Goal: Task Accomplishment & Management: Use online tool/utility

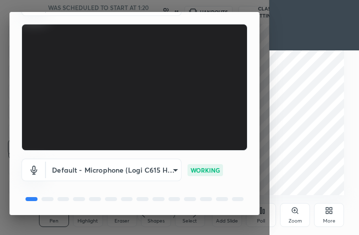
scroll to position [92, 0]
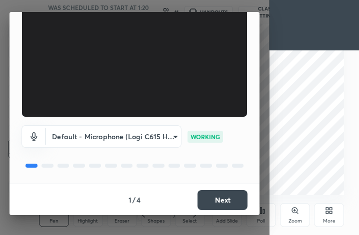
click at [229, 201] on button "Next" at bounding box center [222, 200] width 50 height 20
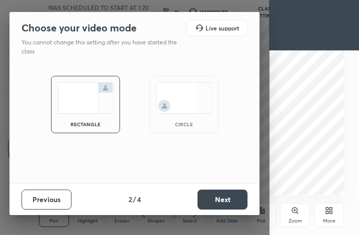
scroll to position [0, 0]
click at [53, 206] on button "Previous" at bounding box center [46, 200] width 50 height 20
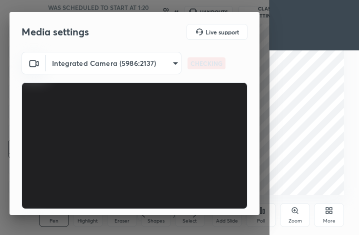
click at [138, 66] on body "1 2 3 4 5 6 7 C X Z C X Z E E Erase all H H D and F block elements - Imp PYQs W…" at bounding box center [179, 117] width 359 height 235
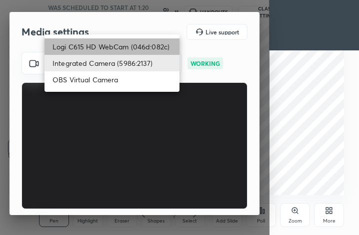
click at [115, 46] on li "Logi C615 HD WebCam (046d:082c)" at bounding box center [111, 46] width 135 height 16
type input "cbf26dbe7fb9cef52dc3a5368ec328f570044464205e12fe76263c737c10d9f8"
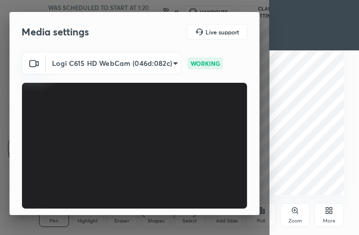
drag, startPoint x: 259, startPoint y: 157, endPoint x: 260, endPoint y: 201, distance: 43.9
click at [261, 204] on div "Media settings Live support Logi C615 HD WebCam (046d:082c) cbf26dbe7fb9cef52dc…" at bounding box center [134, 117] width 269 height 235
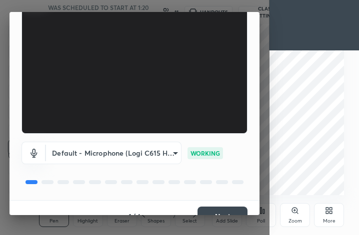
scroll to position [92, 0]
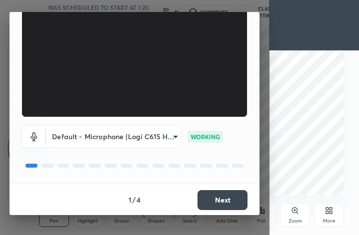
click at [234, 196] on button "Next" at bounding box center [222, 200] width 50 height 20
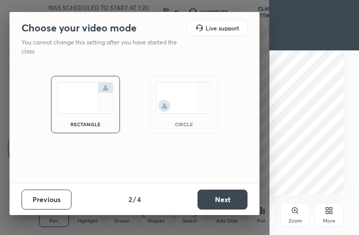
click at [192, 114] on div "circle" at bounding box center [183, 104] width 69 height 57
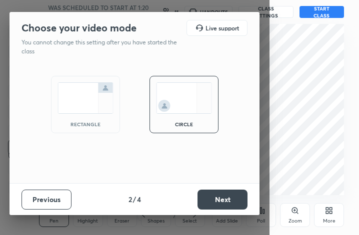
click at [231, 205] on button "Next" at bounding box center [222, 200] width 50 height 20
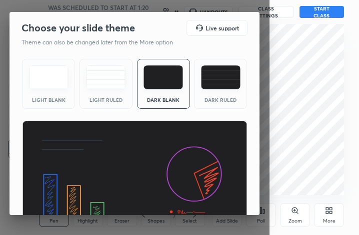
click at [227, 94] on div "Dark Ruled" at bounding box center [220, 84] width 53 height 50
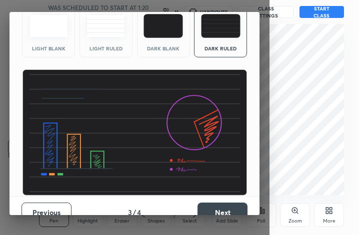
scroll to position [64, 0]
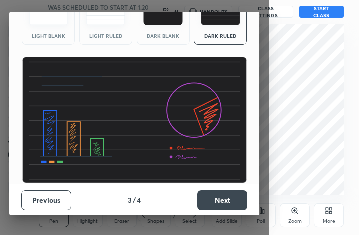
click at [228, 201] on button "Next" at bounding box center [222, 200] width 50 height 20
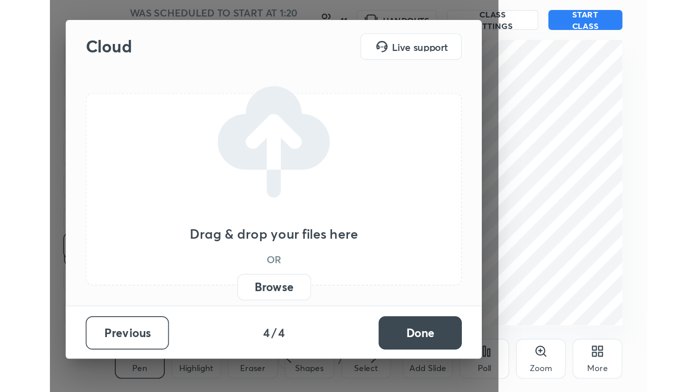
scroll to position [0, 0]
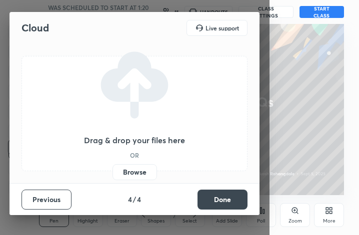
click at [230, 200] on button "Done" at bounding box center [222, 200] width 50 height 20
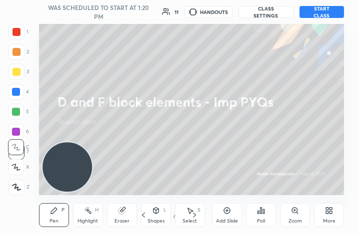
click at [331, 219] on div "More" at bounding box center [329, 221] width 12 height 5
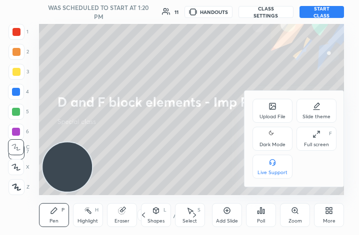
drag, startPoint x: 274, startPoint y: 139, endPoint x: 279, endPoint y: 135, distance: 6.1
click at [272, 139] on icon at bounding box center [272, 134] width 8 height 12
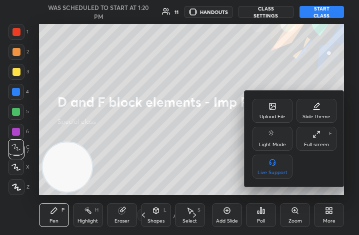
click at [322, 11] on div at bounding box center [179, 117] width 359 height 235
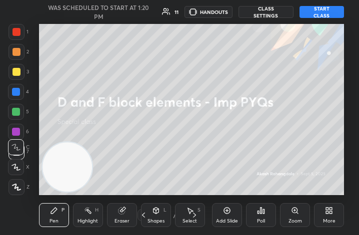
click at [333, 221] on div "More" at bounding box center [329, 221] width 12 height 5
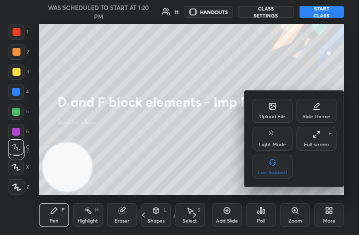
drag, startPoint x: 315, startPoint y: 138, endPoint x: 386, endPoint y: 234, distance: 119.9
click at [313, 138] on icon at bounding box center [316, 134] width 8 height 8
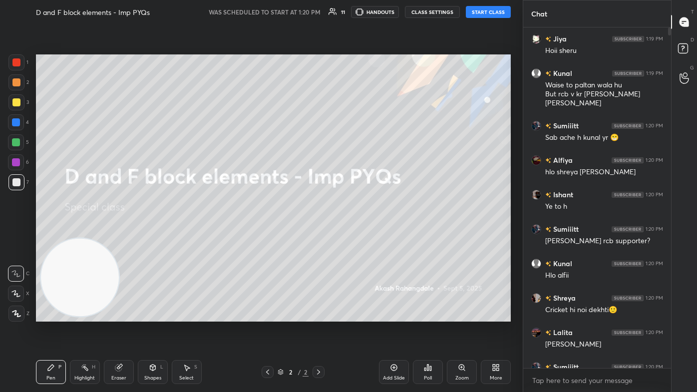
click at [358, 9] on button "START CLASS" at bounding box center [488, 12] width 45 height 12
click at [358, 49] on rect at bounding box center [682, 48] width 9 height 9
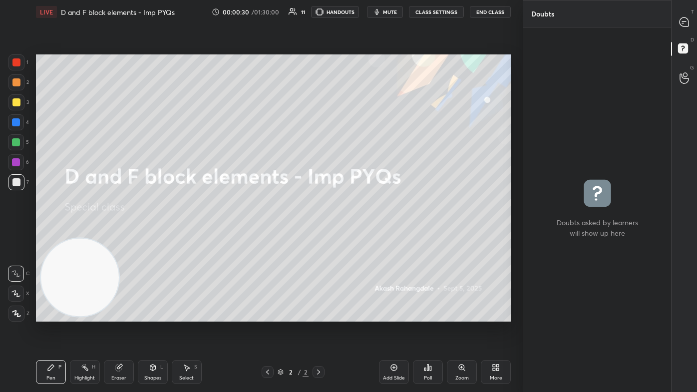
click at [358, 24] on icon at bounding box center [684, 21] width 9 height 9
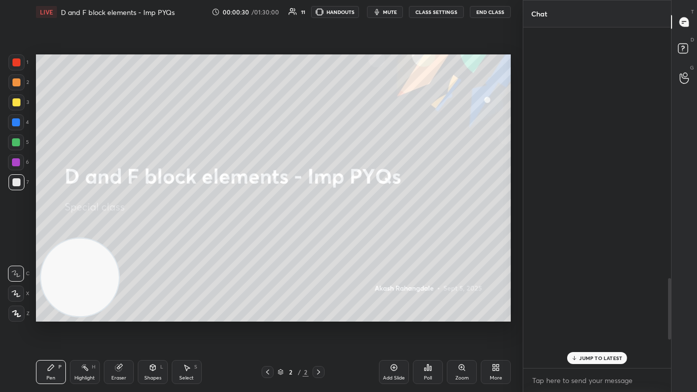
scroll to position [338, 145]
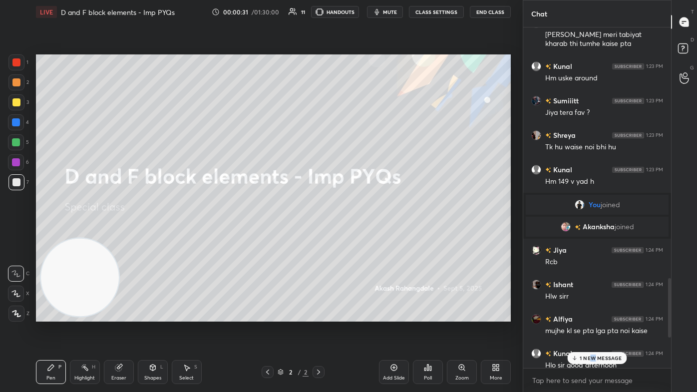
click at [358, 235] on div "1 NEW MESSAGE" at bounding box center [596, 358] width 59 height 12
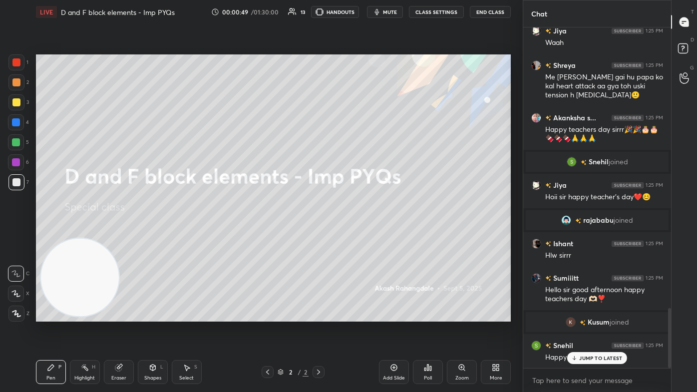
scroll to position [1590, 0]
click at [15, 102] on div at bounding box center [16, 102] width 8 height 8
click at [17, 235] on icon at bounding box center [15, 293] width 9 height 7
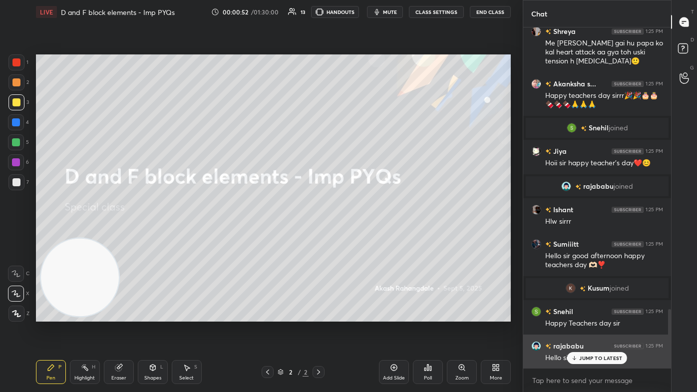
click at [358, 235] on p "JUMP TO LATEST" at bounding box center [600, 358] width 43 height 6
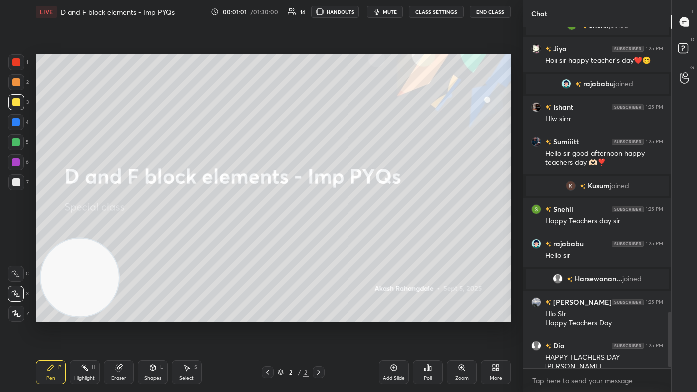
scroll to position [1746, 0]
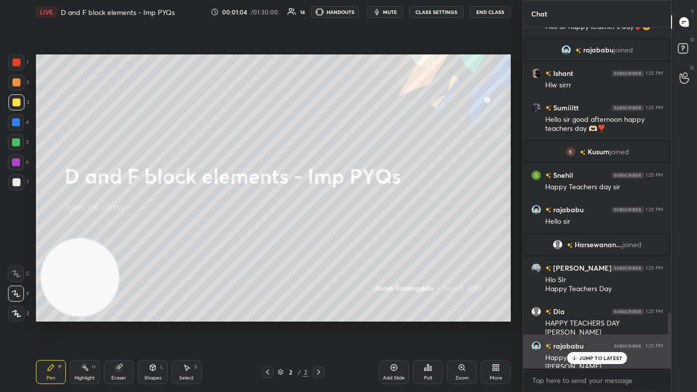
click at [358, 235] on div "JUMP TO LATEST" at bounding box center [597, 358] width 60 height 12
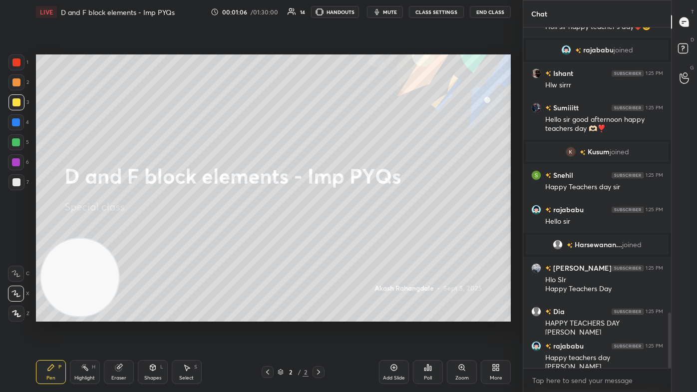
click at [358, 235] on icon at bounding box center [394, 368] width 8 height 8
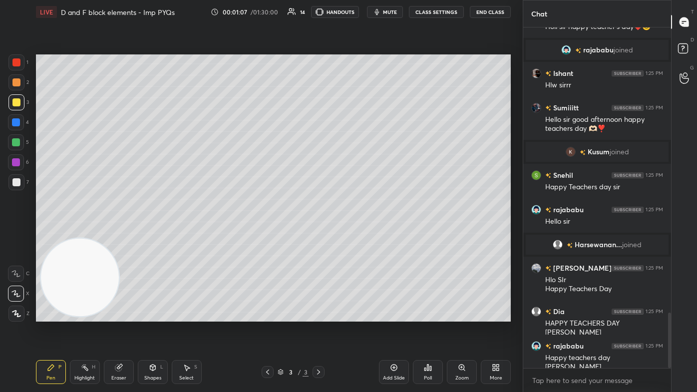
click at [16, 90] on div "2" at bounding box center [18, 84] width 20 height 20
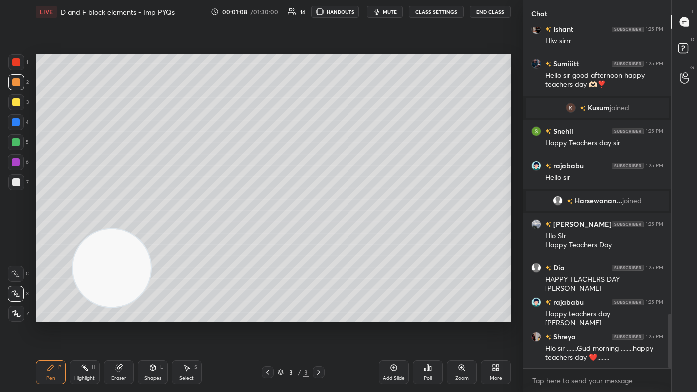
drag, startPoint x: 101, startPoint y: 283, endPoint x: 180, endPoint y: 269, distance: 80.1
click at [151, 235] on video at bounding box center [112, 268] width 78 height 78
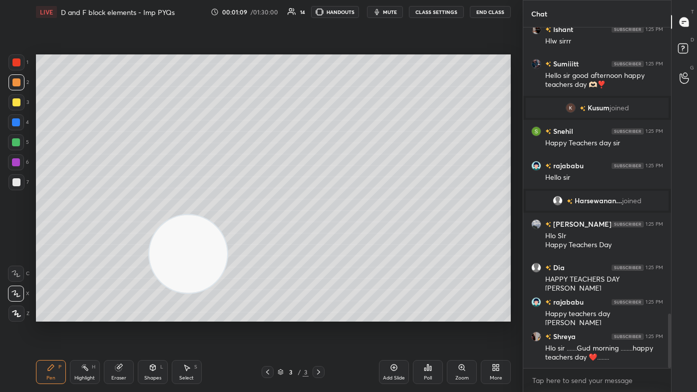
drag, startPoint x: 145, startPoint y: 375, endPoint x: 148, endPoint y: 368, distance: 8.3
click at [144, 235] on div "Shapes" at bounding box center [152, 378] width 17 height 5
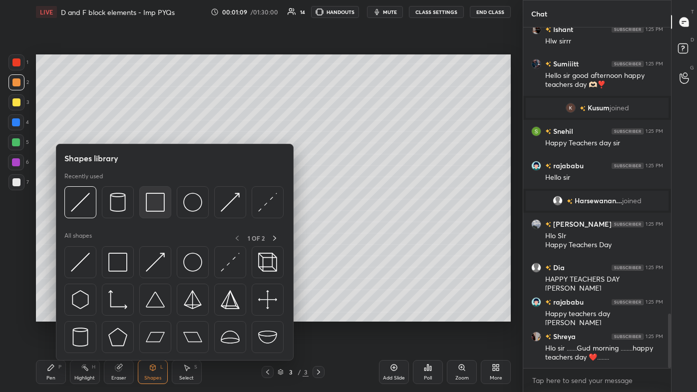
click at [156, 200] on img at bounding box center [155, 202] width 19 height 19
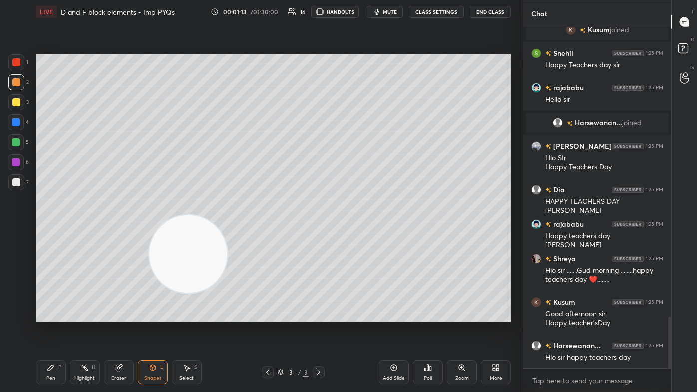
scroll to position [1920, 0]
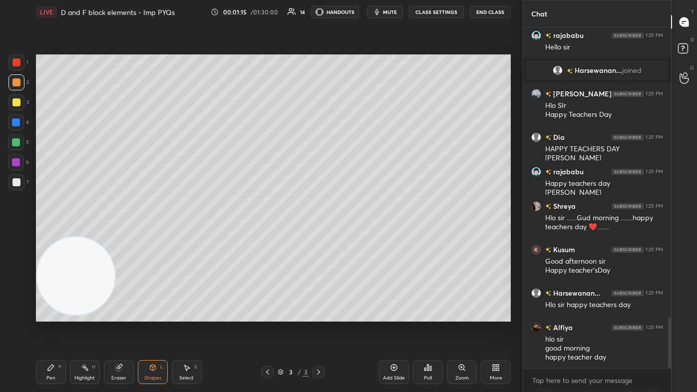
drag, startPoint x: 184, startPoint y: 265, endPoint x: 70, endPoint y: 302, distance: 120.2
click at [70, 235] on video at bounding box center [76, 276] width 78 height 78
drag, startPoint x: 48, startPoint y: 378, endPoint x: 57, endPoint y: 377, distance: 9.1
click at [46, 235] on div "Pen" at bounding box center [50, 378] width 9 height 5
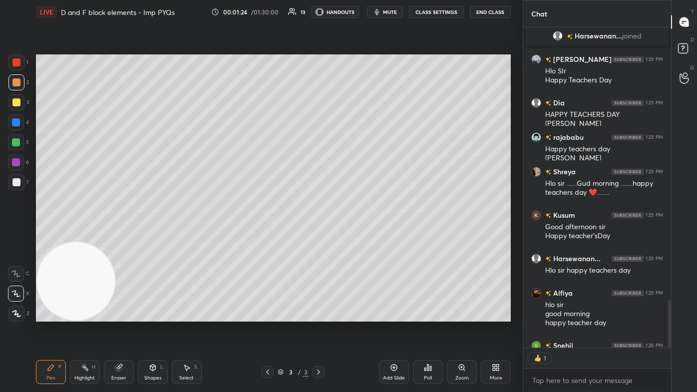
click at [20, 100] on div at bounding box center [16, 102] width 16 height 16
click at [16, 235] on icon at bounding box center [15, 293] width 9 height 7
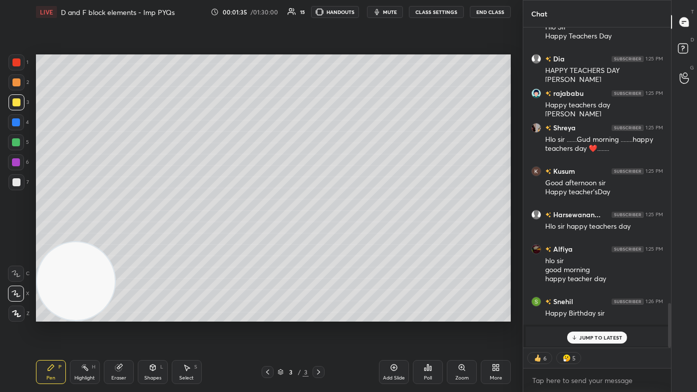
click at [114, 235] on div "Eraser" at bounding box center [119, 372] width 30 height 24
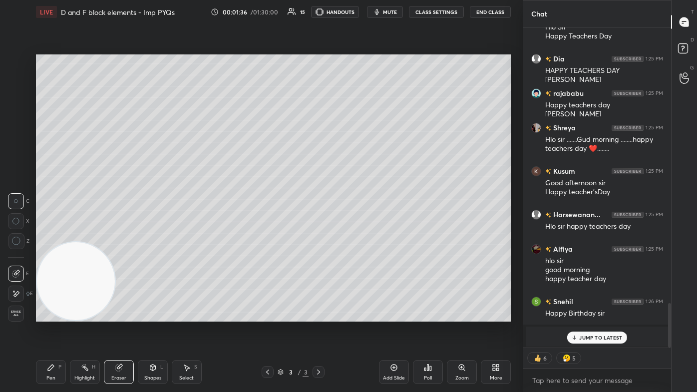
click at [20, 235] on div at bounding box center [16, 241] width 16 height 16
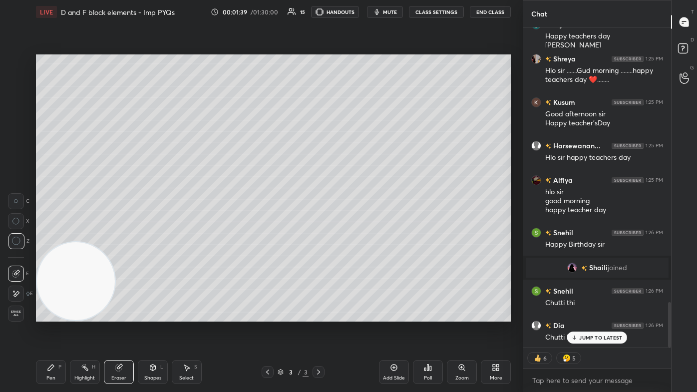
drag, startPoint x: 578, startPoint y: 338, endPoint x: 572, endPoint y: 337, distance: 5.6
click at [358, 235] on icon at bounding box center [574, 338] width 6 height 6
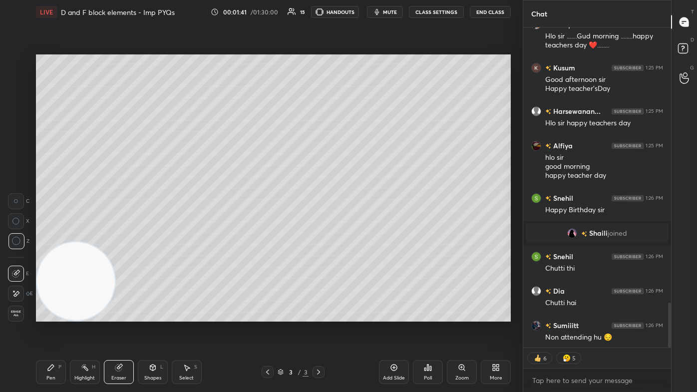
click at [53, 235] on icon at bounding box center [51, 368] width 8 height 8
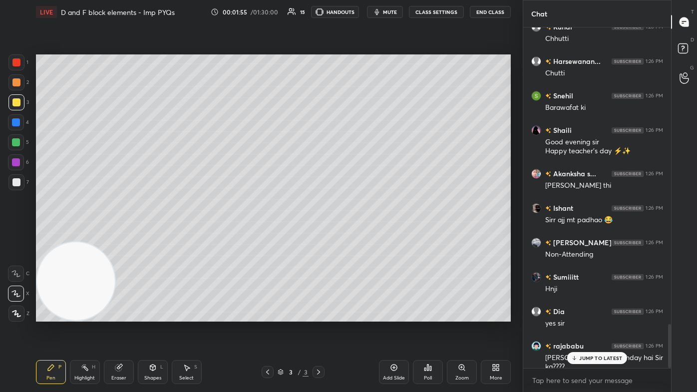
scroll to position [2338, 0]
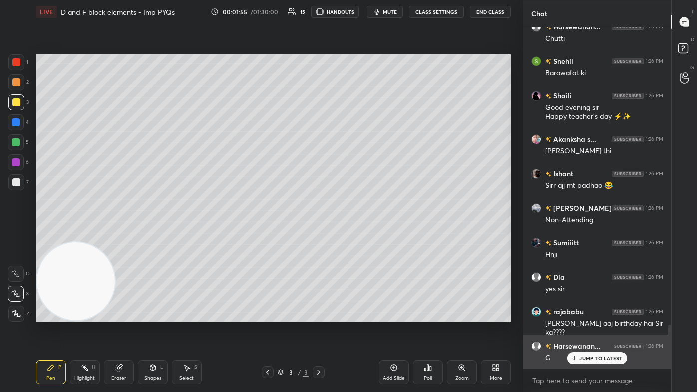
click at [358, 235] on div "JUMP TO LATEST" at bounding box center [597, 358] width 60 height 12
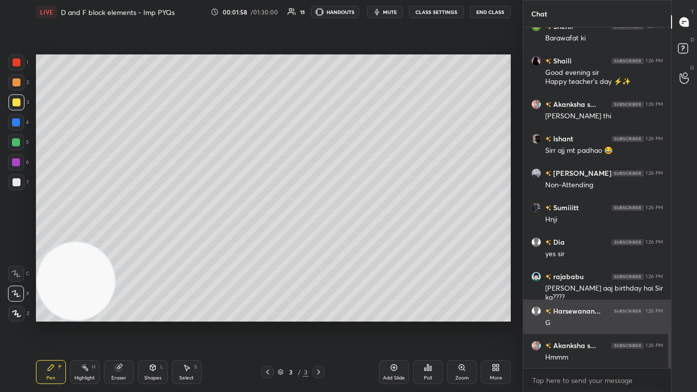
scroll to position [2407, 0]
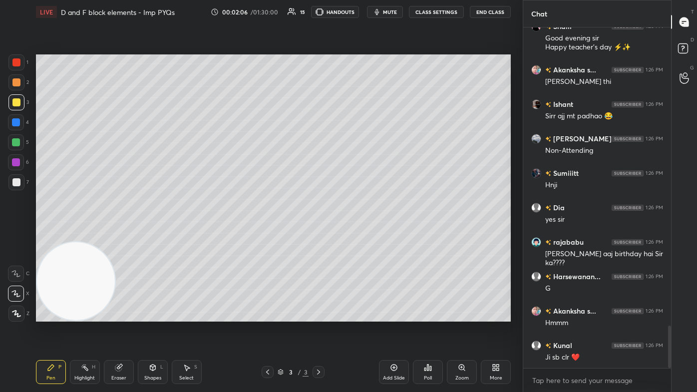
click at [16, 101] on div at bounding box center [16, 102] width 8 height 8
click at [15, 235] on icon at bounding box center [15, 293] width 9 height 7
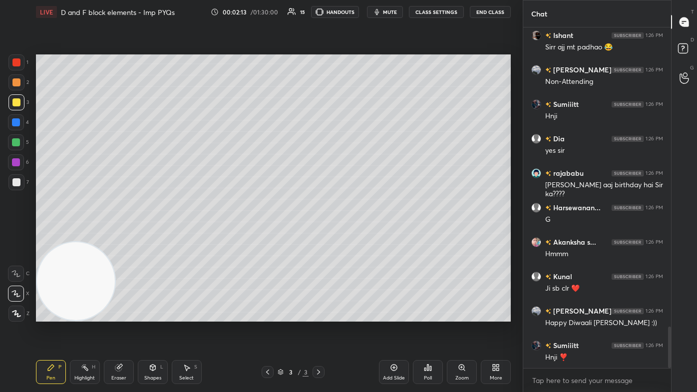
scroll to position [2511, 0]
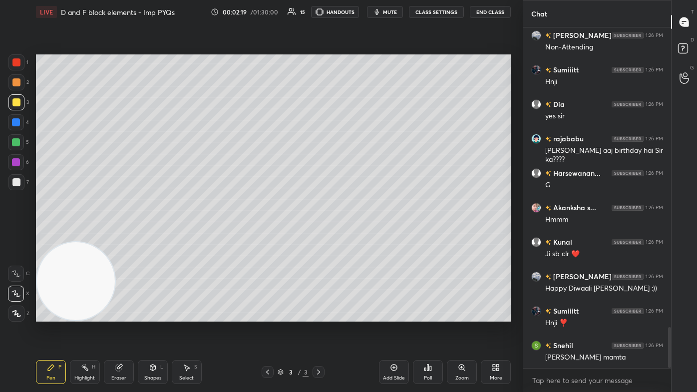
click at [17, 104] on div at bounding box center [16, 102] width 8 height 8
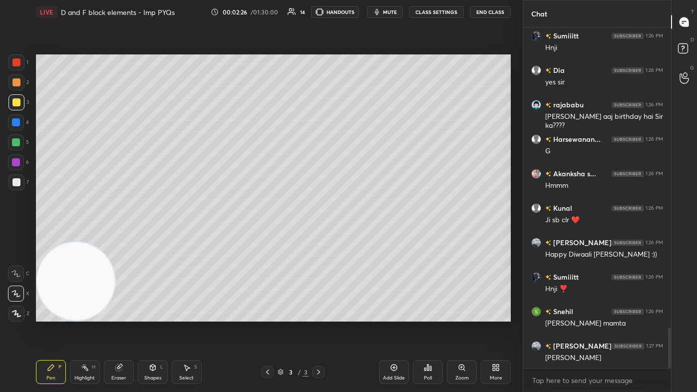
scroll to position [2589, 0]
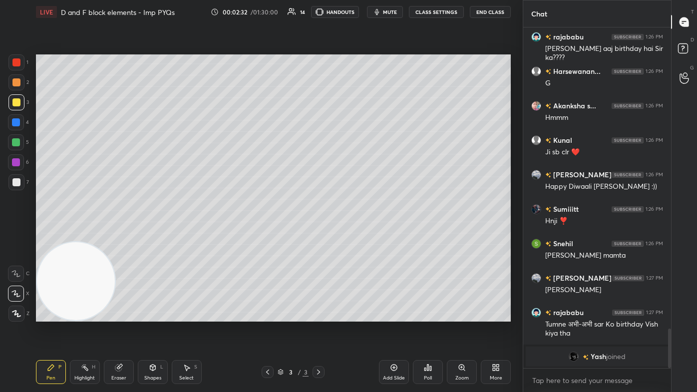
click at [18, 186] on div at bounding box center [16, 182] width 8 height 8
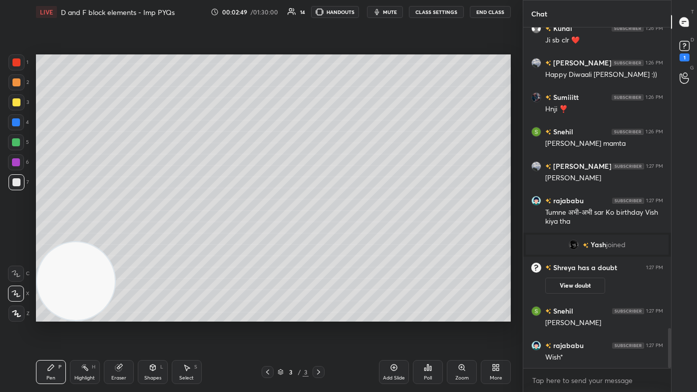
scroll to position [2558, 0]
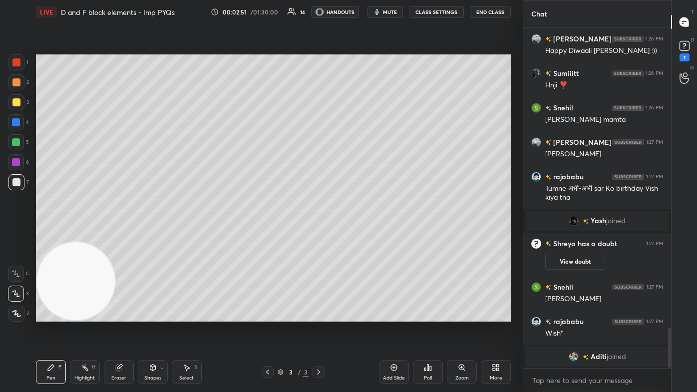
click at [358, 49] on icon at bounding box center [684, 45] width 15 height 15
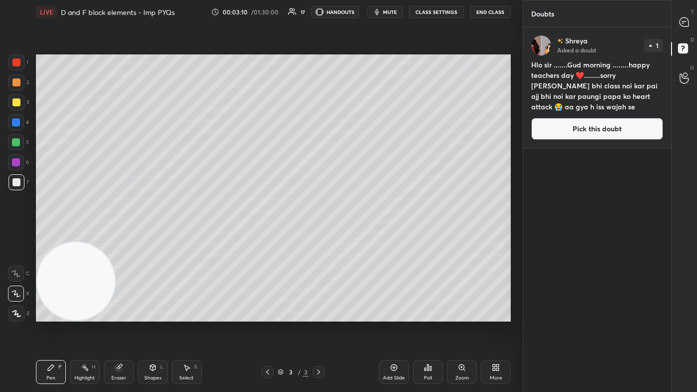
click at [178, 235] on div "Select S" at bounding box center [187, 372] width 30 height 24
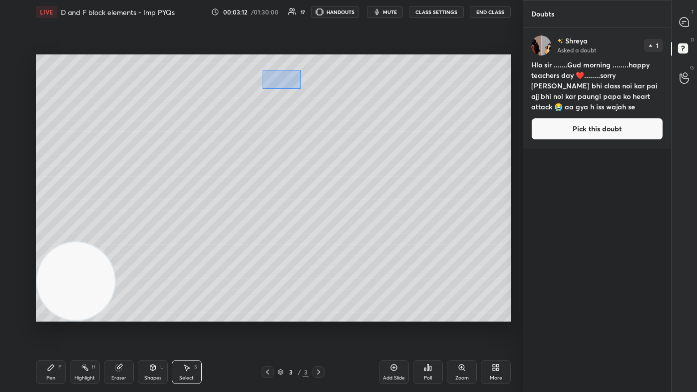
drag, startPoint x: 262, startPoint y: 69, endPoint x: 300, endPoint y: 88, distance: 42.2
click at [301, 88] on div "0 ° Undo Copy Duplicate Duplicate to new slide Delete" at bounding box center [273, 187] width 475 height 267
click at [285, 83] on div "0 ° Undo Copy Duplicate Duplicate to new slide Delete" at bounding box center [273, 187] width 475 height 267
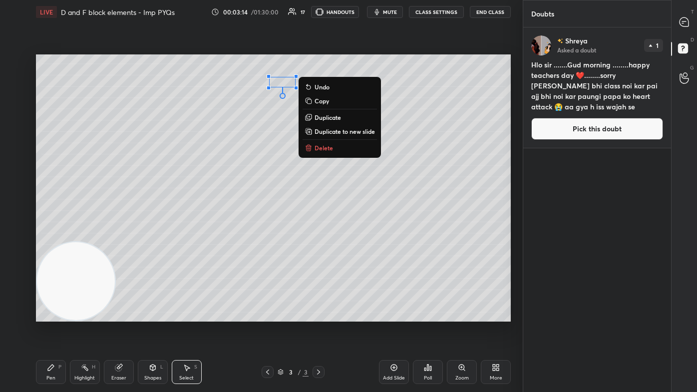
click at [263, 131] on div "0 ° Undo Copy Duplicate Duplicate to new slide Delete" at bounding box center [273, 187] width 475 height 267
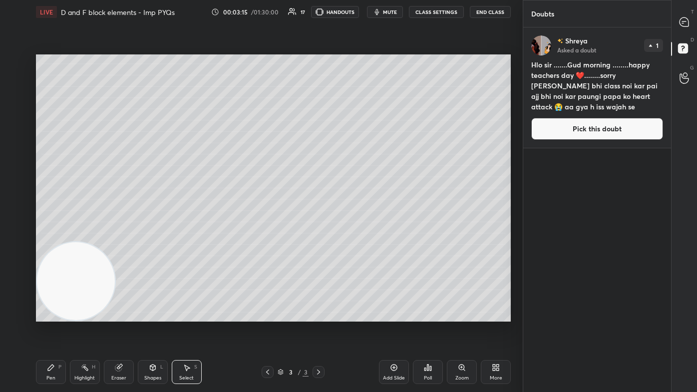
click at [56, 235] on div "Pen P" at bounding box center [51, 372] width 30 height 24
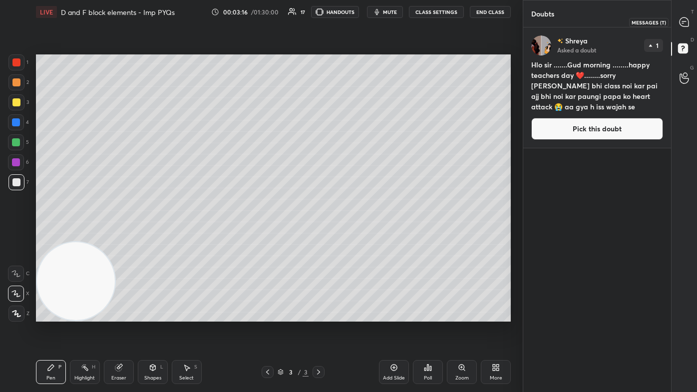
click at [358, 21] on icon at bounding box center [684, 21] width 9 height 9
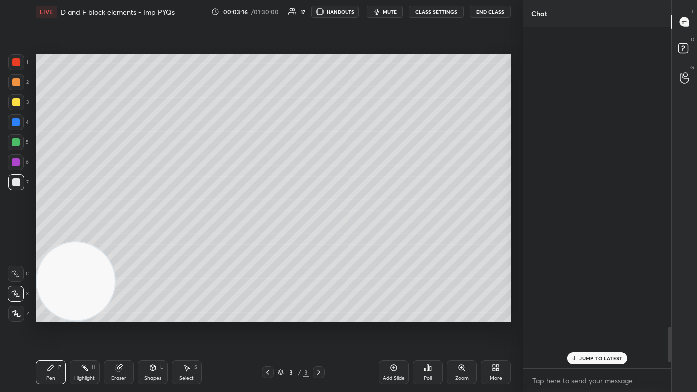
scroll to position [338, 145]
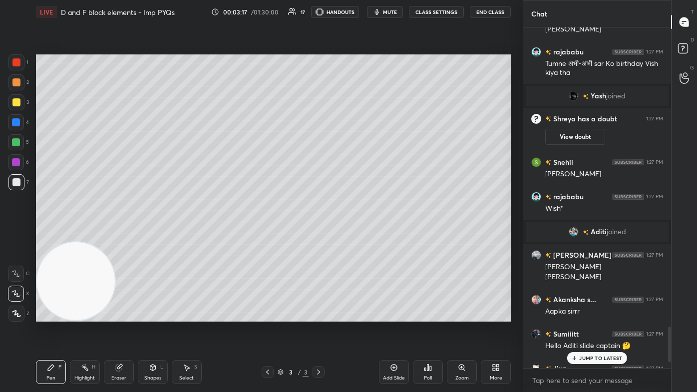
click at [358, 235] on icon at bounding box center [574, 358] width 6 height 6
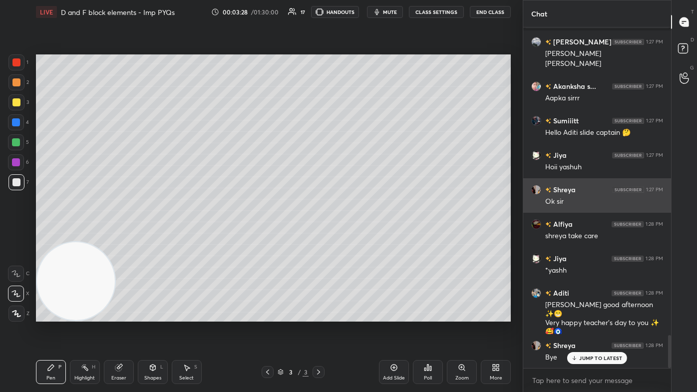
scroll to position [3168, 0]
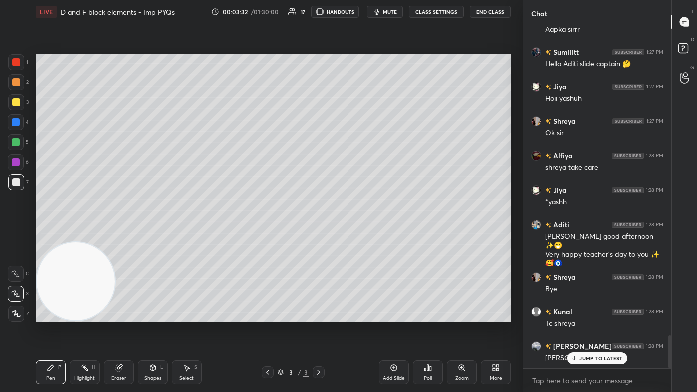
click at [20, 182] on div at bounding box center [16, 182] width 16 height 16
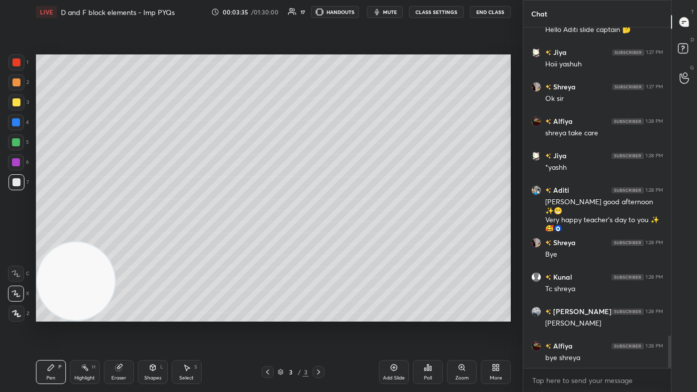
scroll to position [3246, 0]
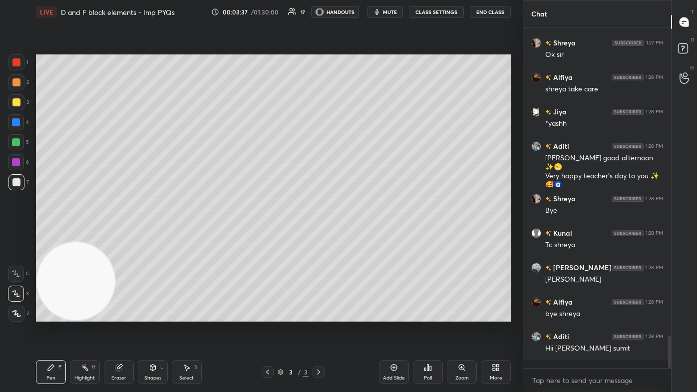
click at [122, 235] on div "Eraser" at bounding box center [118, 378] width 15 height 5
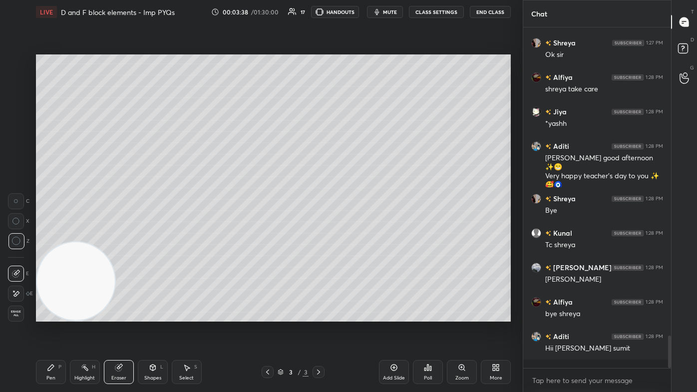
scroll to position [3281, 0]
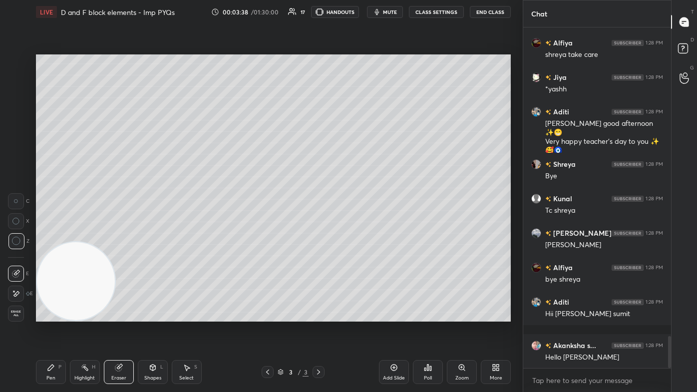
click at [48, 235] on icon at bounding box center [51, 368] width 8 height 8
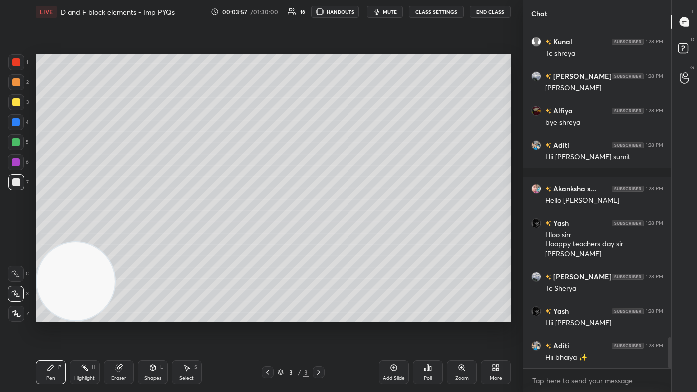
scroll to position [3471, 0]
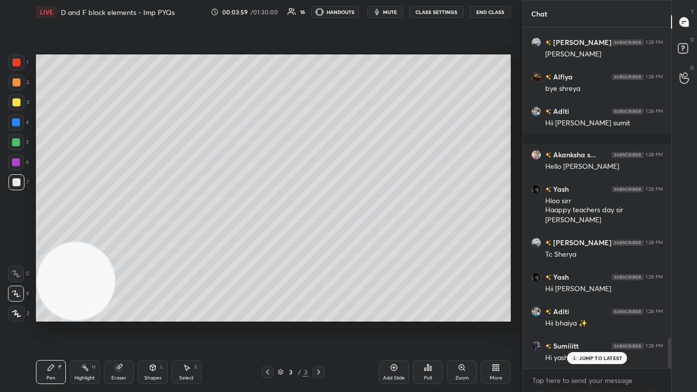
click at [119, 235] on div "Eraser" at bounding box center [119, 372] width 30 height 24
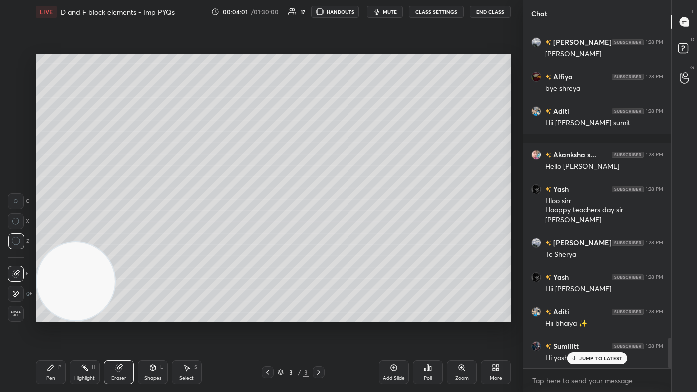
scroll to position [3495, 0]
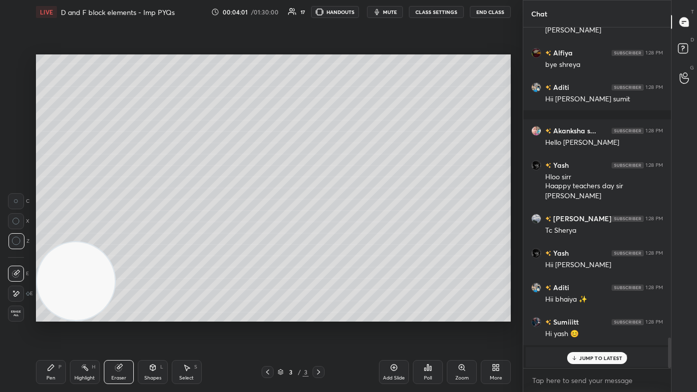
click at [53, 235] on div "Pen" at bounding box center [50, 378] width 9 height 5
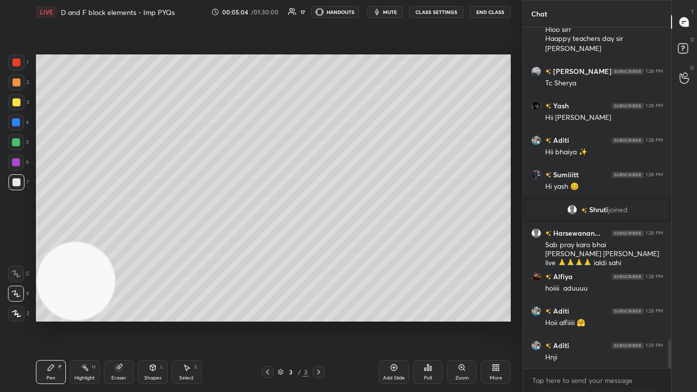
scroll to position [3711, 0]
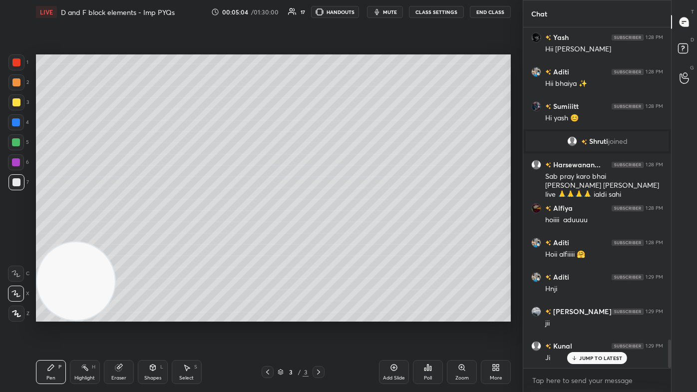
click at [121, 235] on div "Eraser" at bounding box center [119, 372] width 30 height 24
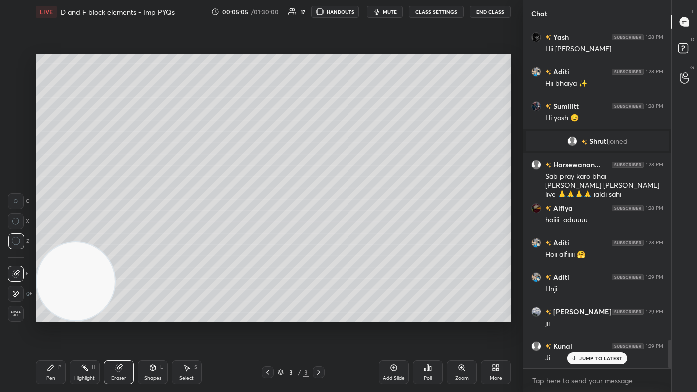
scroll to position [3746, 0]
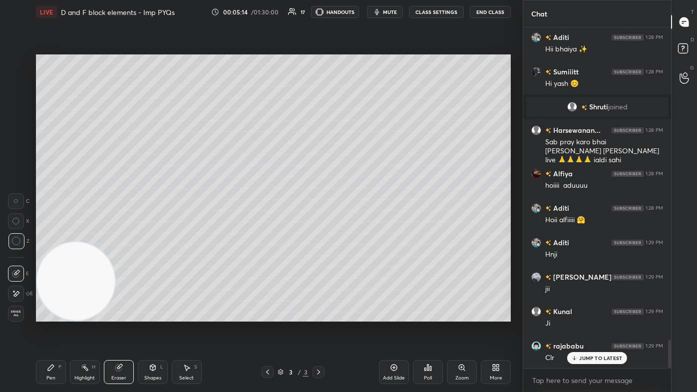
click at [358, 235] on p "JUMP TO LATEST" at bounding box center [600, 358] width 43 height 6
click at [57, 235] on div "Pen P" at bounding box center [51, 372] width 30 height 24
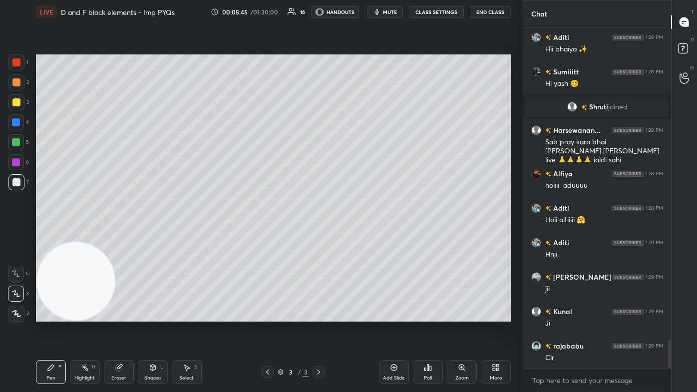
scroll to position [3770, 0]
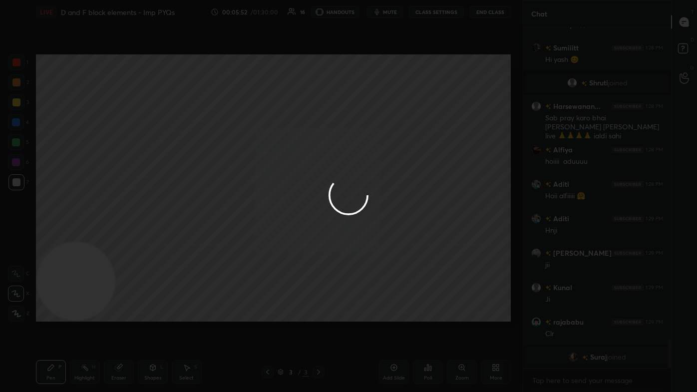
click at [358, 188] on div "1 2 3 4 5 6 7 C X Z C X Z E E Erase all H H LIVE D and F block elements - Imp P…" at bounding box center [348, 196] width 697 height 392
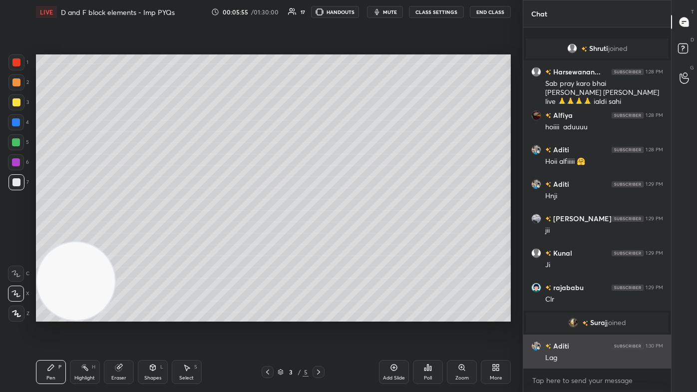
scroll to position [3306, 0]
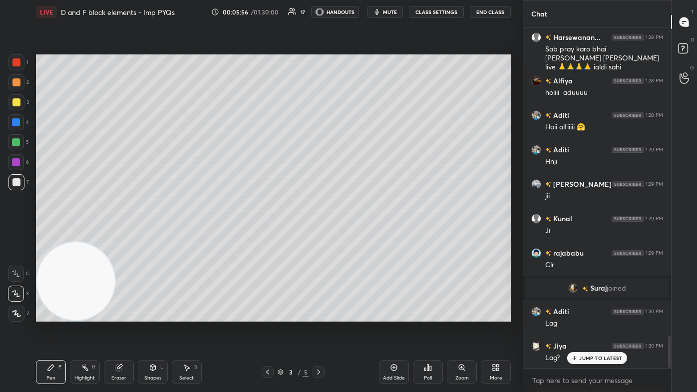
click at [358, 235] on img "grid" at bounding box center [573, 288] width 10 height 10
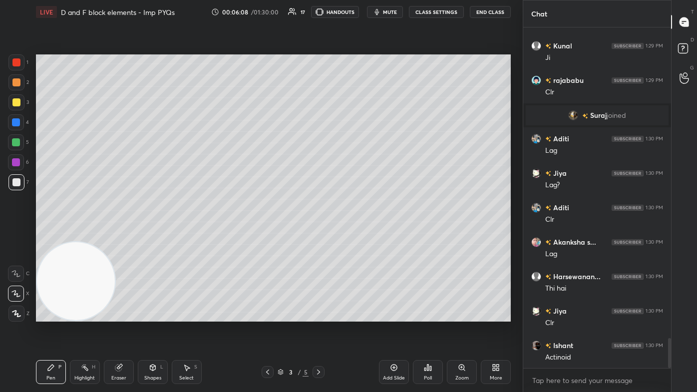
scroll to position [3513, 0]
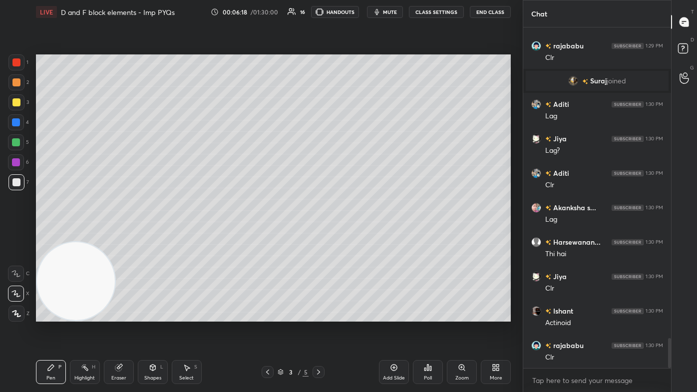
click at [15, 144] on div at bounding box center [16, 142] width 8 height 8
click at [16, 64] on div at bounding box center [16, 62] width 8 height 8
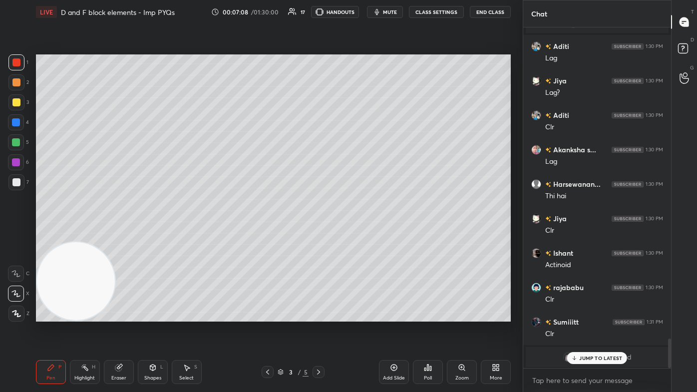
scroll to position [3606, 0]
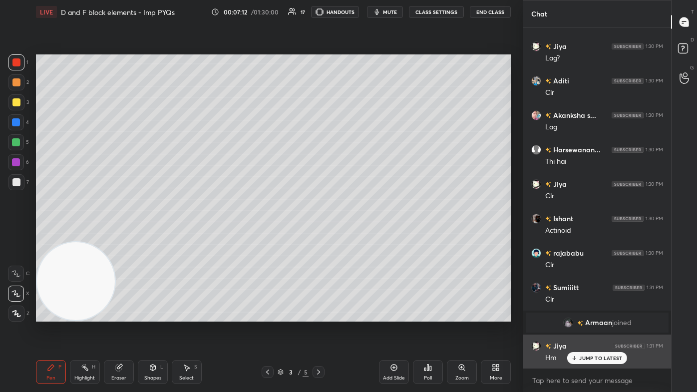
click at [358, 235] on p "JUMP TO LATEST" at bounding box center [600, 358] width 43 height 6
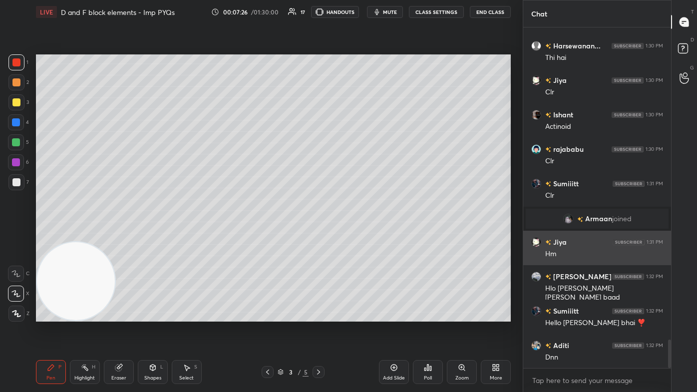
scroll to position [3744, 0]
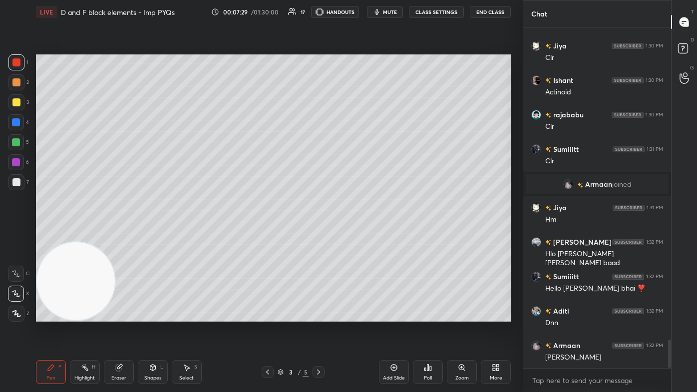
click at [358, 235] on div "More" at bounding box center [496, 372] width 30 height 24
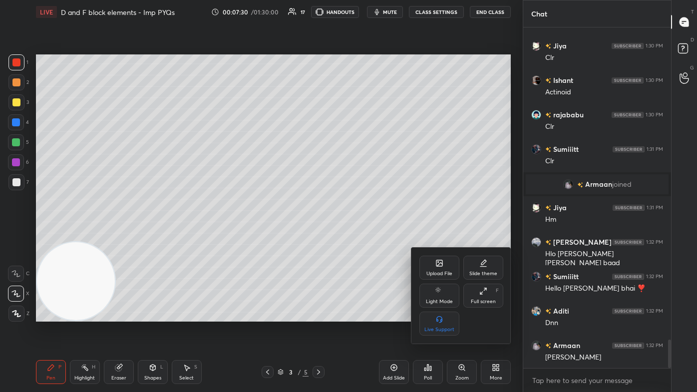
click at [358, 235] on div "Upload File" at bounding box center [439, 268] width 40 height 24
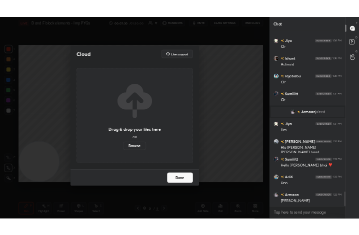
scroll to position [3779, 0]
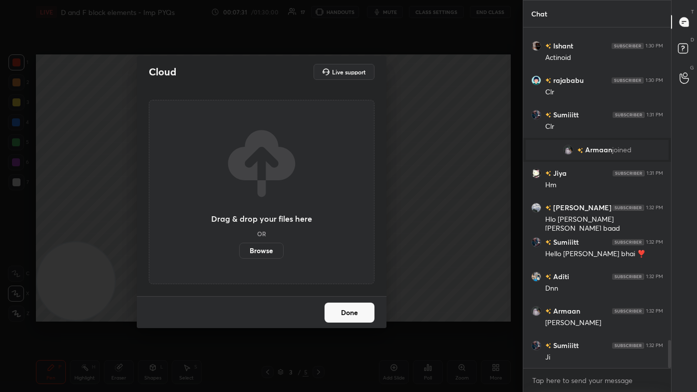
click at [249, 235] on label "Browse" at bounding box center [261, 251] width 44 height 16
click at [239, 235] on input "Browse" at bounding box center [239, 251] width 0 height 16
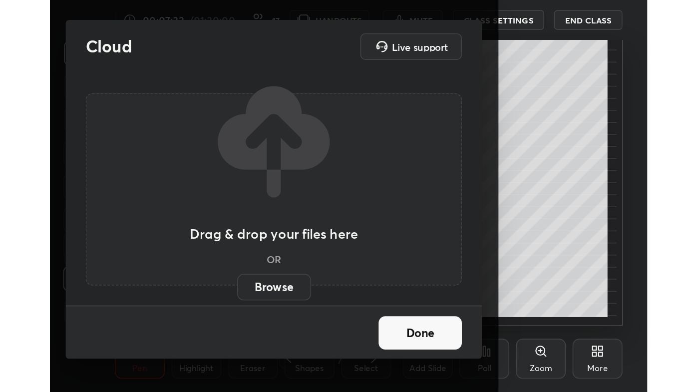
scroll to position [49762, 49615]
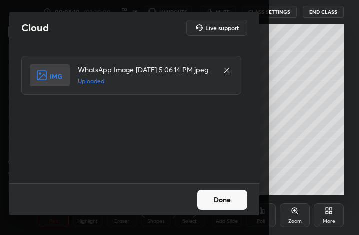
click at [227, 202] on button "Done" at bounding box center [222, 200] width 50 height 20
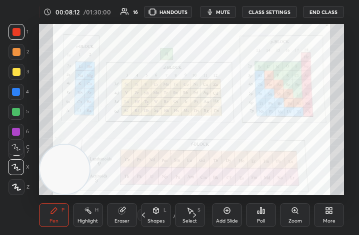
click at [328, 219] on div "More" at bounding box center [329, 221] width 12 height 5
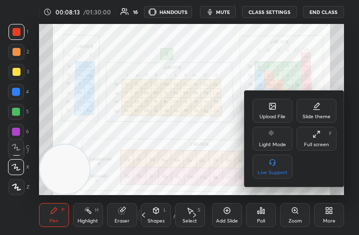
click at [314, 136] on icon at bounding box center [314, 136] width 2 height 2
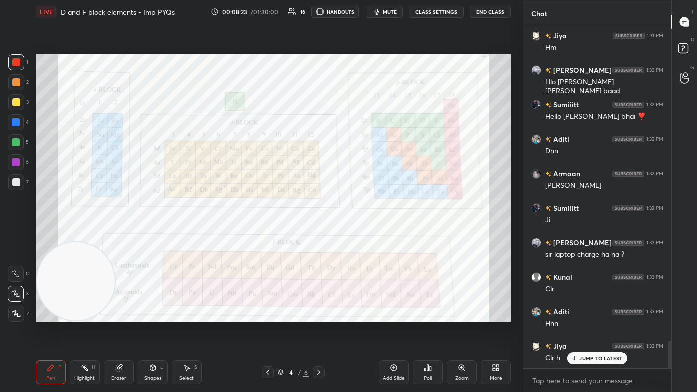
scroll to position [3985, 0]
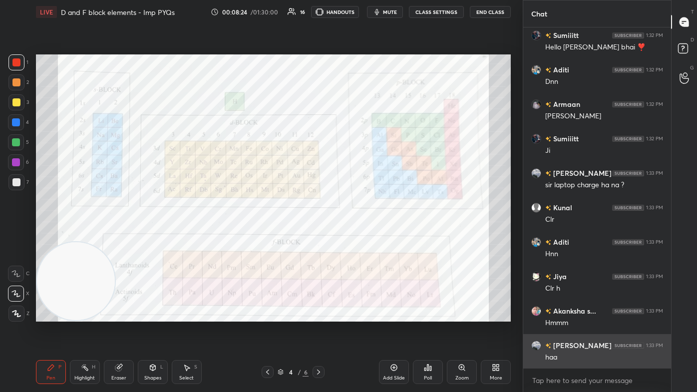
click at [358, 235] on div "Arihant 1:32 PM Hlo [PERSON_NAME] [PERSON_NAME] baad Sumiiitt 1:32 PM Hello [PE…" at bounding box center [597, 197] width 148 height 341
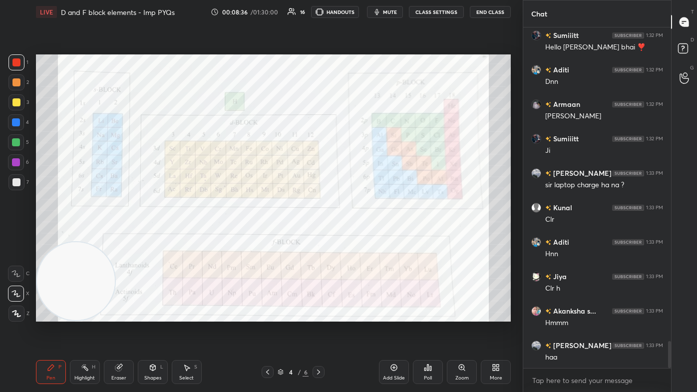
click at [59, 235] on video at bounding box center [76, 281] width 78 height 78
drag, startPoint x: 18, startPoint y: 121, endPoint x: 19, endPoint y: 126, distance: 5.2
click at [18, 121] on div at bounding box center [16, 122] width 8 height 8
click at [18, 142] on div at bounding box center [16, 142] width 8 height 8
drag, startPoint x: 22, startPoint y: 309, endPoint x: 24, endPoint y: 302, distance: 7.3
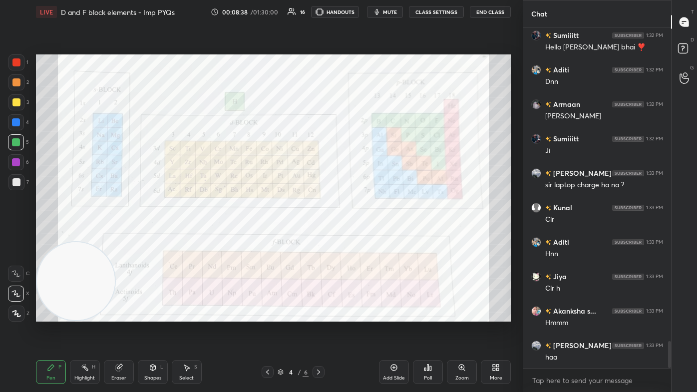
click at [23, 235] on div at bounding box center [16, 314] width 16 height 16
click at [18, 66] on div at bounding box center [16, 62] width 16 height 16
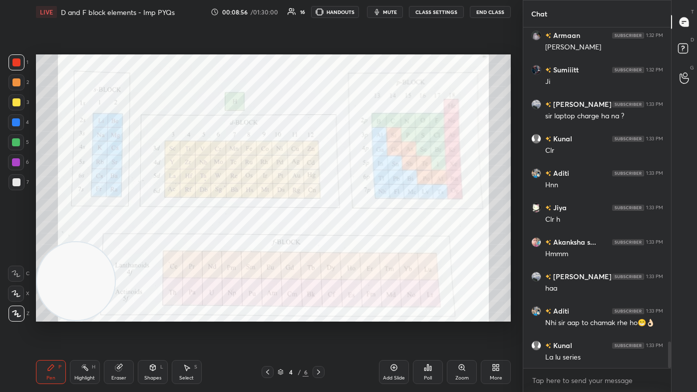
scroll to position [4089, 0]
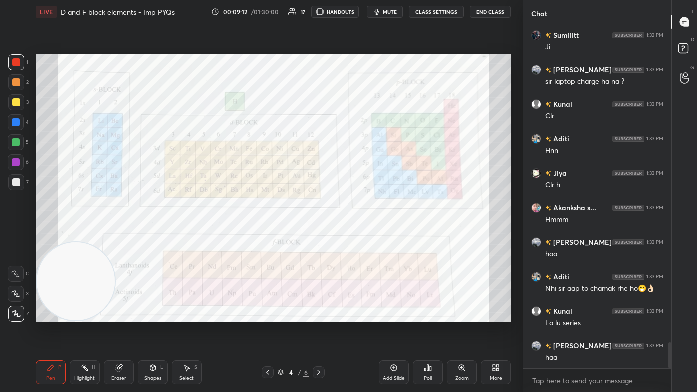
click at [121, 235] on div "Eraser" at bounding box center [119, 372] width 30 height 24
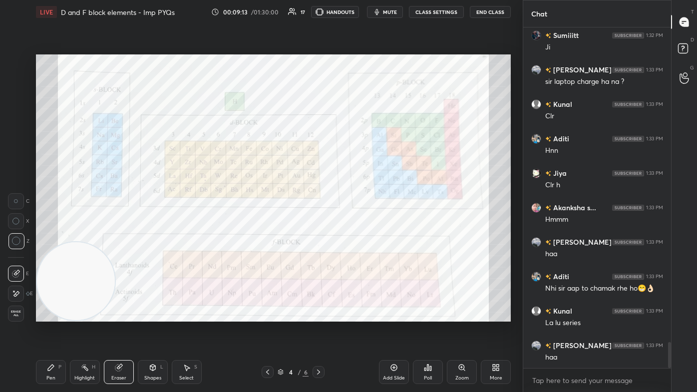
click at [47, 235] on div "Pen P" at bounding box center [51, 372] width 30 height 24
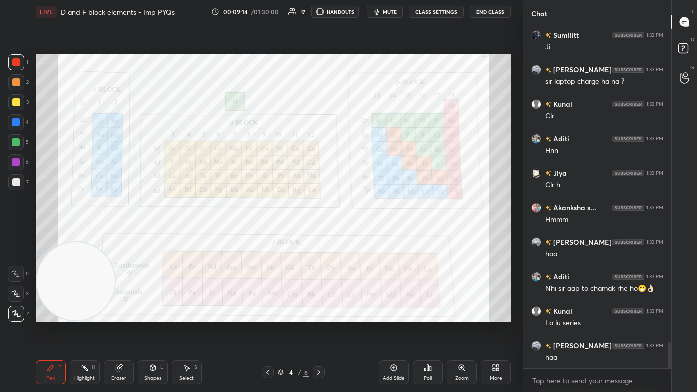
drag, startPoint x: 67, startPoint y: 306, endPoint x: 61, endPoint y: 313, distance: 8.8
click at [64, 235] on video at bounding box center [76, 281] width 78 height 78
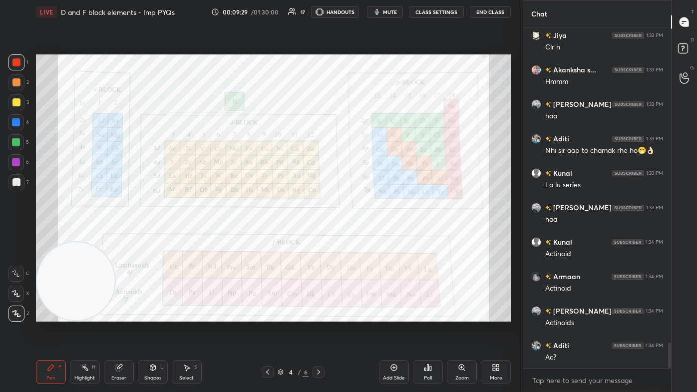
scroll to position [4278, 0]
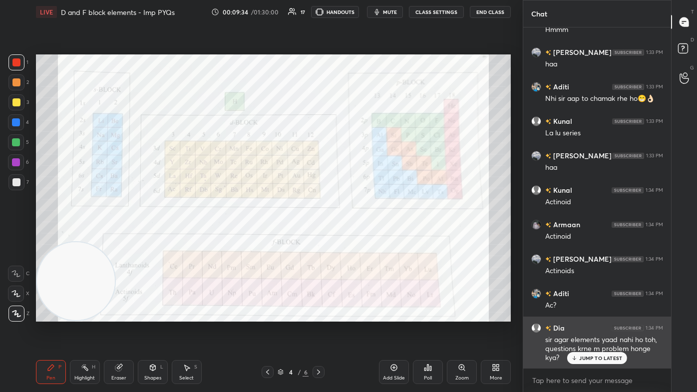
click at [358, 235] on div "JUMP TO LATEST" at bounding box center [597, 358] width 60 height 12
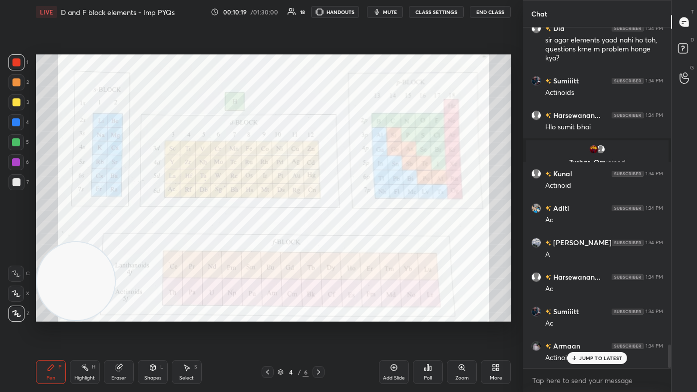
scroll to position [4612, 0]
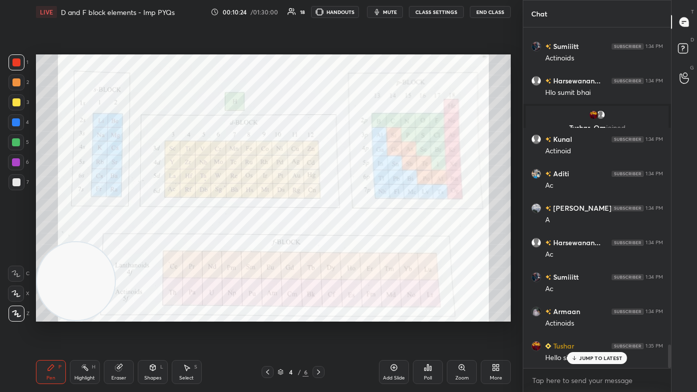
drag, startPoint x: 571, startPoint y: 360, endPoint x: 565, endPoint y: 358, distance: 7.0
click at [358, 235] on div "JUMP TO LATEST" at bounding box center [597, 358] width 60 height 12
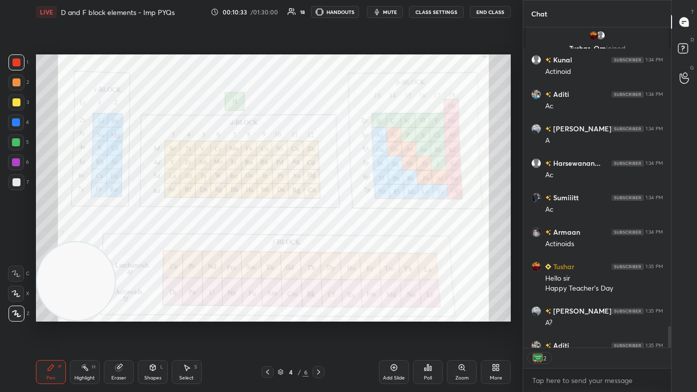
scroll to position [318, 145]
click at [358, 235] on img at bounding box center [538, 358] width 10 height 10
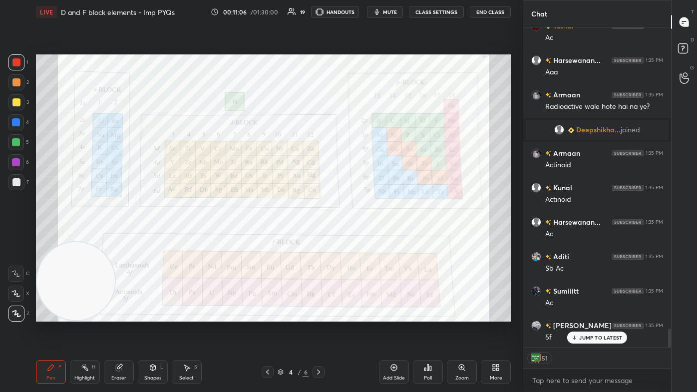
scroll to position [5115, 0]
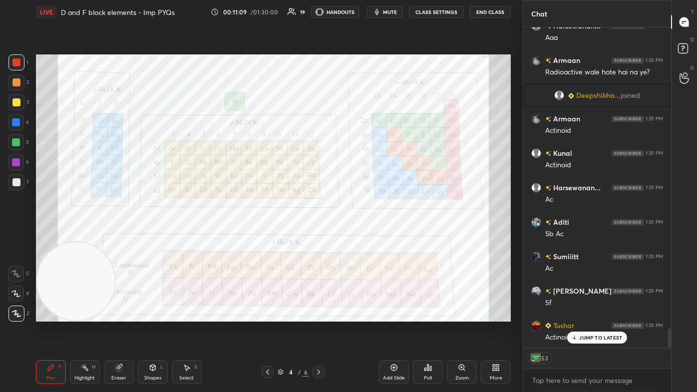
click at [358, 235] on div "Add Slide" at bounding box center [394, 378] width 22 height 5
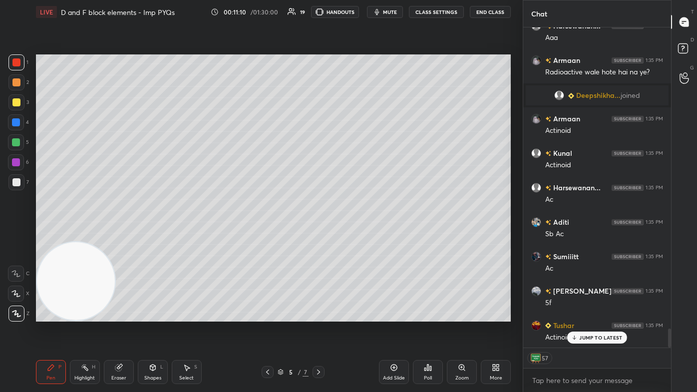
click at [15, 102] on div at bounding box center [16, 102] width 8 height 8
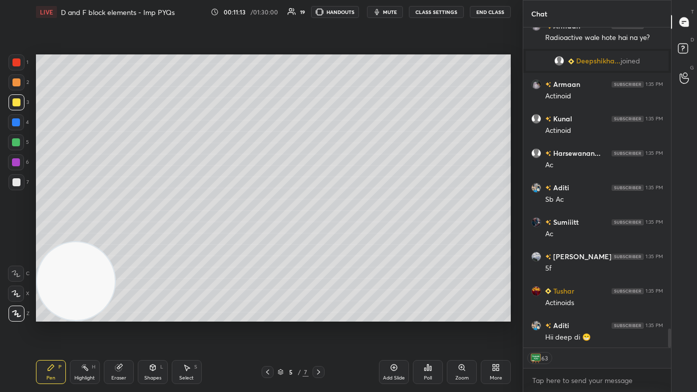
drag, startPoint x: 17, startPoint y: 302, endPoint x: 21, endPoint y: 296, distance: 7.2
click at [17, 235] on div at bounding box center [16, 294] width 16 height 16
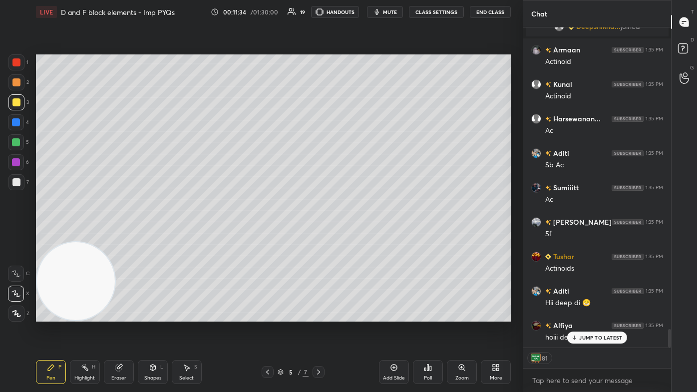
scroll to position [5228, 0]
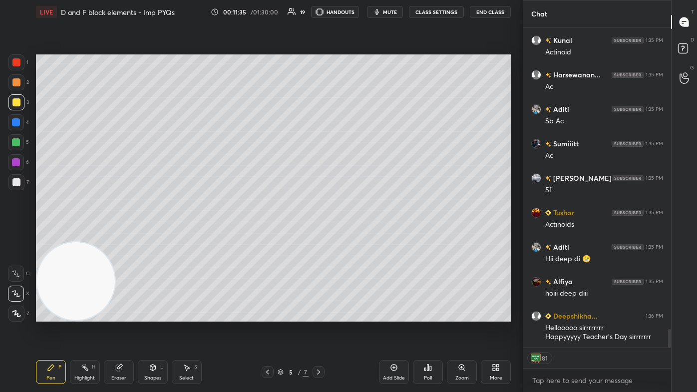
type textarea "x"
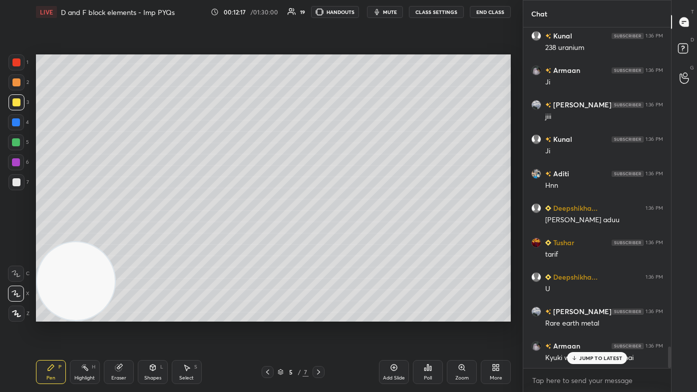
scroll to position [5054, 0]
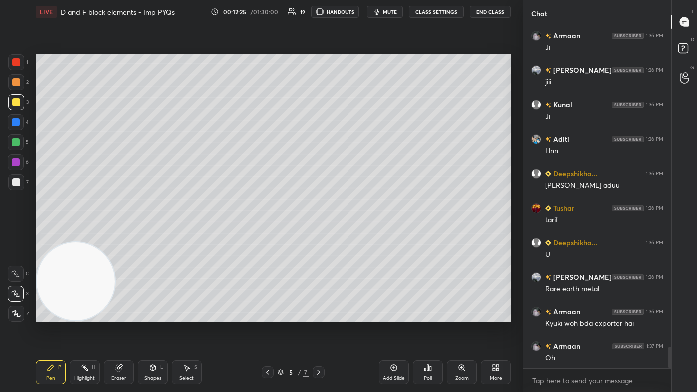
click at [19, 142] on div at bounding box center [16, 142] width 16 height 16
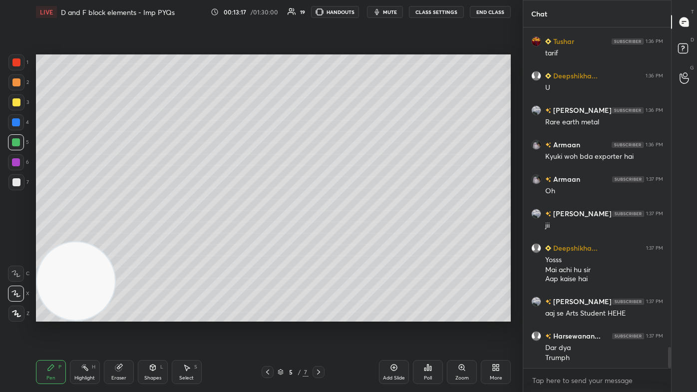
scroll to position [5256, 0]
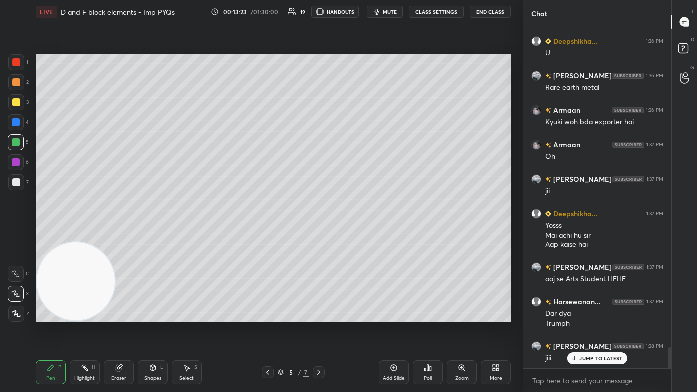
click at [19, 62] on div at bounding box center [16, 62] width 8 height 8
click at [18, 235] on icon at bounding box center [16, 313] width 9 height 7
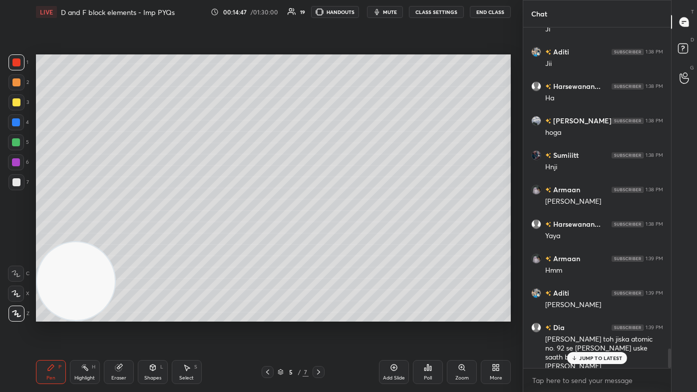
scroll to position [5653, 0]
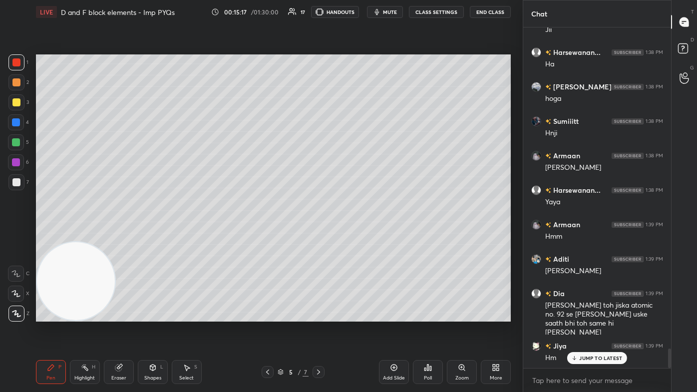
click at [358, 235] on div "Add Slide" at bounding box center [394, 378] width 22 height 5
click at [16, 101] on div at bounding box center [16, 102] width 8 height 8
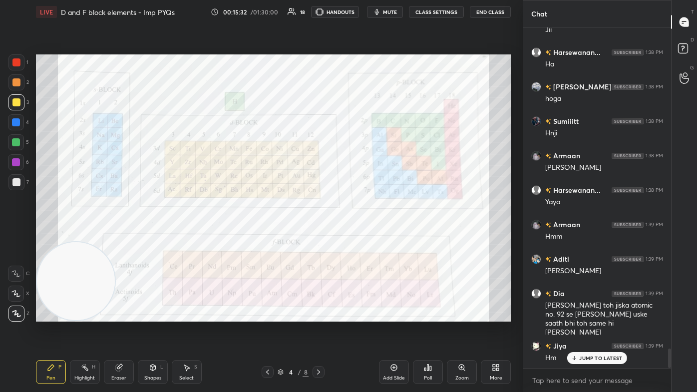
click at [15, 162] on div at bounding box center [16, 162] width 8 height 8
drag, startPoint x: 12, startPoint y: 120, endPoint x: 18, endPoint y: 121, distance: 6.7
click at [12, 121] on div at bounding box center [16, 122] width 8 height 8
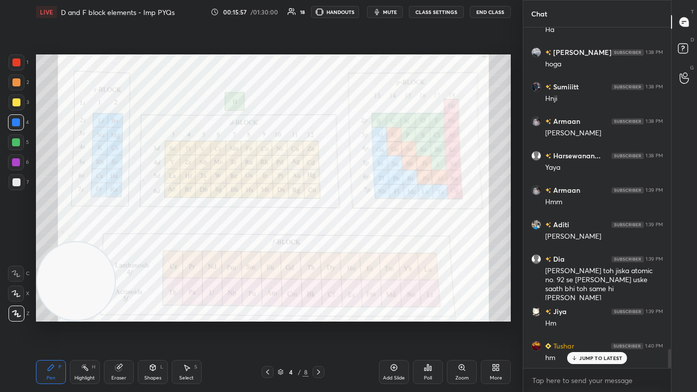
scroll to position [5721, 0]
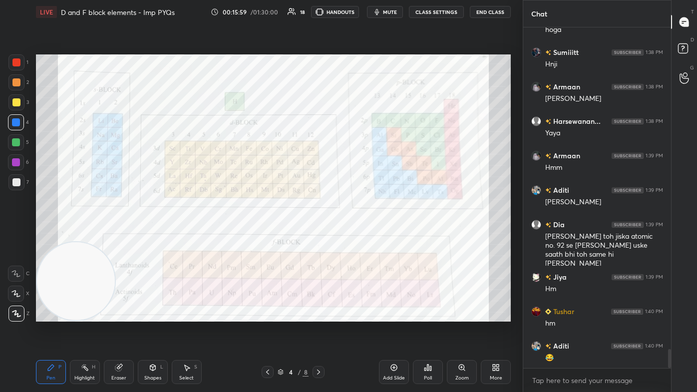
click at [358, 235] on div "Setting up your live class Poll for secs No correct answer Start poll" at bounding box center [273, 188] width 483 height 328
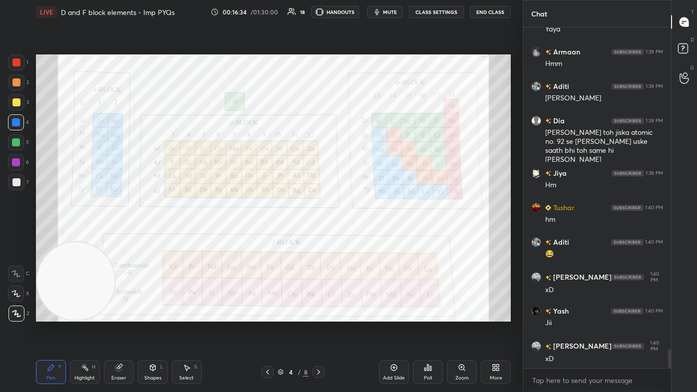
scroll to position [5860, 0]
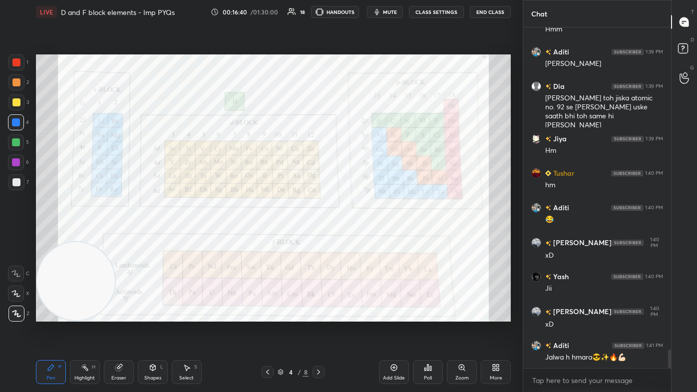
click at [18, 183] on div at bounding box center [16, 182] width 8 height 8
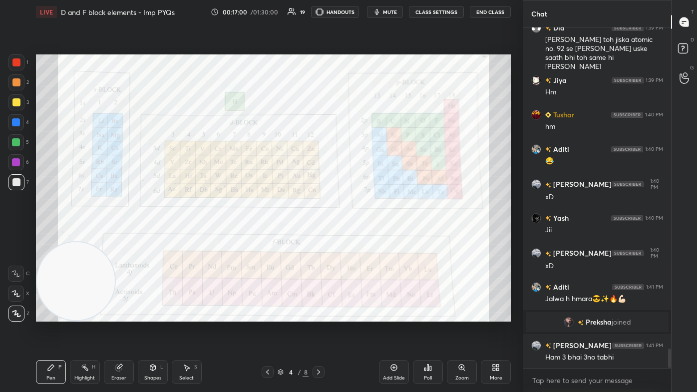
scroll to position [5603, 0]
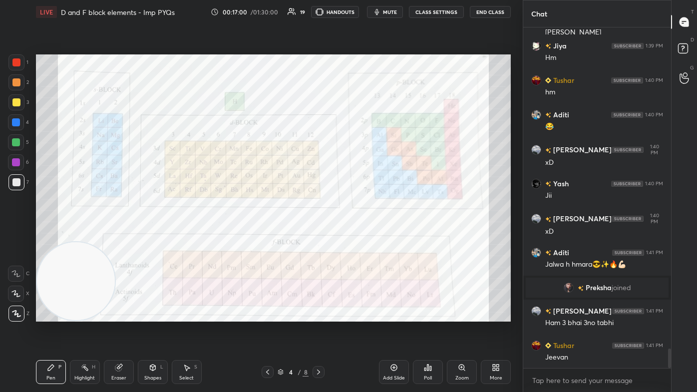
click at [18, 147] on div at bounding box center [16, 142] width 16 height 16
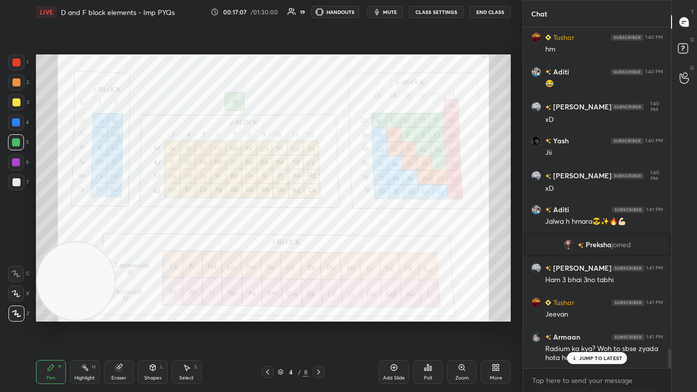
drag, startPoint x: 16, startPoint y: 181, endPoint x: 33, endPoint y: 178, distance: 17.2
click at [16, 181] on div at bounding box center [16, 182] width 8 height 8
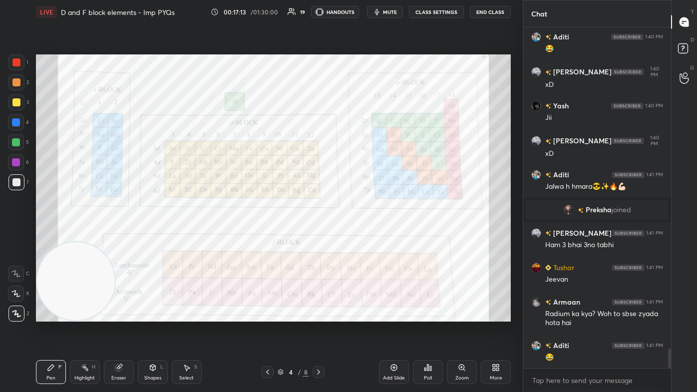
click at [17, 144] on div at bounding box center [16, 142] width 8 height 8
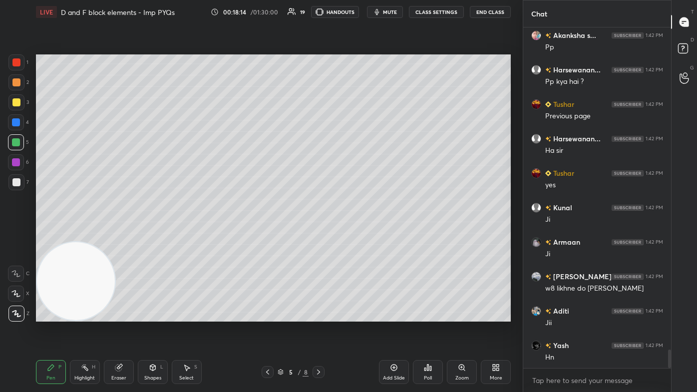
scroll to position [6059, 0]
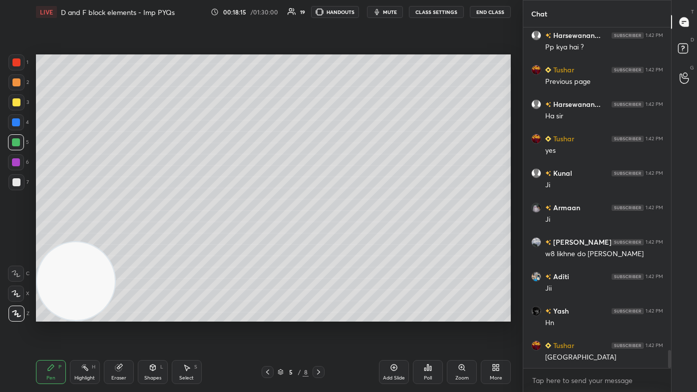
click at [113, 235] on div "Eraser" at bounding box center [119, 372] width 30 height 24
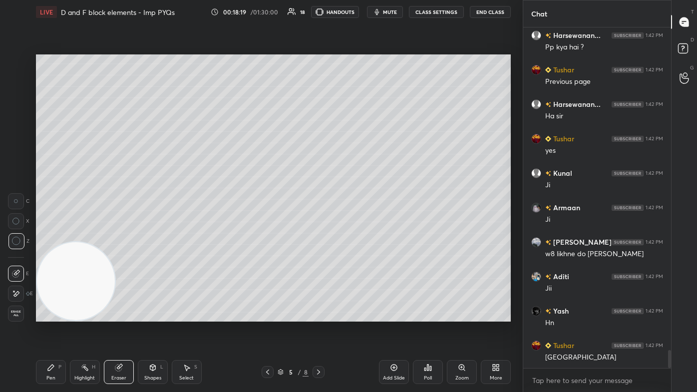
drag, startPoint x: 53, startPoint y: 378, endPoint x: 62, endPoint y: 373, distance: 11.0
click at [52, 235] on div "Pen" at bounding box center [50, 378] width 9 height 5
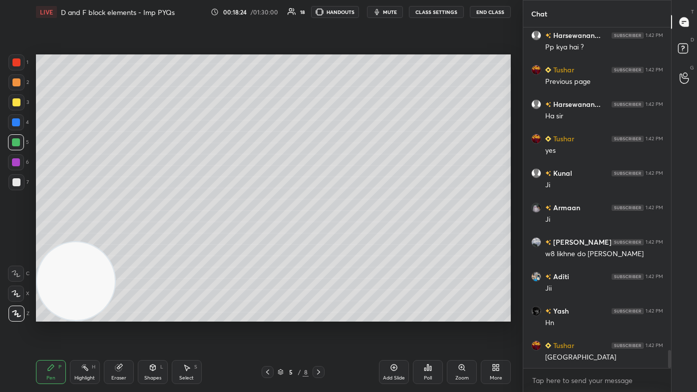
click at [358, 13] on span "mute" at bounding box center [390, 11] width 14 height 7
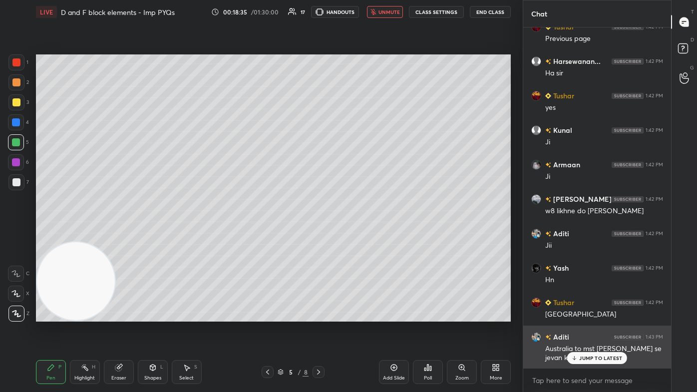
click at [358, 235] on p "JUMP TO LATEST" at bounding box center [600, 358] width 43 height 6
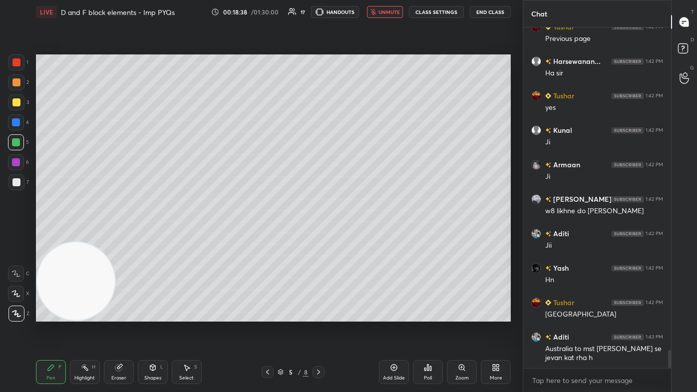
click at [358, 15] on button "unmute" at bounding box center [385, 12] width 36 height 12
click at [17, 184] on div at bounding box center [16, 182] width 8 height 8
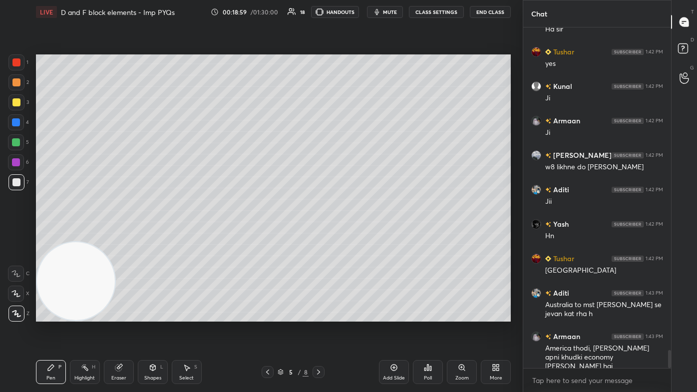
scroll to position [6181, 0]
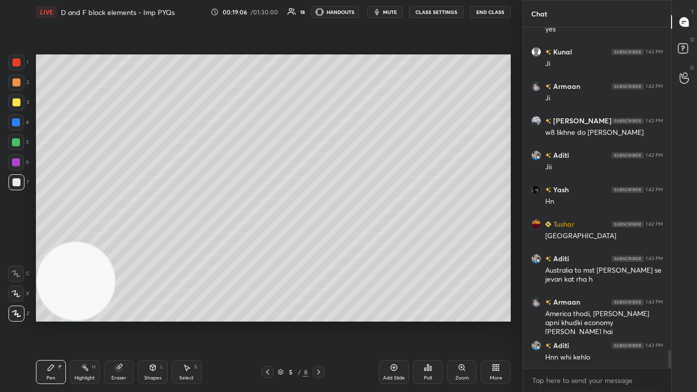
click at [358, 11] on span "mute" at bounding box center [390, 11] width 14 height 7
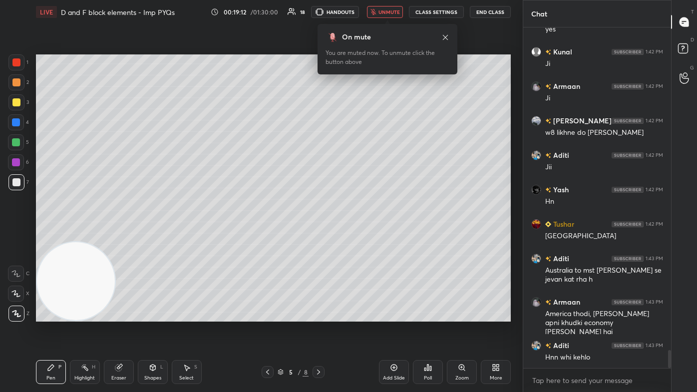
click at [358, 11] on span "unmute" at bounding box center [388, 11] width 21 height 7
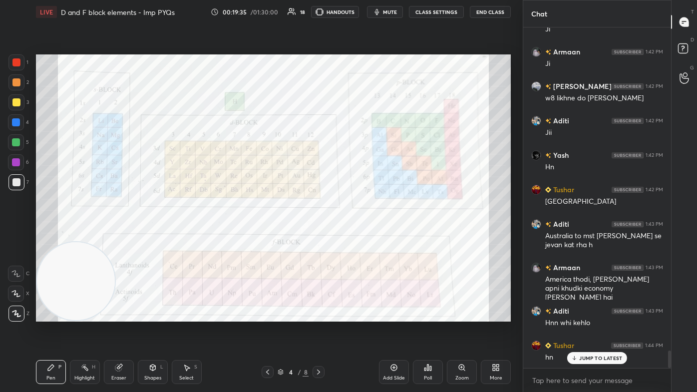
scroll to position [6258, 0]
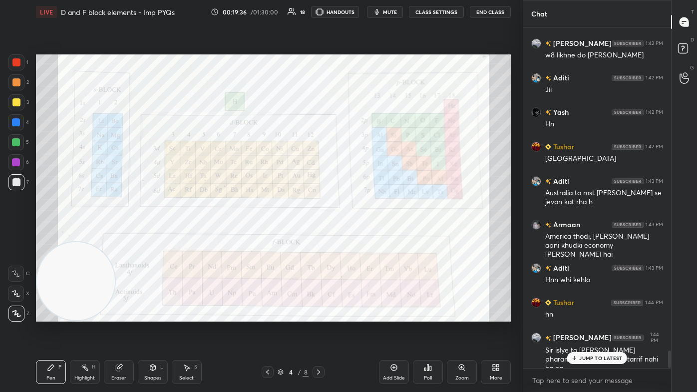
click at [18, 63] on div at bounding box center [16, 62] width 8 height 8
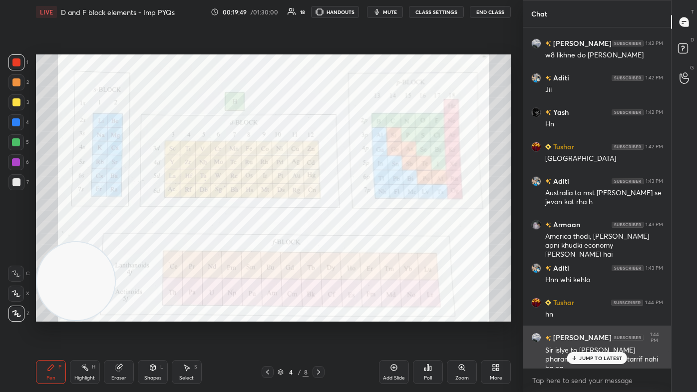
click at [358, 235] on p "JUMP TO LATEST" at bounding box center [600, 358] width 43 height 6
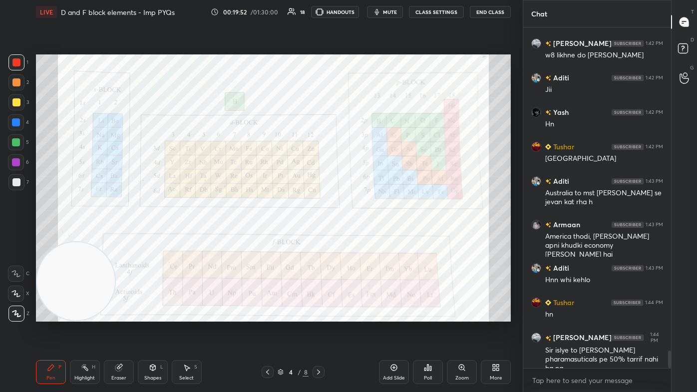
drag, startPoint x: 391, startPoint y: 11, endPoint x: 395, endPoint y: 8, distance: 5.3
click at [358, 12] on span "mute" at bounding box center [390, 11] width 14 height 7
click at [358, 15] on span "unmute" at bounding box center [388, 11] width 21 height 7
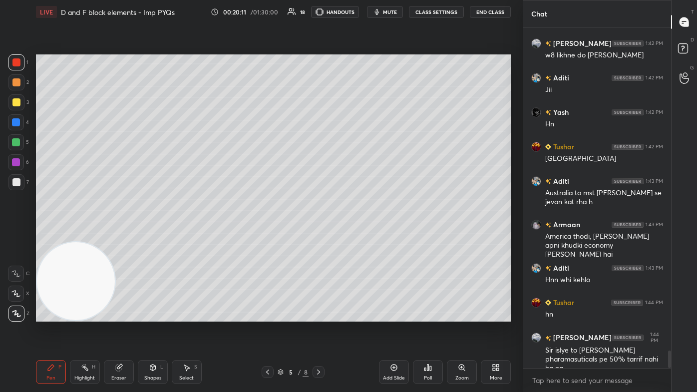
click at [358, 235] on div "Add Slide" at bounding box center [394, 372] width 30 height 24
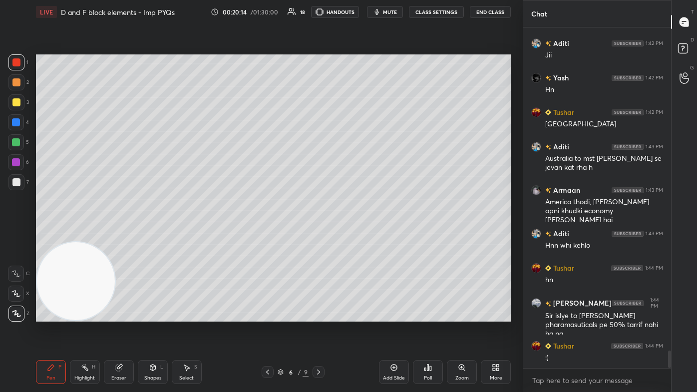
click at [13, 102] on div at bounding box center [16, 102] width 8 height 8
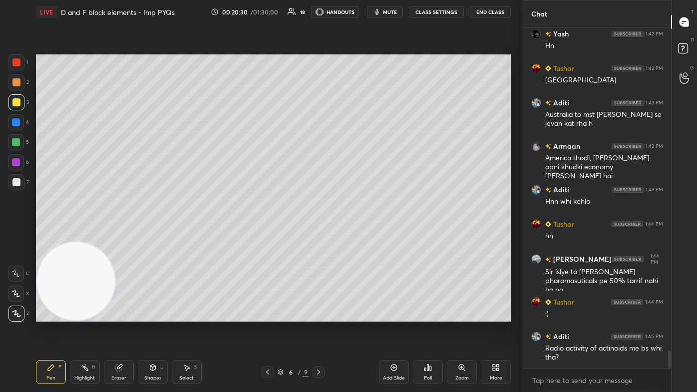
scroll to position [6371, 0]
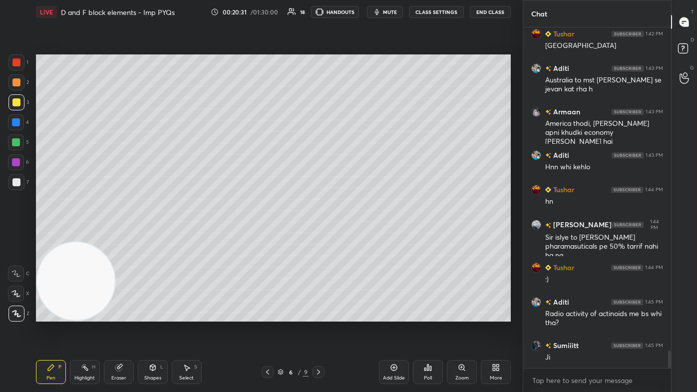
drag, startPoint x: 17, startPoint y: 290, endPoint x: 66, endPoint y: 310, distance: 53.3
click at [16, 235] on div at bounding box center [16, 294] width 16 height 16
click at [112, 235] on div "Eraser" at bounding box center [119, 372] width 30 height 24
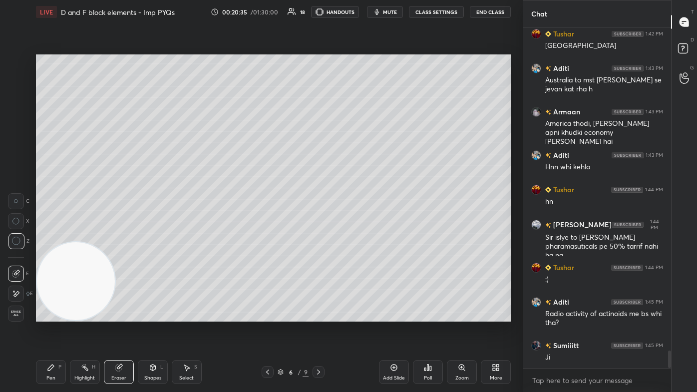
click at [51, 235] on div "Pen" at bounding box center [50, 378] width 9 height 5
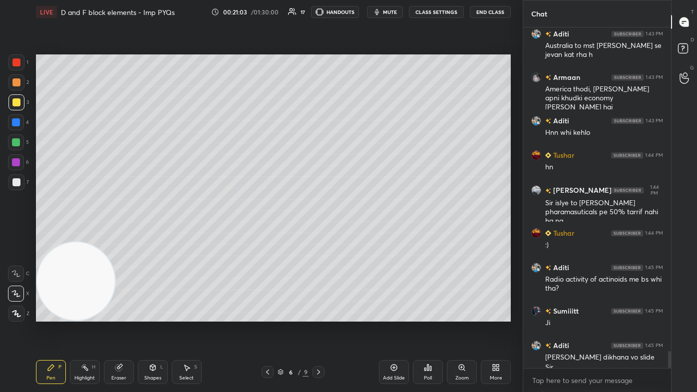
scroll to position [6416, 0]
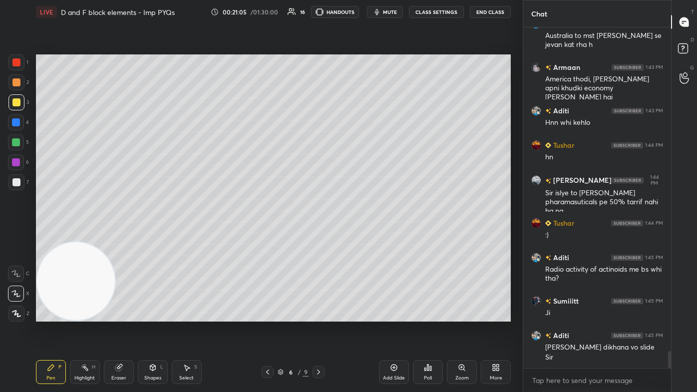
drag, startPoint x: 403, startPoint y: 379, endPoint x: 409, endPoint y: 374, distance: 8.5
click at [358, 235] on div "Add Slide" at bounding box center [394, 378] width 22 height 5
click at [14, 100] on div at bounding box center [16, 102] width 8 height 8
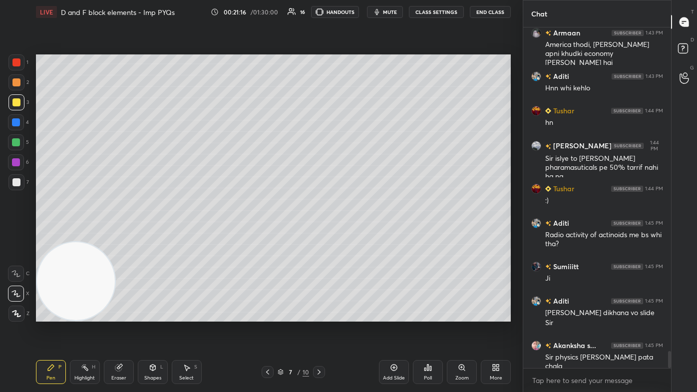
click at [358, 235] on div "Add Slide" at bounding box center [394, 378] width 22 height 5
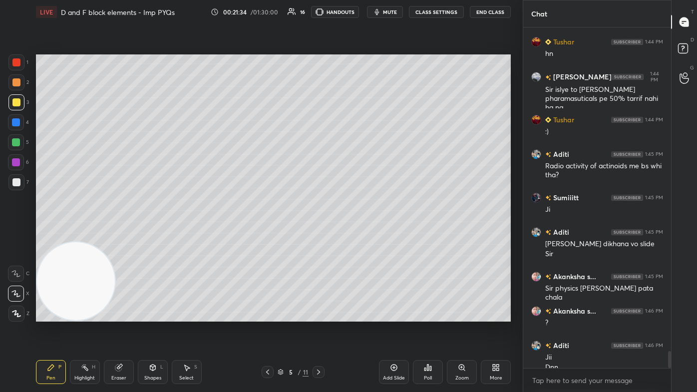
scroll to position [6528, 0]
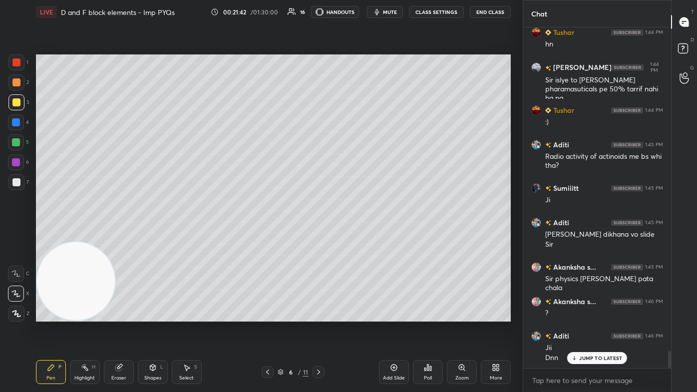
click at [150, 235] on div "Shapes L" at bounding box center [153, 372] width 30 height 24
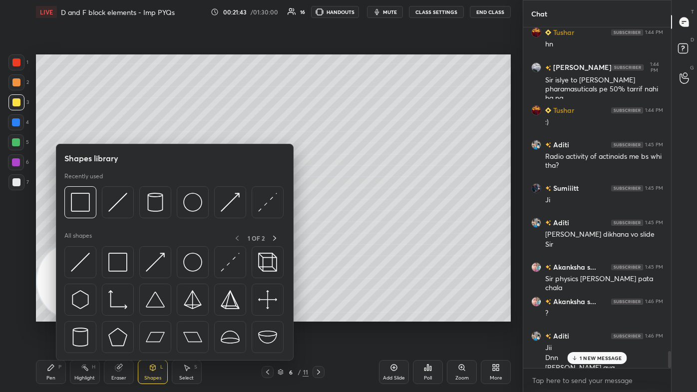
scroll to position [6539, 0]
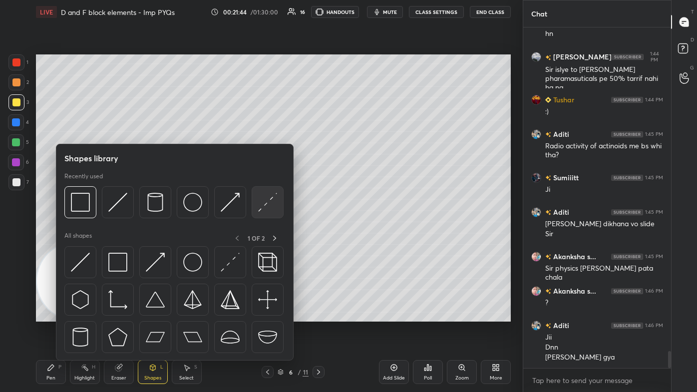
click at [269, 202] on img at bounding box center [267, 202] width 19 height 19
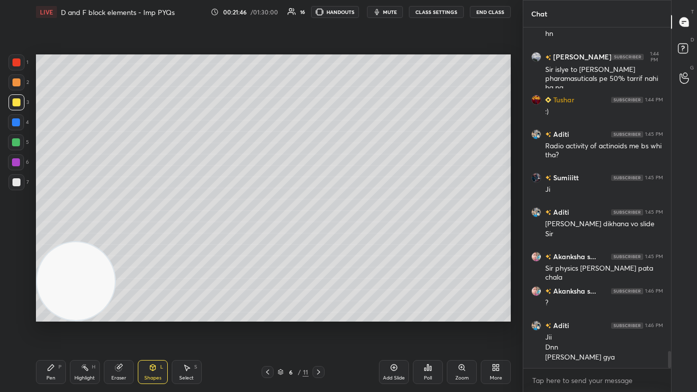
scroll to position [6573, 0]
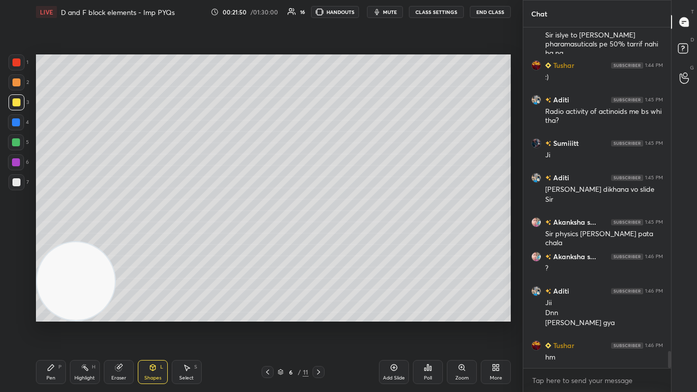
click at [47, 235] on div "Pen P" at bounding box center [51, 372] width 30 height 24
click at [11, 178] on div at bounding box center [16, 182] width 16 height 16
click at [116, 235] on div "Eraser" at bounding box center [118, 378] width 15 height 5
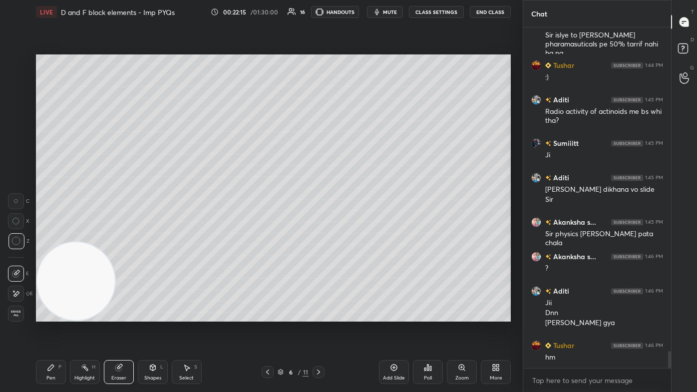
click at [49, 235] on icon at bounding box center [51, 368] width 6 height 6
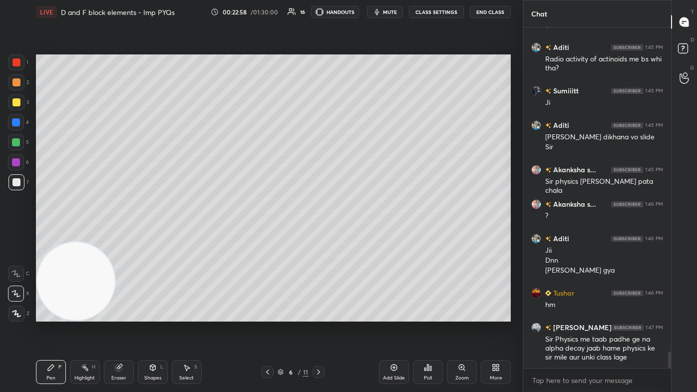
scroll to position [6660, 0]
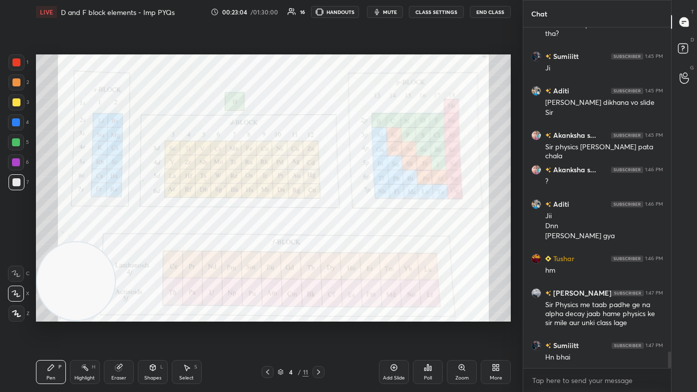
click at [111, 235] on div "Eraser" at bounding box center [119, 372] width 30 height 24
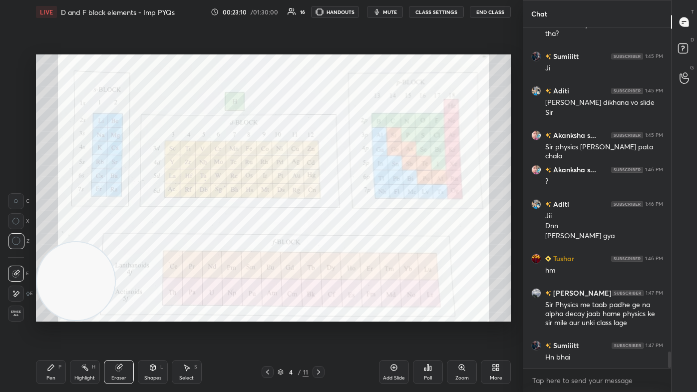
click at [47, 235] on icon at bounding box center [51, 368] width 8 height 8
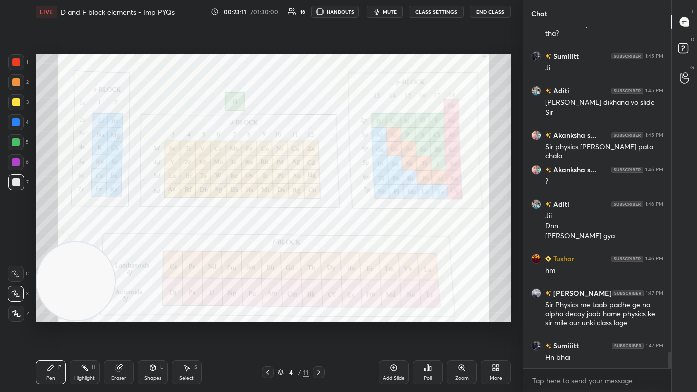
click at [15, 125] on div at bounding box center [16, 122] width 8 height 8
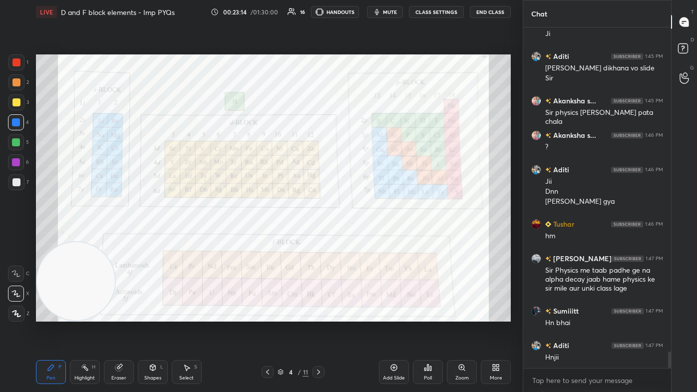
click at [16, 235] on icon at bounding box center [16, 313] width 9 height 7
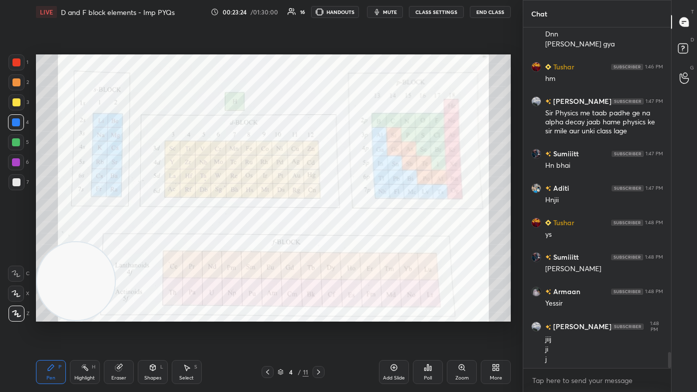
scroll to position [6862, 0]
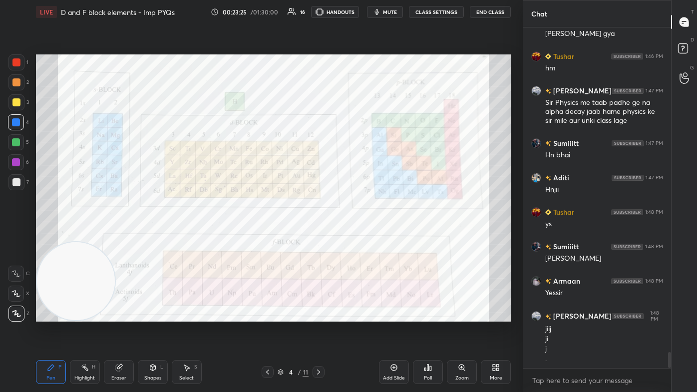
drag, startPoint x: 114, startPoint y: 374, endPoint x: 125, endPoint y: 362, distance: 16.3
click at [113, 235] on div "Eraser" at bounding box center [119, 372] width 30 height 24
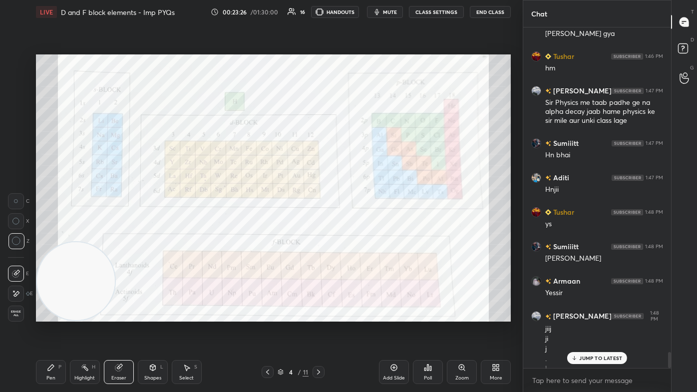
scroll to position [6872, 0]
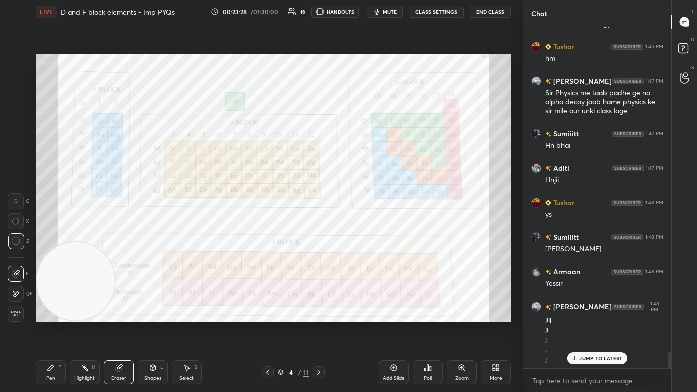
click at [53, 235] on div "Pen" at bounding box center [50, 378] width 9 height 5
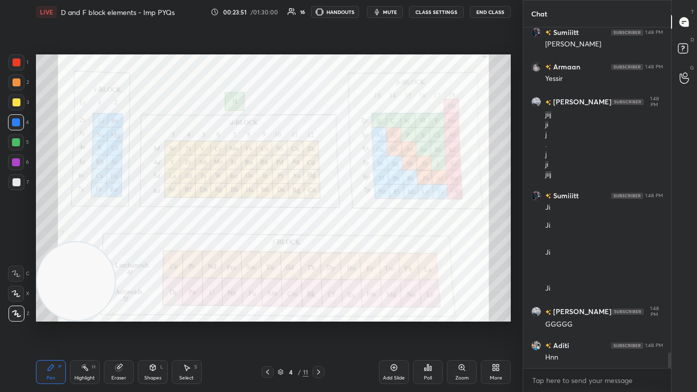
scroll to position [7111, 0]
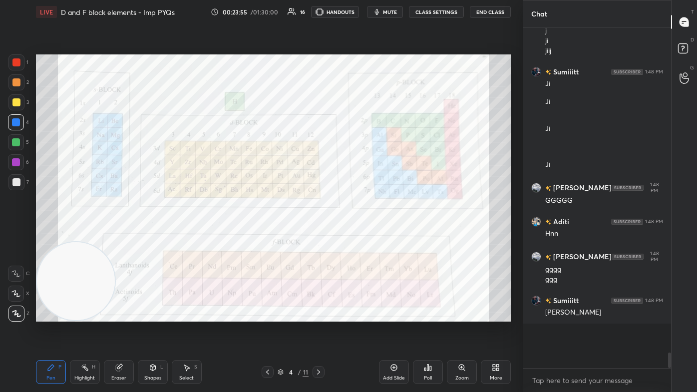
click at [13, 167] on div at bounding box center [16, 162] width 16 height 16
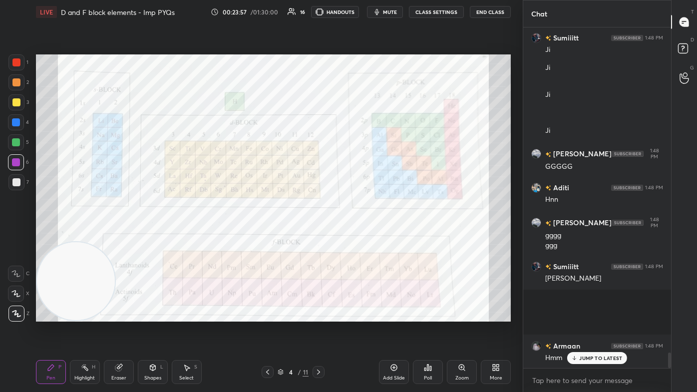
click at [18, 181] on div at bounding box center [16, 182] width 16 height 16
click at [15, 166] on div at bounding box center [16, 162] width 16 height 16
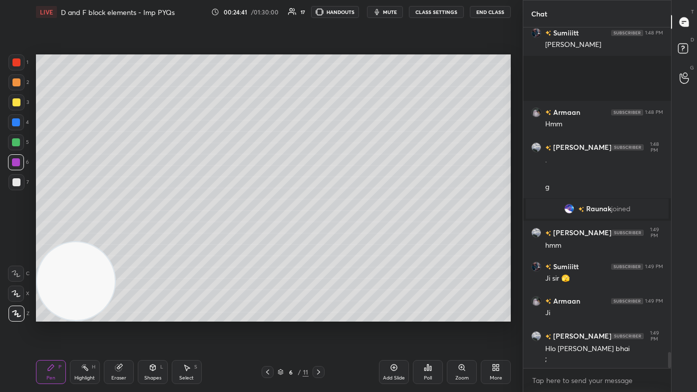
scroll to position [6979, 0]
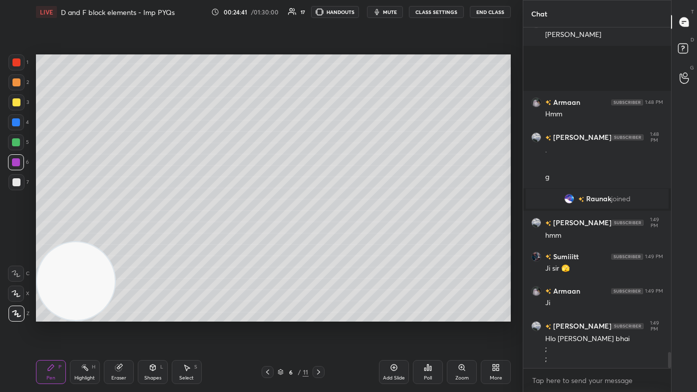
click at [10, 235] on div at bounding box center [16, 294] width 16 height 16
click at [122, 235] on div "Eraser" at bounding box center [119, 372] width 30 height 24
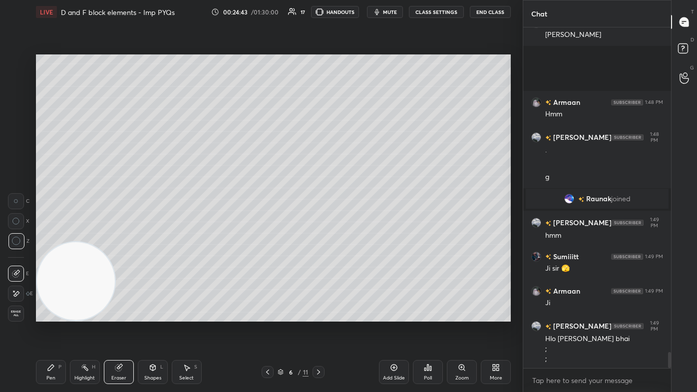
scroll to position [6989, 0]
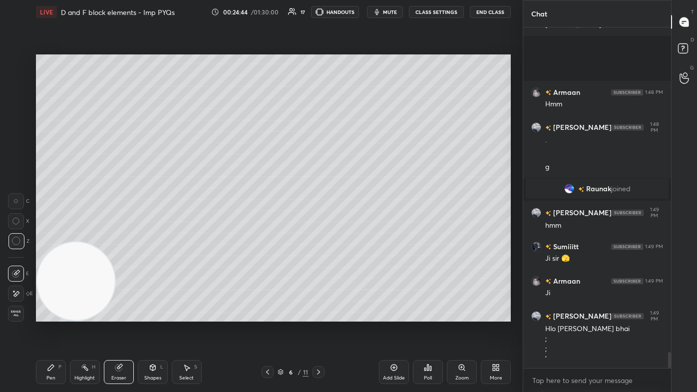
click at [53, 235] on div "Pen" at bounding box center [50, 378] width 9 height 5
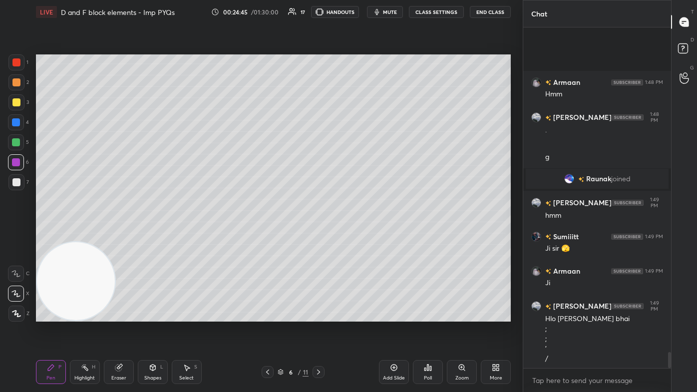
scroll to position [7033, 0]
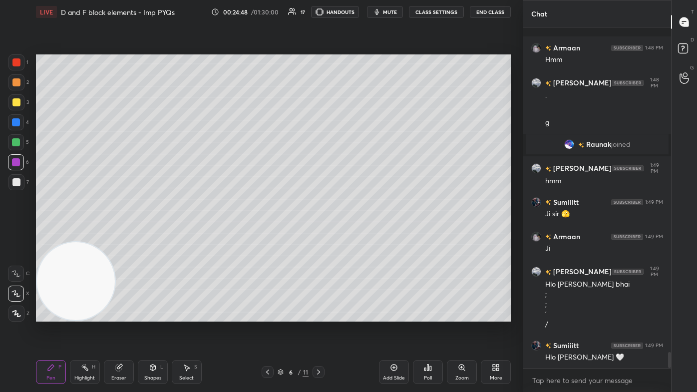
drag, startPoint x: 114, startPoint y: 372, endPoint x: 127, endPoint y: 353, distance: 23.0
click at [116, 235] on icon at bounding box center [119, 368] width 8 height 8
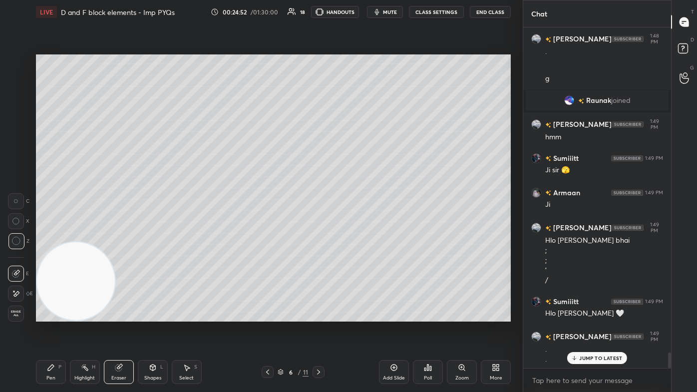
scroll to position [7088, 0]
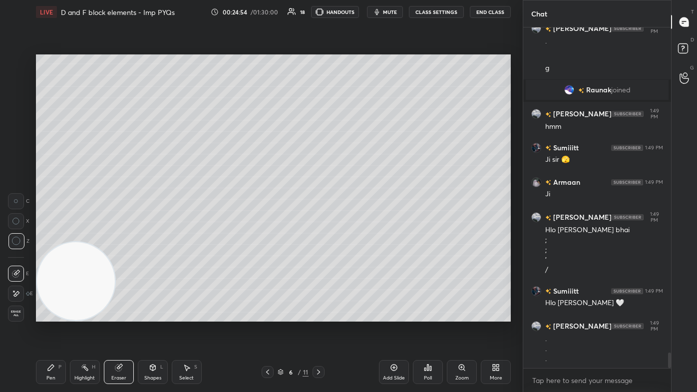
click at [48, 235] on div "Pen P" at bounding box center [51, 372] width 30 height 24
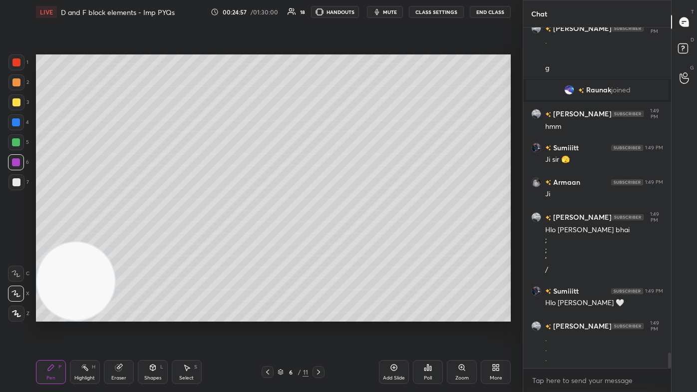
click at [123, 235] on div "Eraser" at bounding box center [118, 378] width 15 height 5
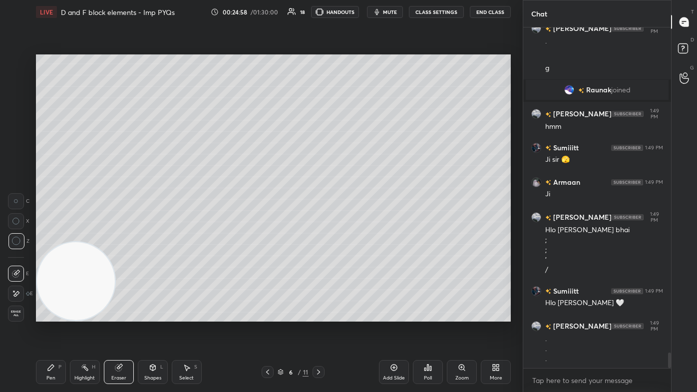
drag, startPoint x: 47, startPoint y: 380, endPoint x: 61, endPoint y: 337, distance: 45.6
click at [47, 235] on div "Pen" at bounding box center [50, 378] width 9 height 5
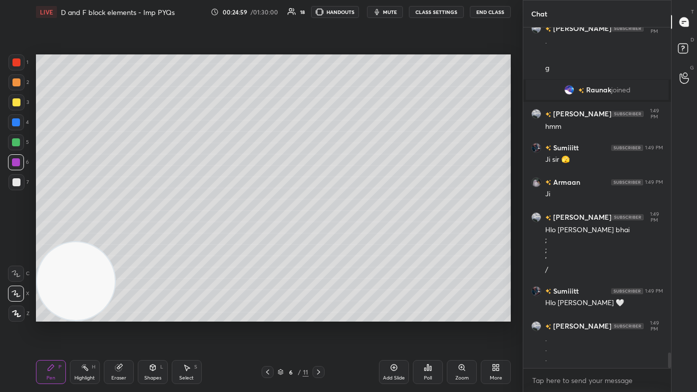
click at [16, 102] on div at bounding box center [16, 102] width 8 height 8
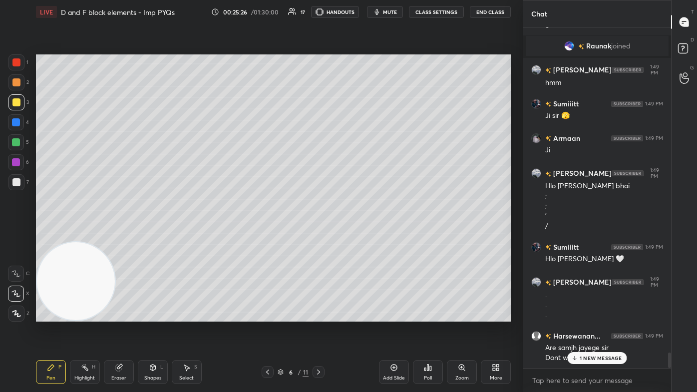
scroll to position [7167, 0]
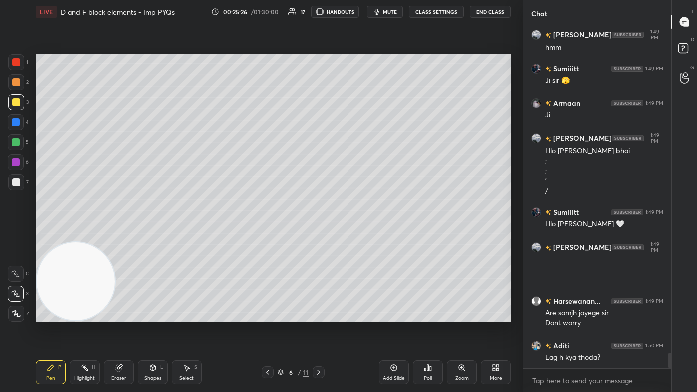
click at [123, 235] on div "Eraser" at bounding box center [119, 372] width 30 height 24
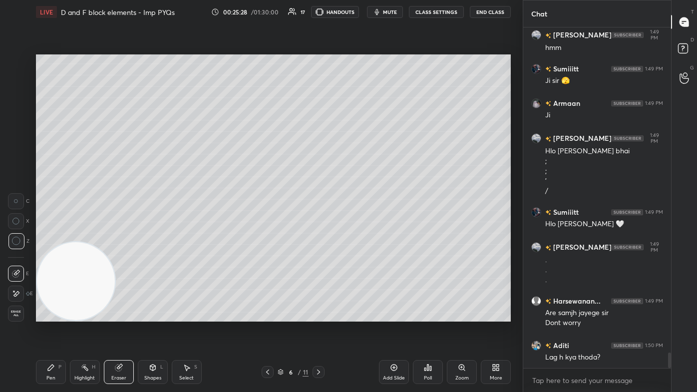
click at [46, 235] on div "Pen P Highlight H Eraser Shapes L Select S 6 / 11 Add Slide Poll Zoom More" at bounding box center [273, 372] width 475 height 40
click at [52, 235] on icon at bounding box center [51, 368] width 8 height 8
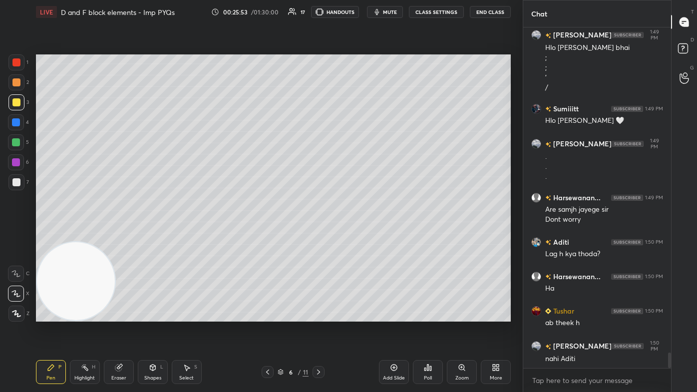
scroll to position [7304, 0]
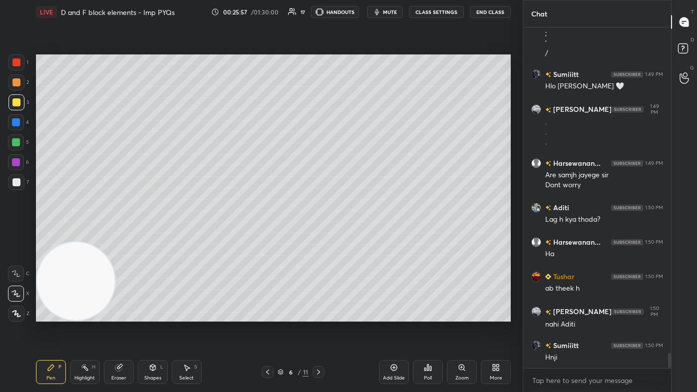
click at [17, 179] on div at bounding box center [16, 182] width 8 height 8
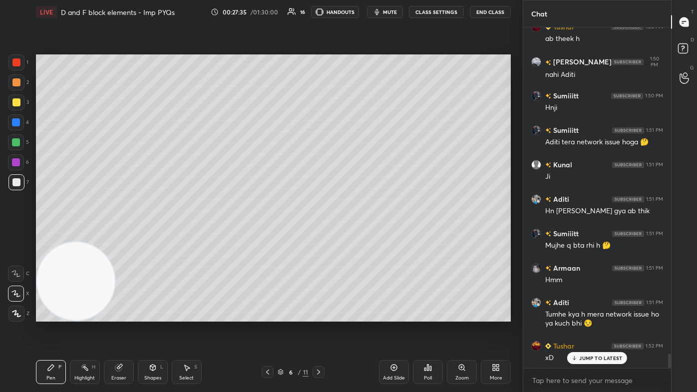
scroll to position [7588, 0]
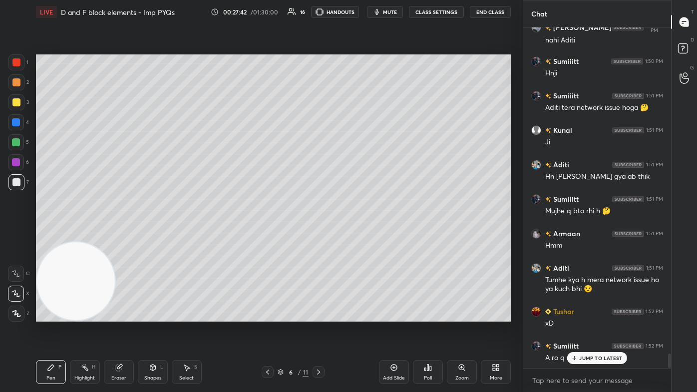
click at [358, 10] on span "mute" at bounding box center [390, 11] width 14 height 7
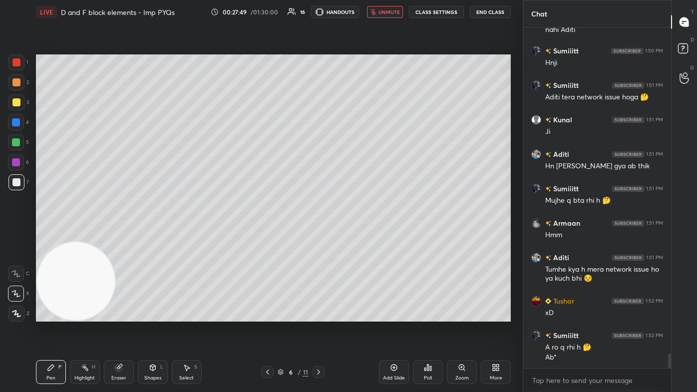
scroll to position [7633, 0]
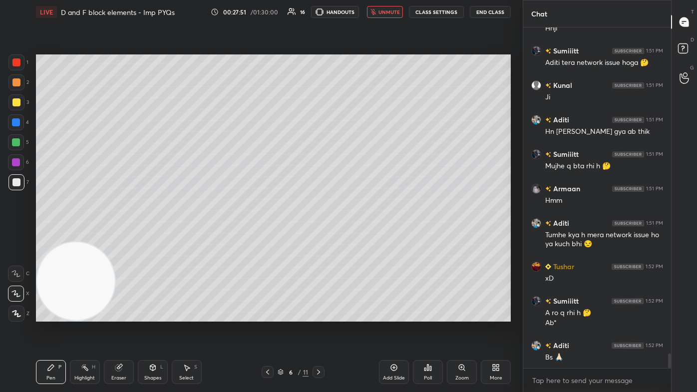
click at [358, 9] on span "unmute" at bounding box center [388, 11] width 21 height 7
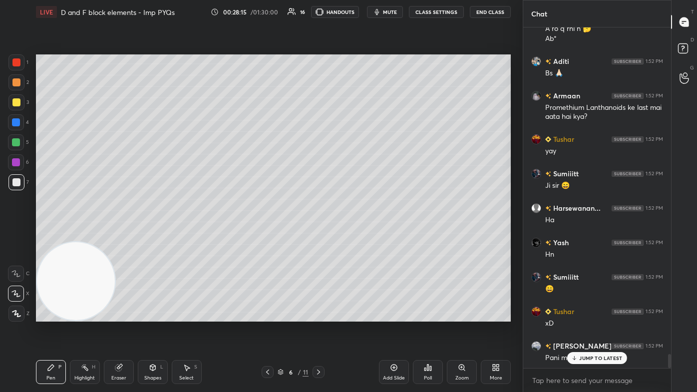
scroll to position [7952, 0]
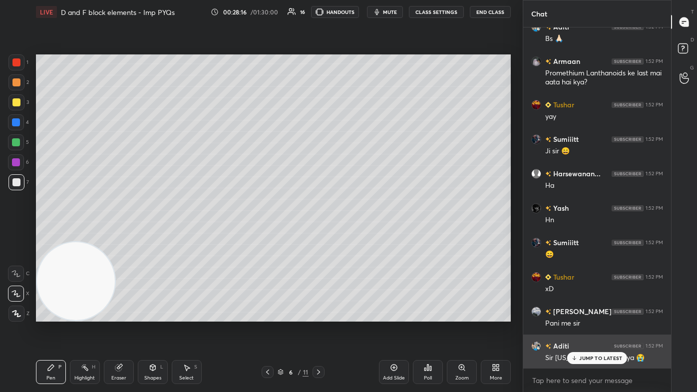
drag, startPoint x: 595, startPoint y: 361, endPoint x: 599, endPoint y: 366, distance: 6.1
click at [358, 235] on p "JUMP TO LATEST" at bounding box center [600, 358] width 43 height 6
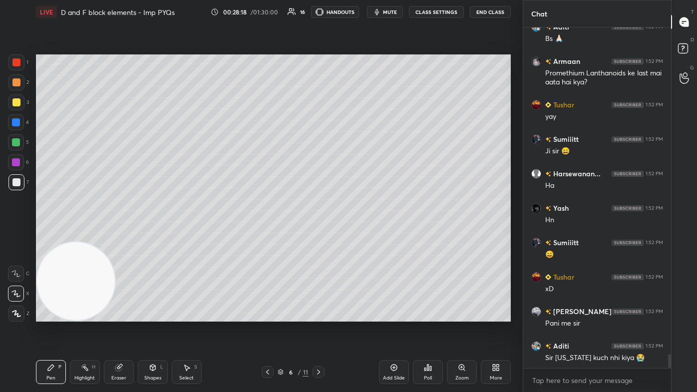
click at [14, 143] on div at bounding box center [16, 142] width 8 height 8
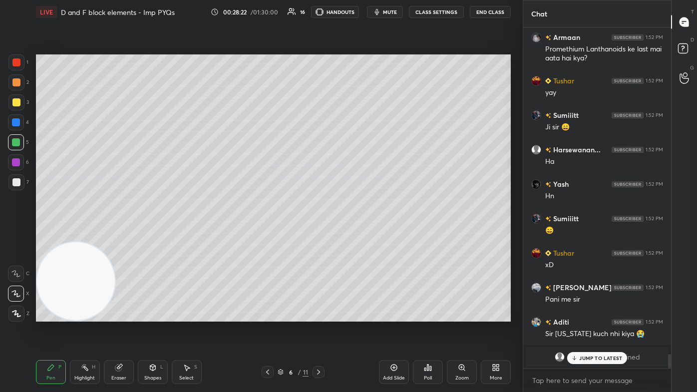
click at [13, 180] on div at bounding box center [16, 182] width 8 height 8
click at [358, 235] on p "JUMP TO LATEST" at bounding box center [600, 358] width 43 height 6
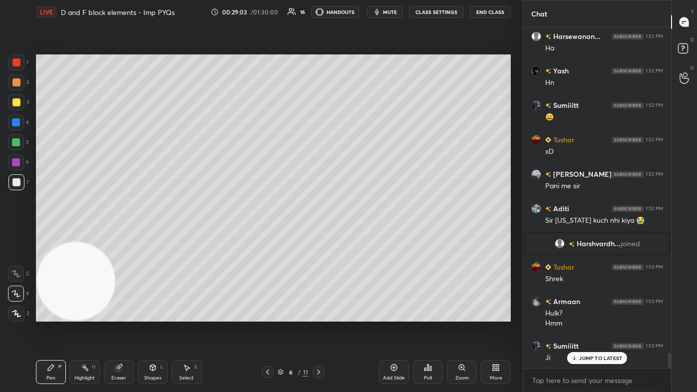
scroll to position [7529, 0]
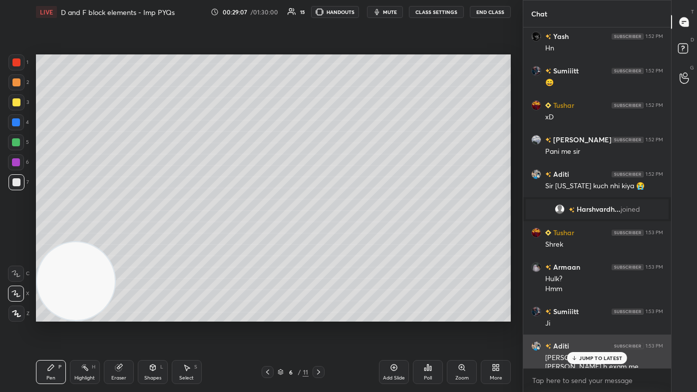
click at [358, 235] on p "JUMP TO LATEST" at bounding box center [600, 358] width 43 height 6
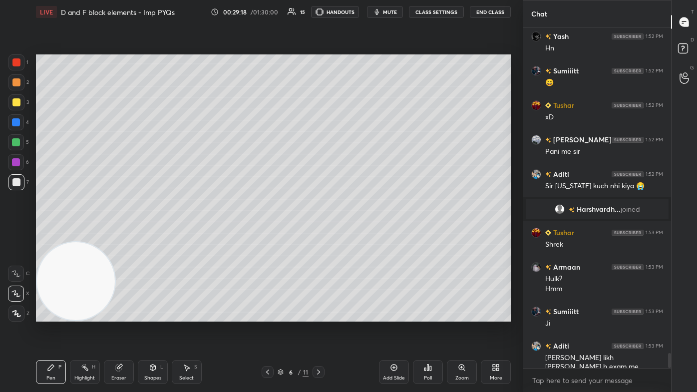
scroll to position [7563, 0]
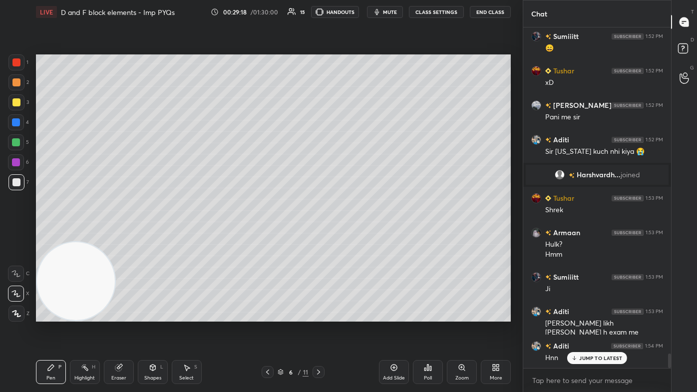
click at [358, 11] on span "mute" at bounding box center [390, 11] width 14 height 7
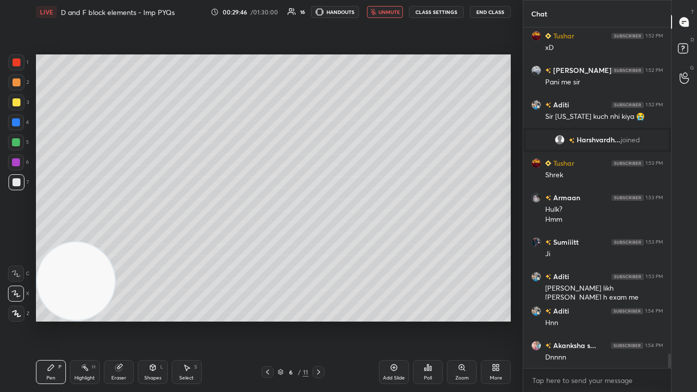
click at [358, 14] on span "unmute" at bounding box center [388, 11] width 21 height 7
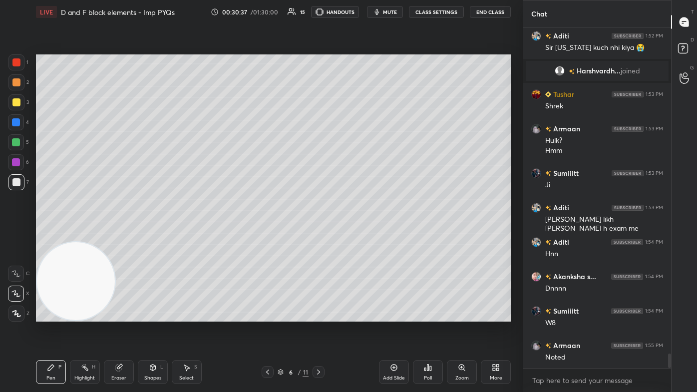
scroll to position [7701, 0]
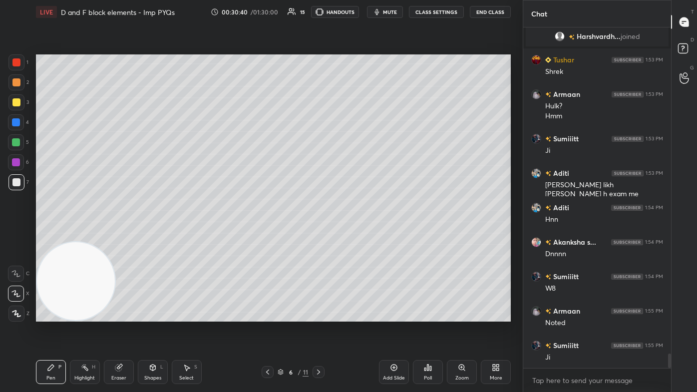
click at [358, 235] on div "Add Slide" at bounding box center [394, 372] width 30 height 24
click at [18, 110] on div at bounding box center [16, 102] width 16 height 16
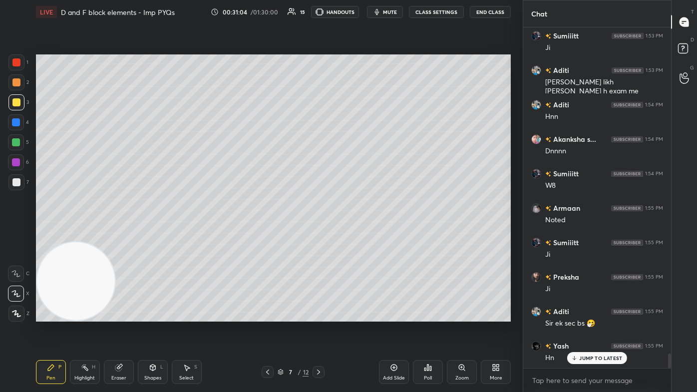
scroll to position [7839, 0]
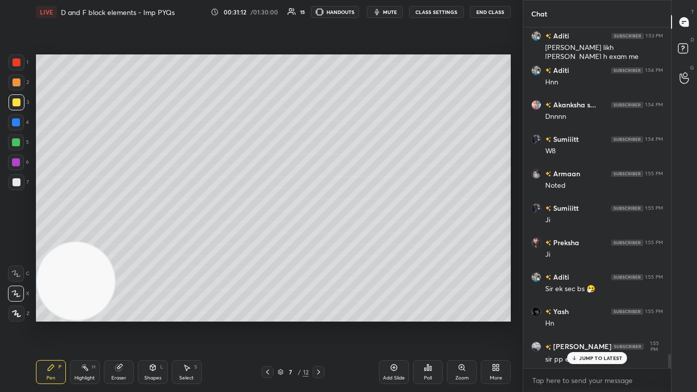
click at [119, 235] on div "Eraser" at bounding box center [119, 372] width 30 height 24
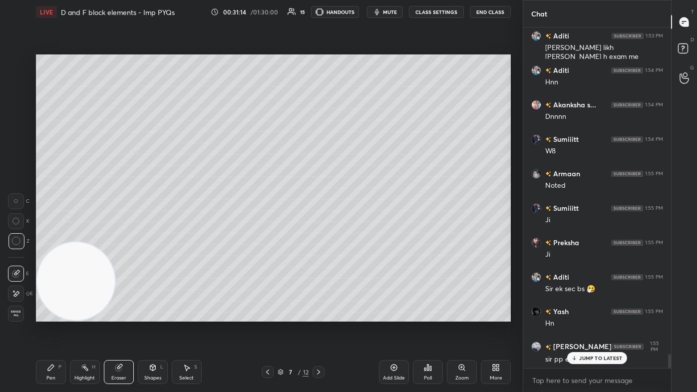
click at [50, 235] on icon at bounding box center [51, 368] width 6 height 6
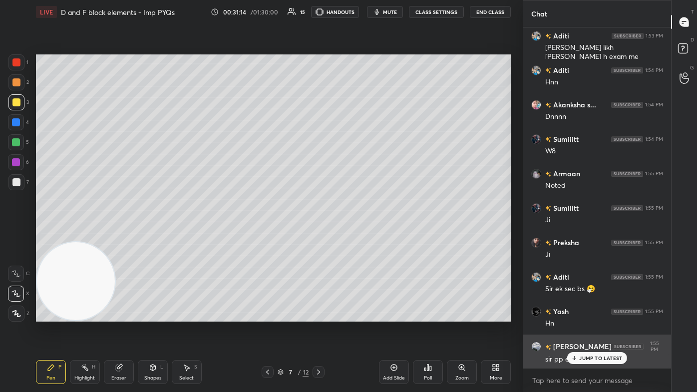
click at [358, 235] on p "JUMP TO LATEST" at bounding box center [600, 358] width 43 height 6
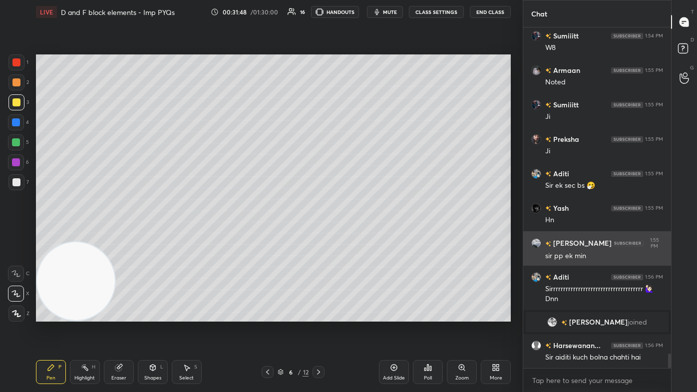
scroll to position [7800, 0]
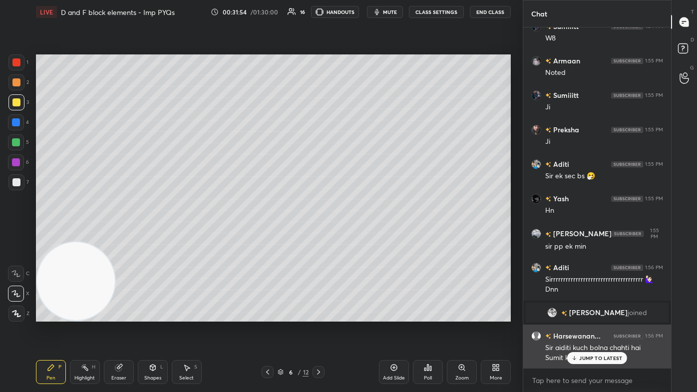
drag, startPoint x: 581, startPoint y: 355, endPoint x: 581, endPoint y: 360, distance: 5.0
click at [358, 235] on p "JUMP TO LATEST" at bounding box center [600, 358] width 43 height 6
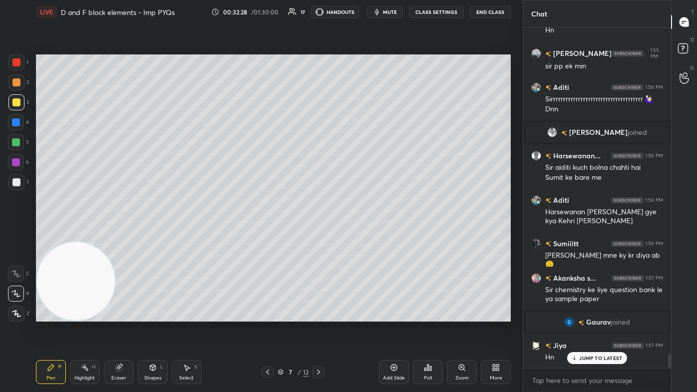
scroll to position [7957, 0]
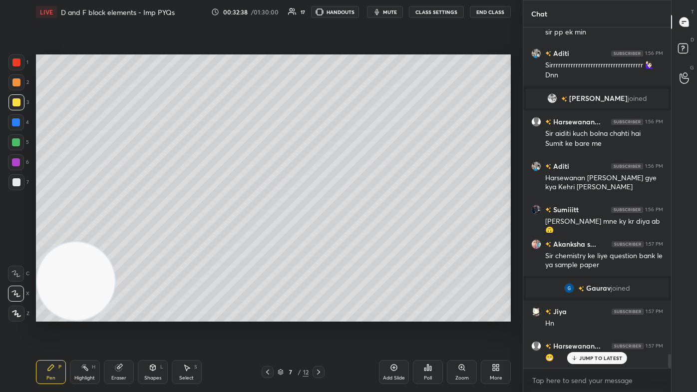
click at [358, 12] on span "mute" at bounding box center [390, 11] width 14 height 7
click at [10, 182] on div at bounding box center [16, 182] width 16 height 16
click at [358, 9] on span "unmute" at bounding box center [388, 11] width 21 height 7
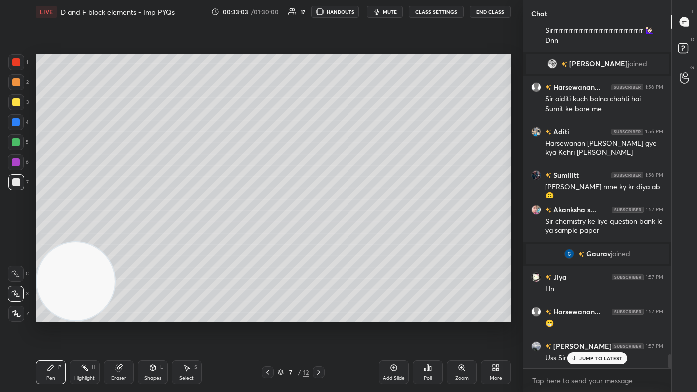
scroll to position [8026, 0]
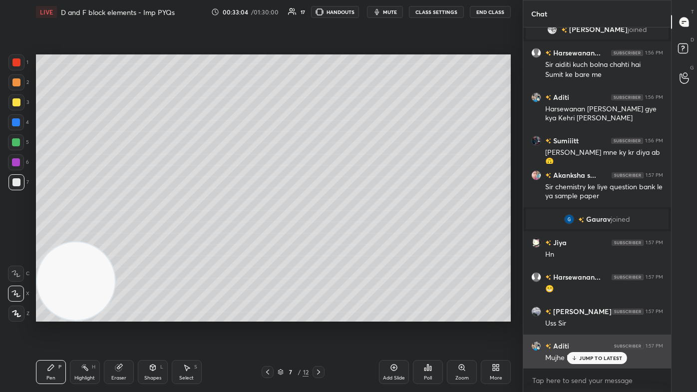
click at [358, 235] on p "JUMP TO LATEST" at bounding box center [600, 358] width 43 height 6
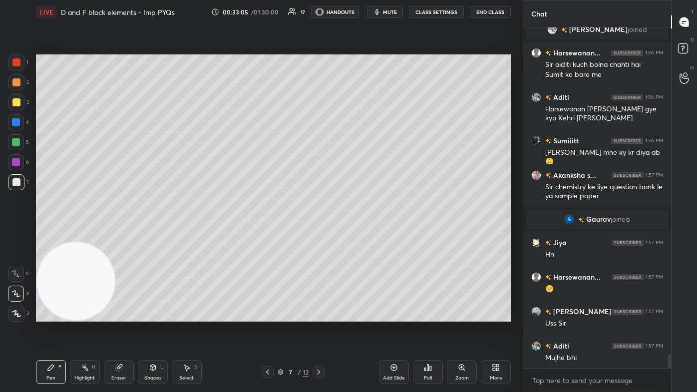
click at [191, 235] on div "Select S" at bounding box center [187, 372] width 30 height 24
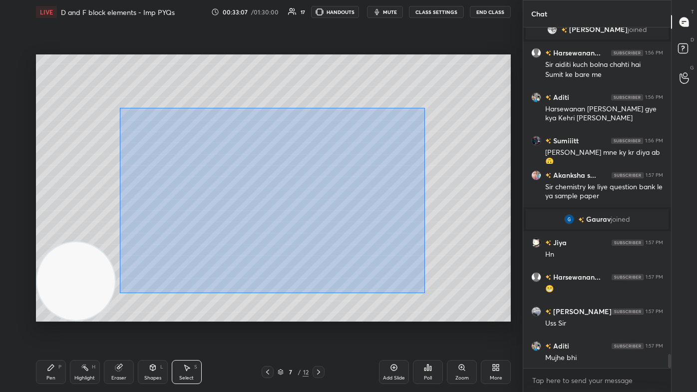
drag, startPoint x: 121, startPoint y: 108, endPoint x: 423, endPoint y: 291, distance: 353.2
click at [358, 235] on div "0 ° Undo Copy Duplicate Duplicate to new slide Delete" at bounding box center [273, 187] width 475 height 267
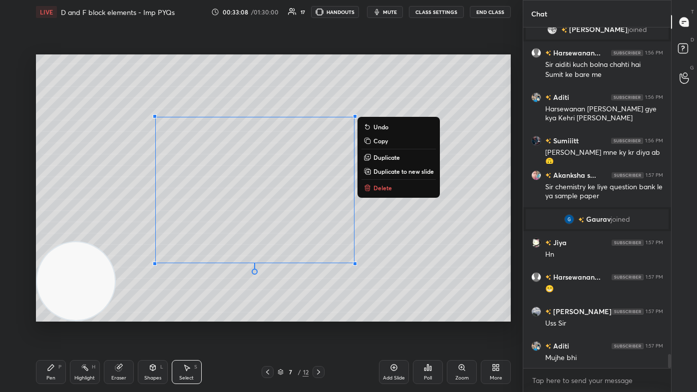
scroll to position [8061, 0]
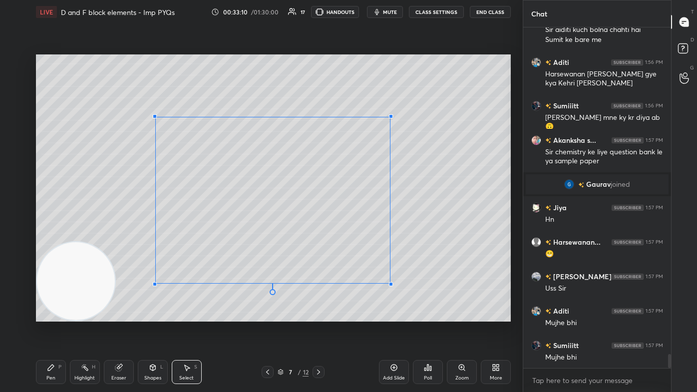
click at [358, 235] on div at bounding box center [391, 284] width 4 height 4
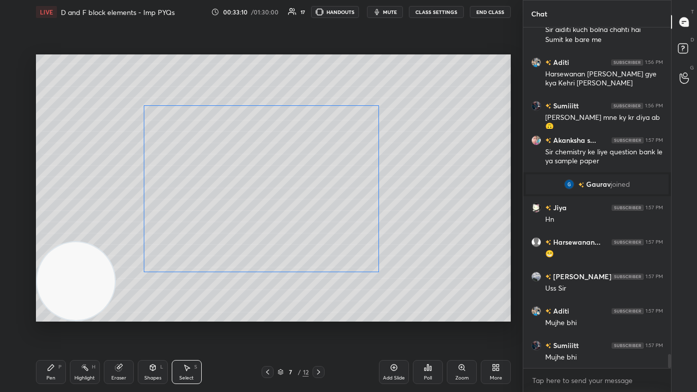
scroll to position [8096, 0]
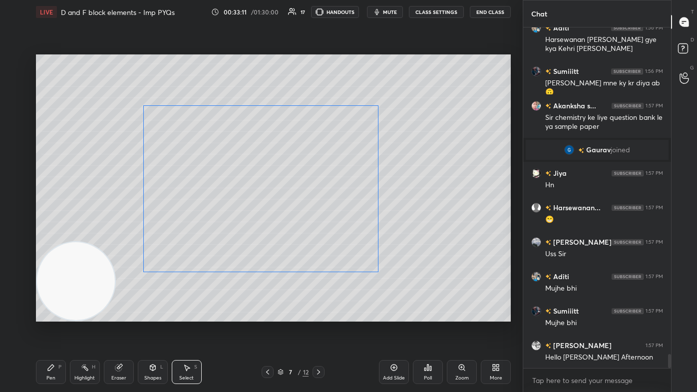
drag, startPoint x: 306, startPoint y: 238, endPoint x: 294, endPoint y: 230, distance: 14.4
click at [294, 230] on div "0 ° Undo Copy Duplicate Duplicate to new slide Delete" at bounding box center [273, 187] width 475 height 267
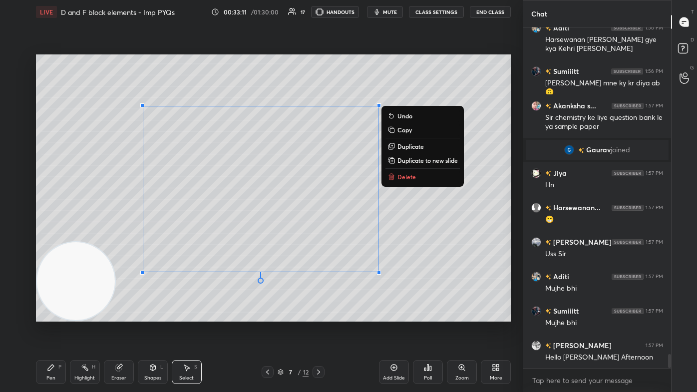
click at [358, 235] on div "0 ° Undo Copy Duplicate Duplicate to new slide Delete" at bounding box center [273, 187] width 475 height 267
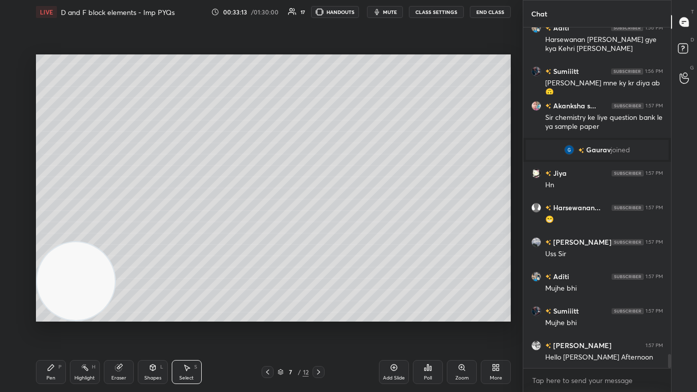
click at [52, 235] on icon at bounding box center [51, 368] width 8 height 8
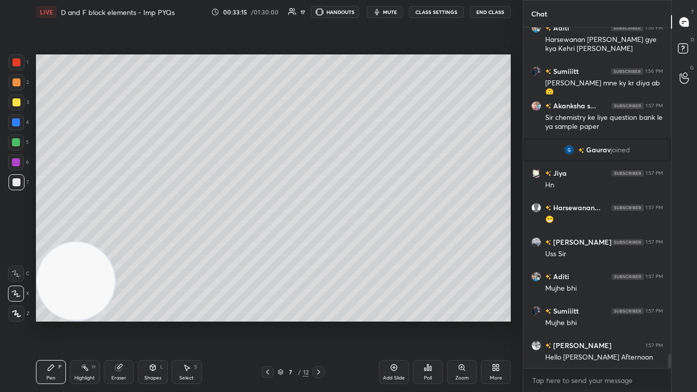
click at [12, 127] on div at bounding box center [16, 122] width 16 height 16
click at [18, 104] on div at bounding box center [16, 102] width 8 height 8
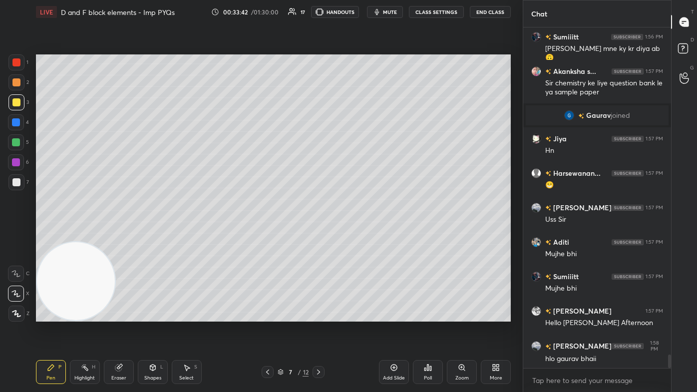
click at [112, 235] on div "Eraser" at bounding box center [119, 372] width 30 height 24
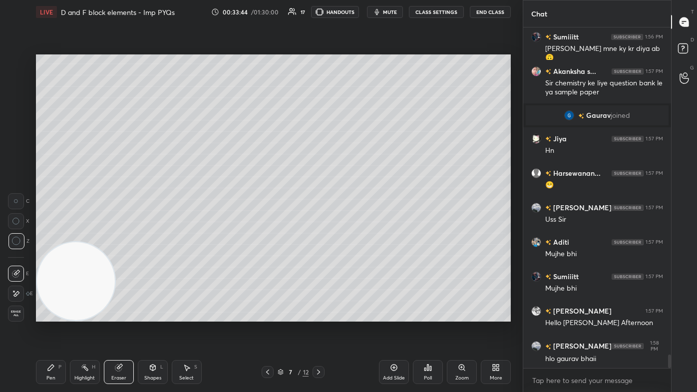
click at [49, 235] on div "Pen" at bounding box center [50, 378] width 9 height 5
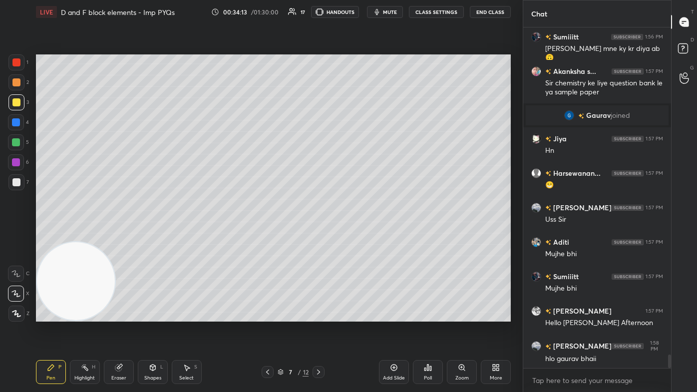
click at [19, 142] on div at bounding box center [16, 142] width 8 height 8
click at [13, 235] on div "1 2 3 4 5 6 7 C X Z C X Z E E Erase all H H LIVE D and F block elements - Imp P…" at bounding box center [257, 196] width 515 height 392
click at [18, 235] on div at bounding box center [16, 314] width 16 height 16
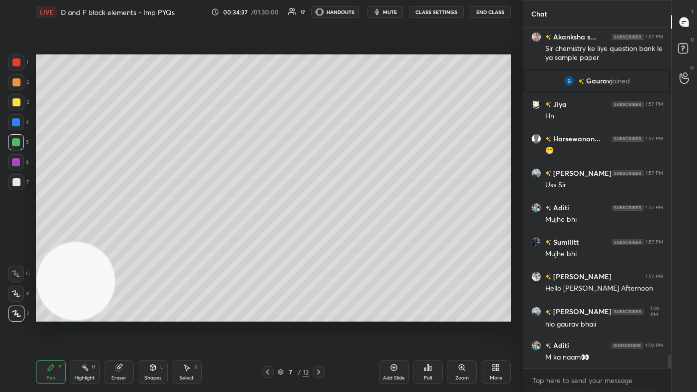
drag, startPoint x: 115, startPoint y: 374, endPoint x: 112, endPoint y: 330, distance: 44.1
click at [114, 235] on div "Eraser" at bounding box center [119, 372] width 30 height 24
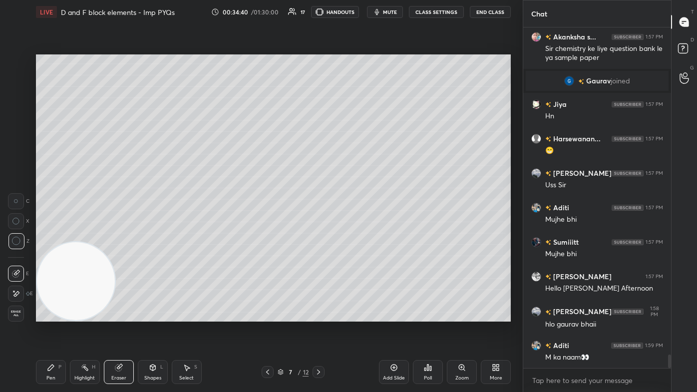
scroll to position [8199, 0]
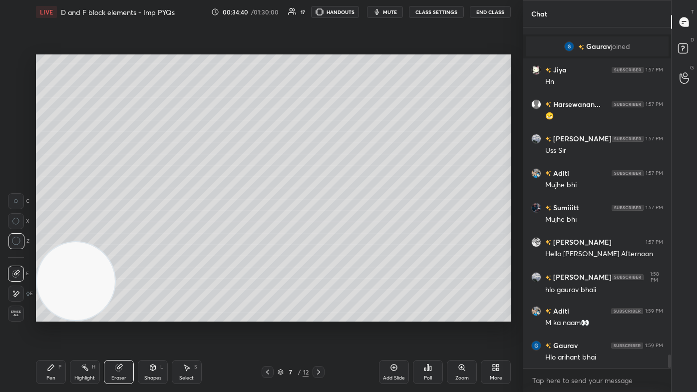
click at [46, 235] on div "Pen P" at bounding box center [51, 372] width 30 height 24
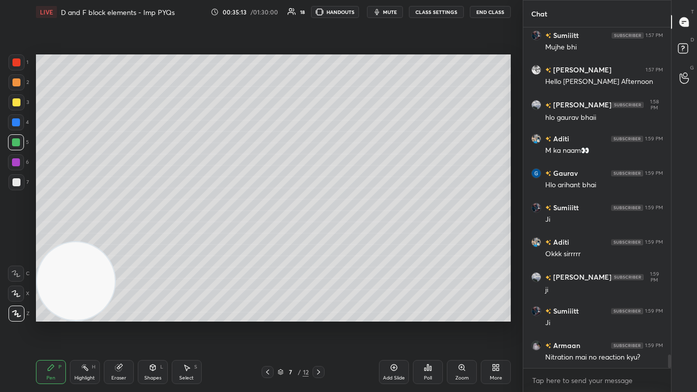
scroll to position [8406, 0]
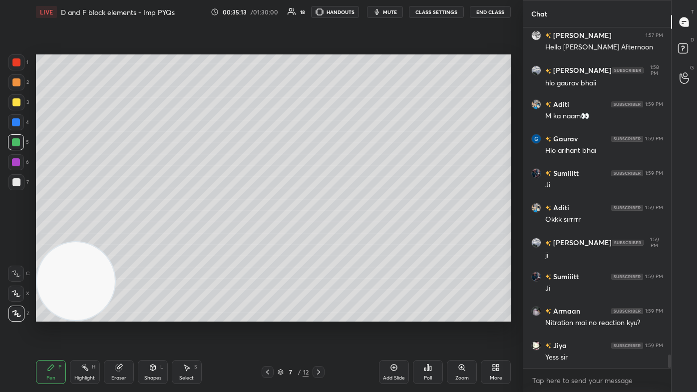
click at [115, 235] on icon at bounding box center [119, 368] width 8 height 8
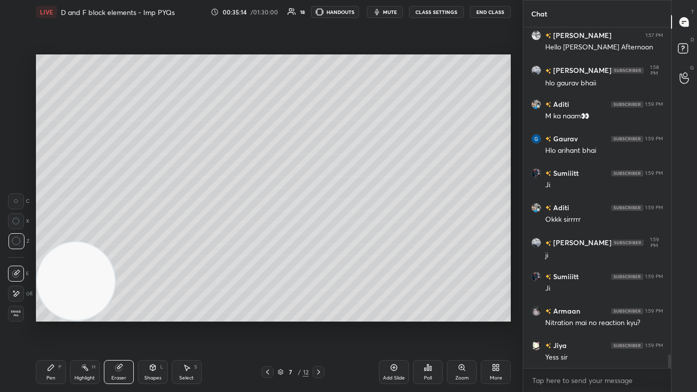
click at [16, 226] on div at bounding box center [16, 221] width 16 height 16
click at [53, 235] on icon at bounding box center [51, 368] width 8 height 8
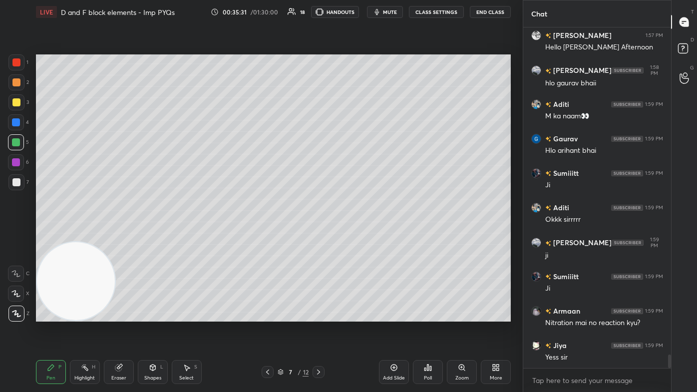
click at [182, 235] on div "Select S" at bounding box center [187, 372] width 30 height 24
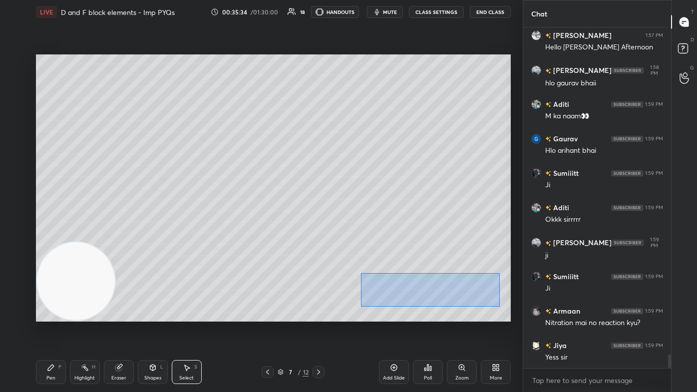
drag, startPoint x: 362, startPoint y: 281, endPoint x: 471, endPoint y: 296, distance: 110.4
click at [358, 235] on div "0 ° Undo Copy Duplicate Duplicate to new slide Delete" at bounding box center [273, 187] width 475 height 267
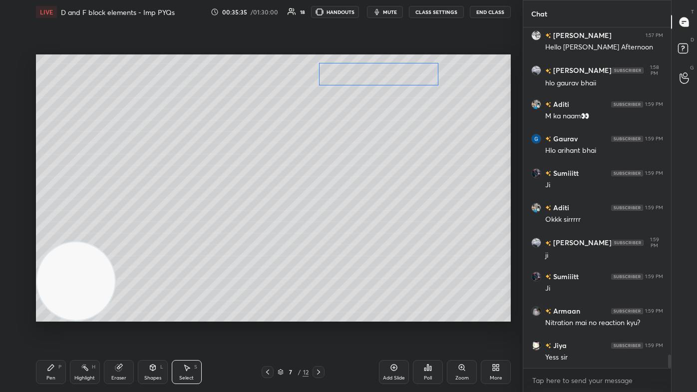
drag, startPoint x: 458, startPoint y: 293, endPoint x: 403, endPoint y: 80, distance: 219.7
click at [358, 80] on div "0 ° Undo Copy Duplicate Duplicate to new slide Delete" at bounding box center [273, 187] width 475 height 267
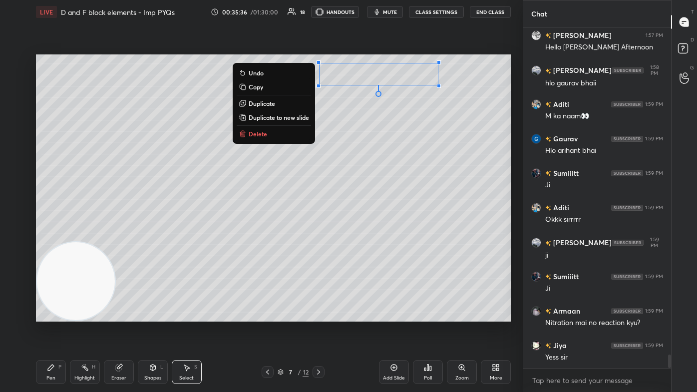
click at [358, 235] on div "0 ° Undo Copy Duplicate Duplicate to new slide Delete" at bounding box center [273, 187] width 475 height 267
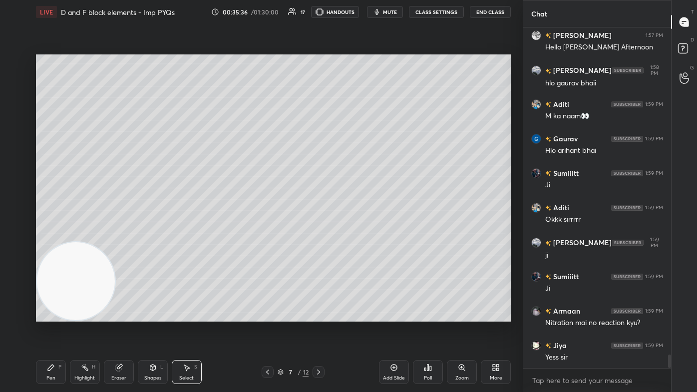
click at [51, 235] on icon at bounding box center [51, 368] width 6 height 6
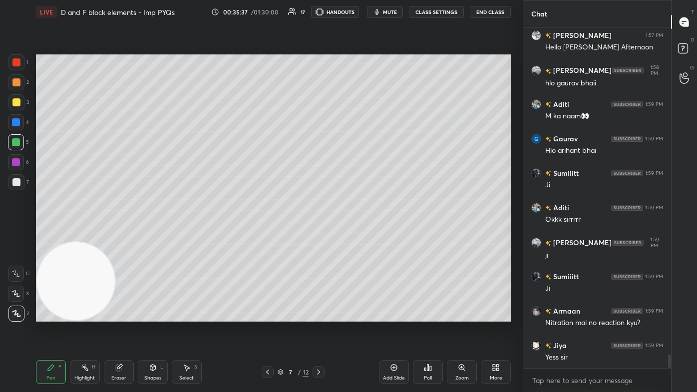
drag, startPoint x: 15, startPoint y: 98, endPoint x: 16, endPoint y: 111, distance: 13.5
click at [16, 98] on div at bounding box center [16, 102] width 16 height 16
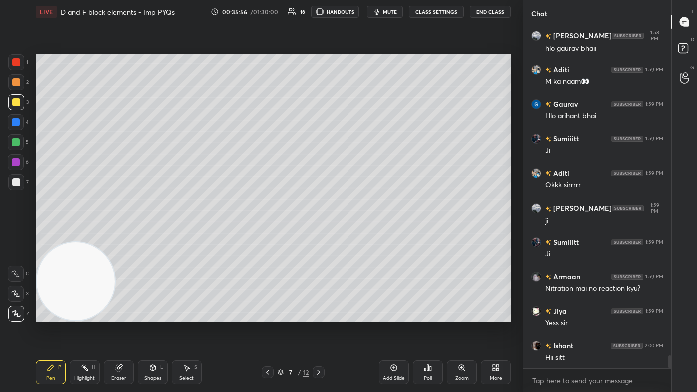
click at [16, 235] on div "C X Z" at bounding box center [18, 292] width 21 height 60
drag, startPoint x: 16, startPoint y: 298, endPoint x: 37, endPoint y: 293, distance: 22.2
click at [14, 235] on div at bounding box center [16, 294] width 16 height 16
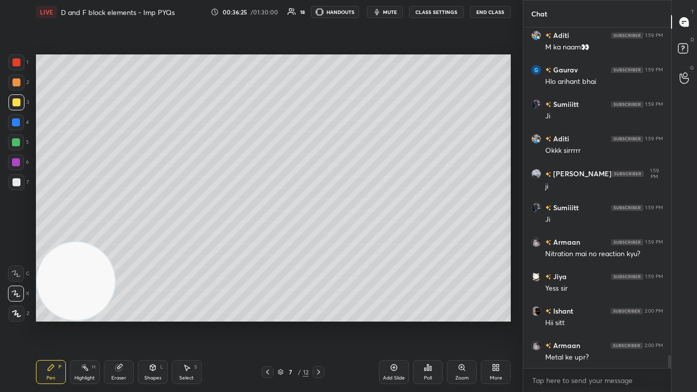
scroll to position [8499, 0]
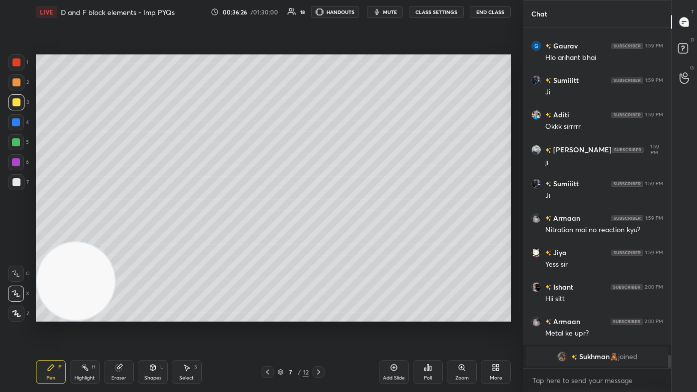
click at [118, 235] on div "Eraser" at bounding box center [118, 378] width 15 height 5
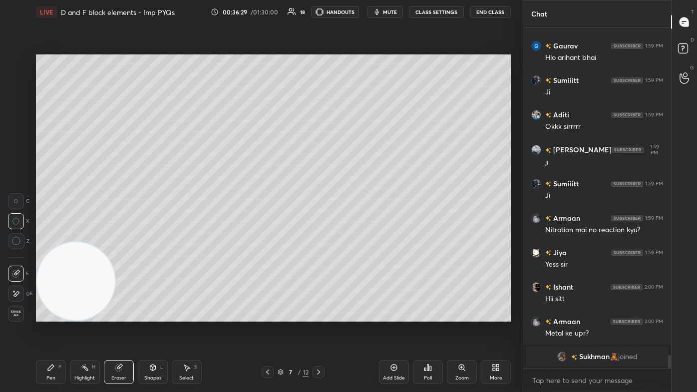
click at [48, 235] on div "Pen" at bounding box center [50, 378] width 9 height 5
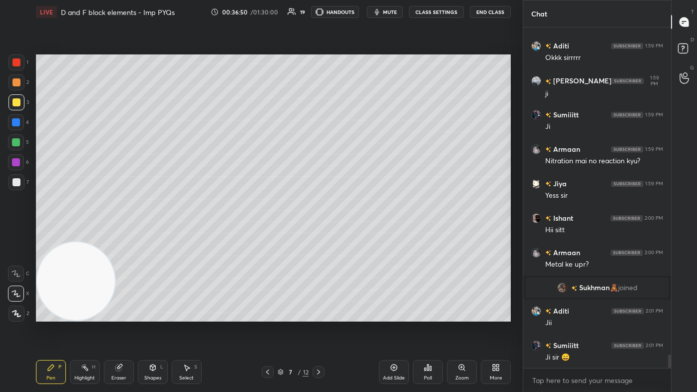
scroll to position [8422, 0]
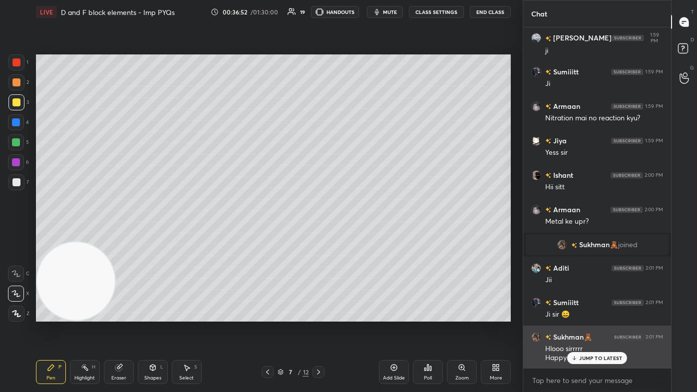
click at [358, 235] on p "JUMP TO LATEST" at bounding box center [600, 358] width 43 height 6
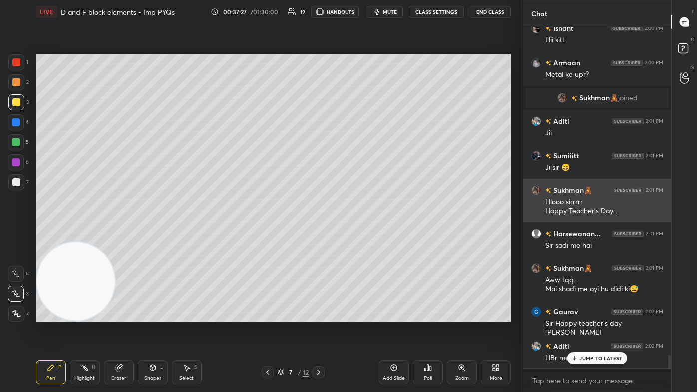
scroll to position [8603, 0]
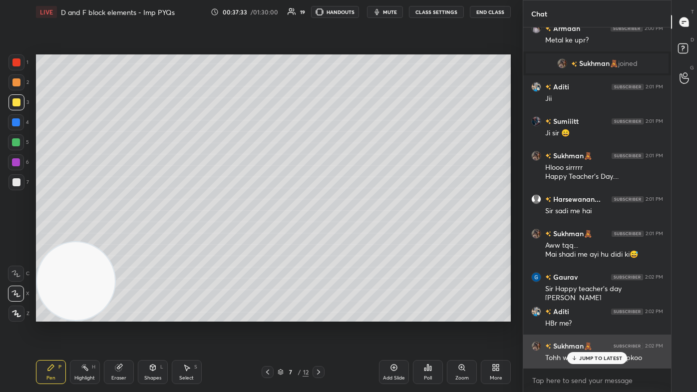
click at [358, 235] on p "JUMP TO LATEST" at bounding box center [600, 358] width 43 height 6
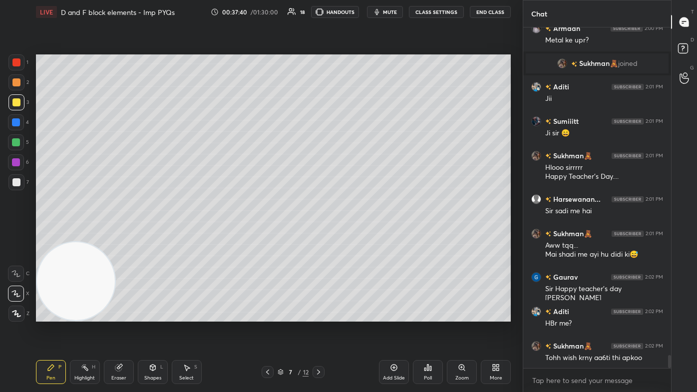
click at [21, 103] on div at bounding box center [16, 102] width 16 height 16
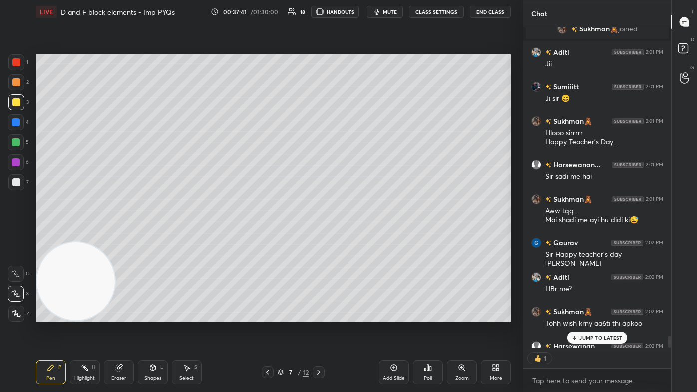
scroll to position [3, 2]
click at [358, 235] on p "JUMP TO LATEST" at bounding box center [600, 338] width 43 height 6
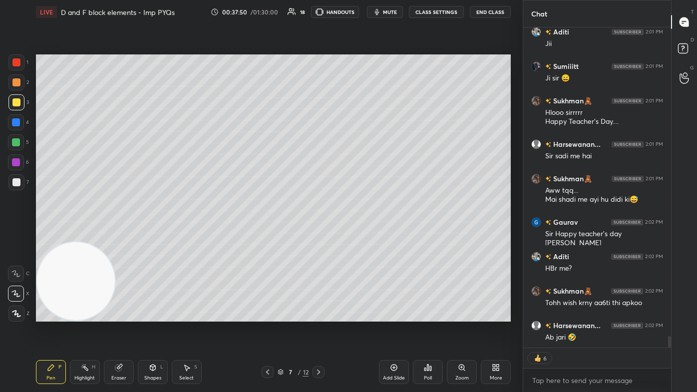
scroll to position [8692, 0]
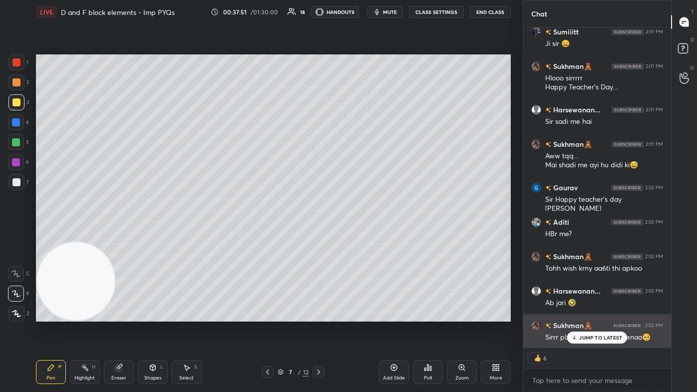
click at [358, 235] on p "JUMP TO LATEST" at bounding box center [600, 338] width 43 height 6
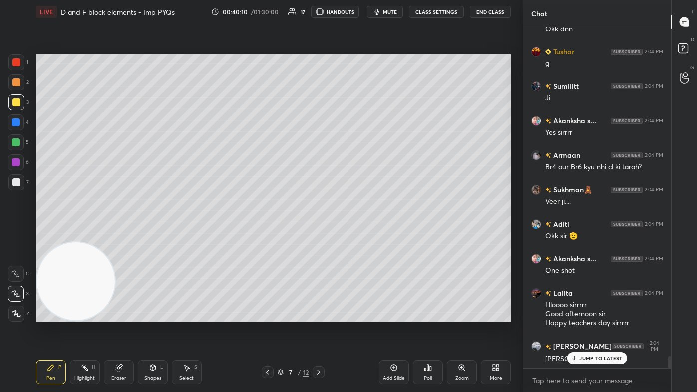
scroll to position [9511, 0]
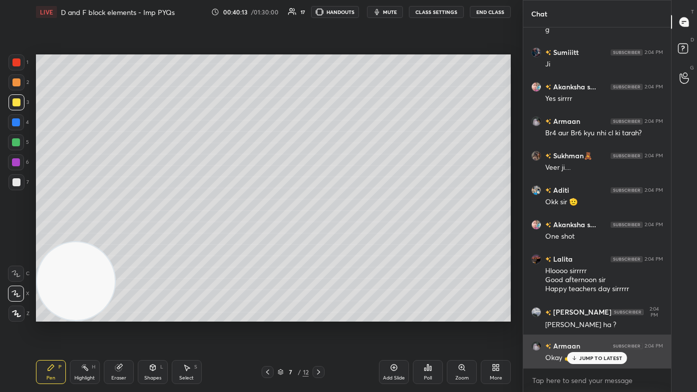
click at [358, 235] on p "JUMP TO LATEST" at bounding box center [600, 358] width 43 height 6
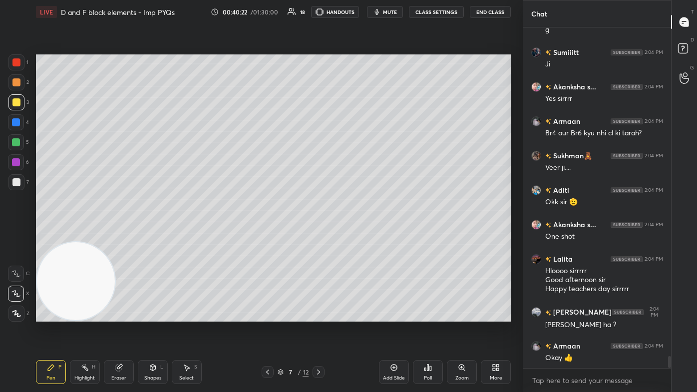
click at [358, 235] on div "Add Slide" at bounding box center [394, 372] width 30 height 24
click at [16, 102] on div at bounding box center [16, 102] width 8 height 8
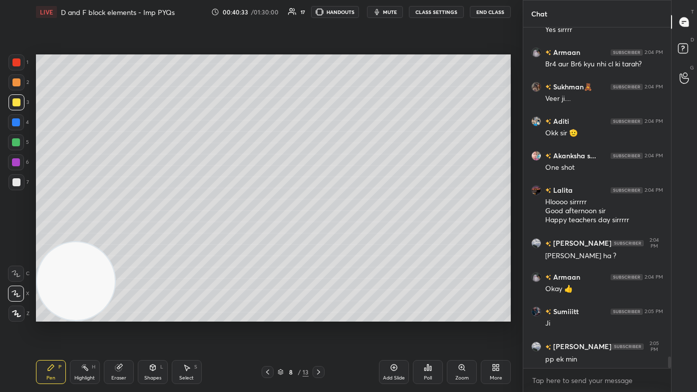
scroll to position [9615, 0]
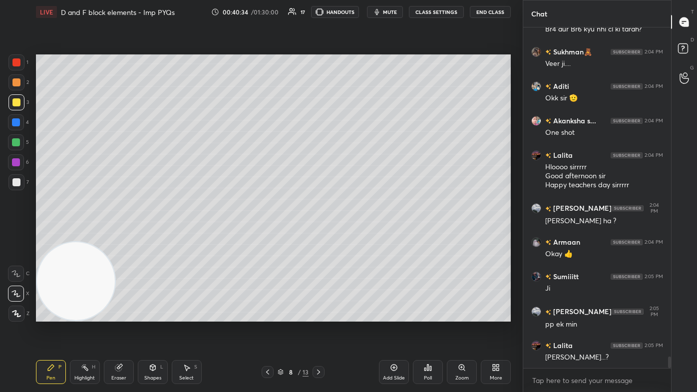
click at [116, 235] on div "Eraser" at bounding box center [119, 372] width 30 height 24
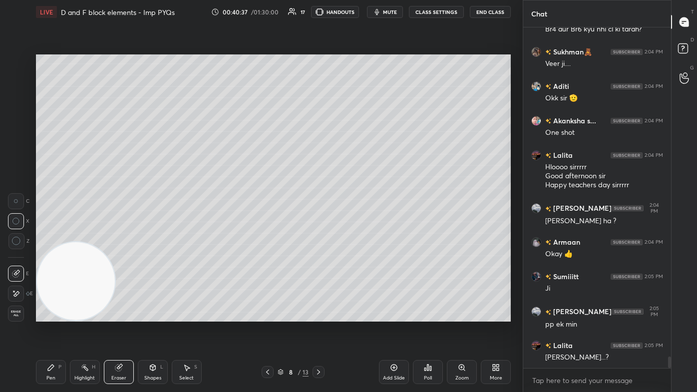
click at [53, 235] on icon at bounding box center [51, 368] width 8 height 8
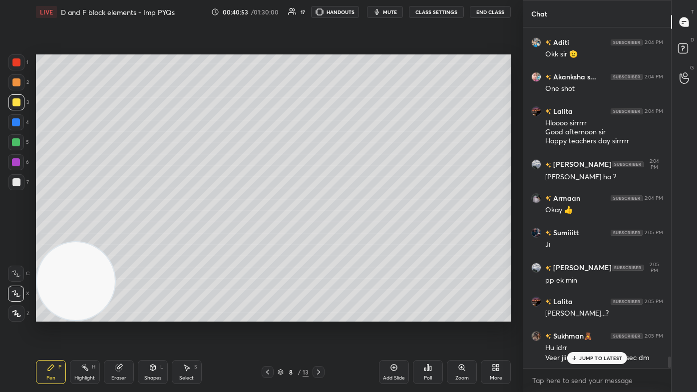
scroll to position [9694, 0]
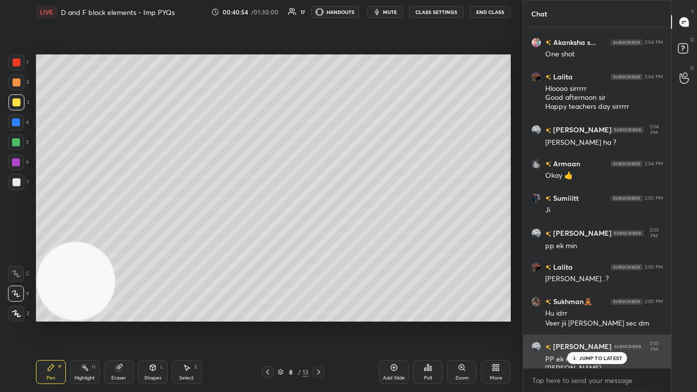
click at [358, 235] on p "JUMP TO LATEST" at bounding box center [600, 358] width 43 height 6
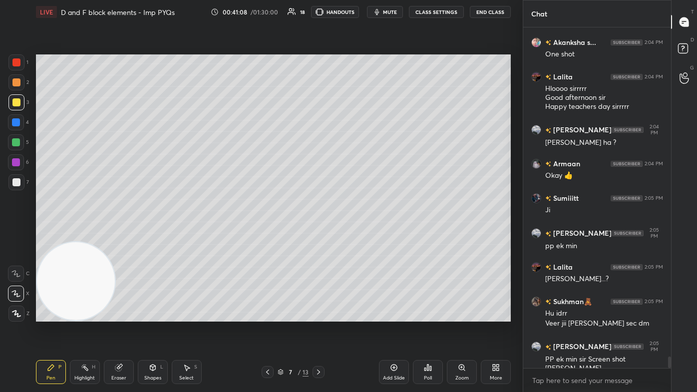
scroll to position [9728, 0]
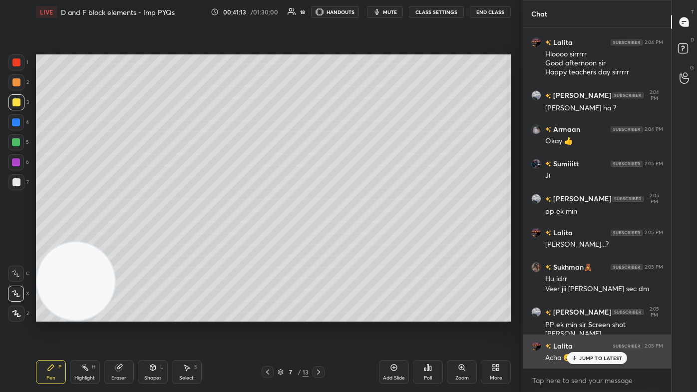
click at [358, 235] on p "JUMP TO LATEST" at bounding box center [600, 358] width 43 height 6
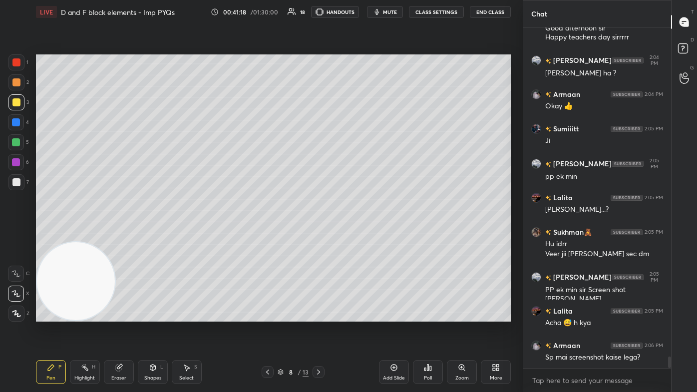
scroll to position [9798, 0]
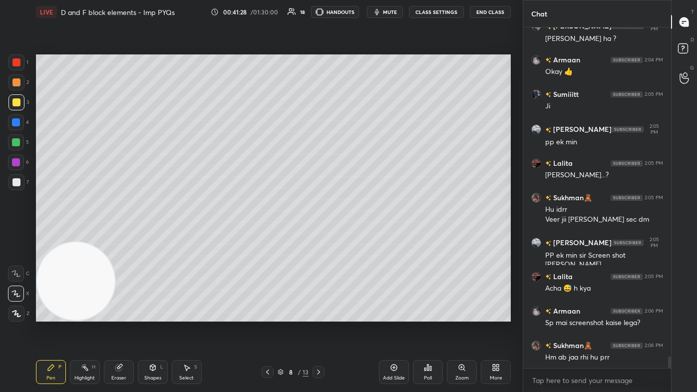
click at [126, 235] on div "Eraser" at bounding box center [119, 372] width 30 height 24
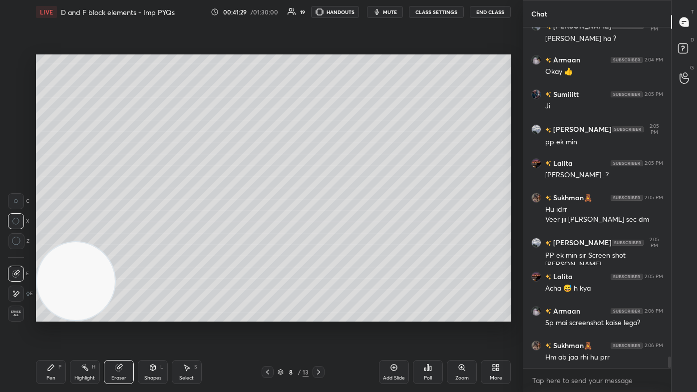
scroll to position [9822, 0]
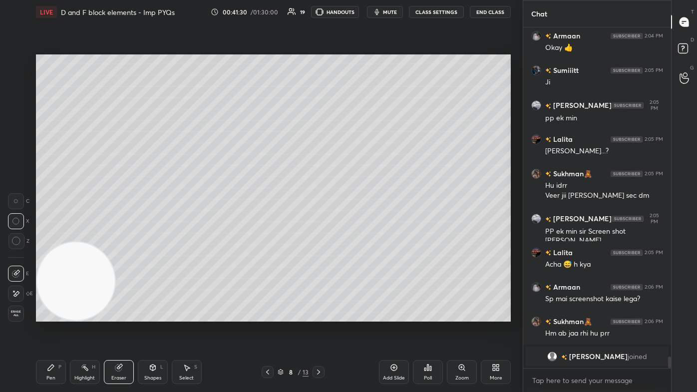
click at [12, 235] on icon at bounding box center [16, 241] width 9 height 9
click at [50, 235] on div "Pen P" at bounding box center [51, 372] width 30 height 24
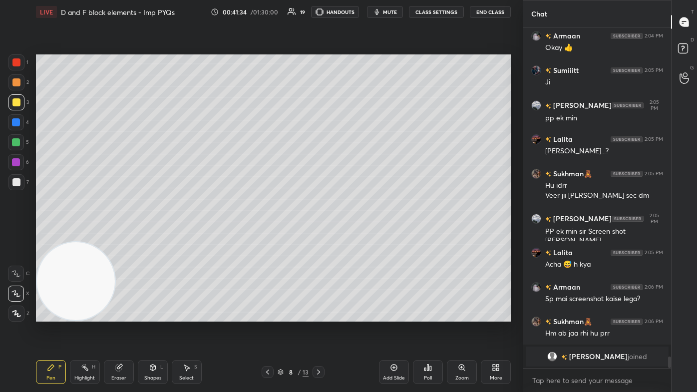
click at [120, 235] on div "Eraser" at bounding box center [119, 372] width 30 height 24
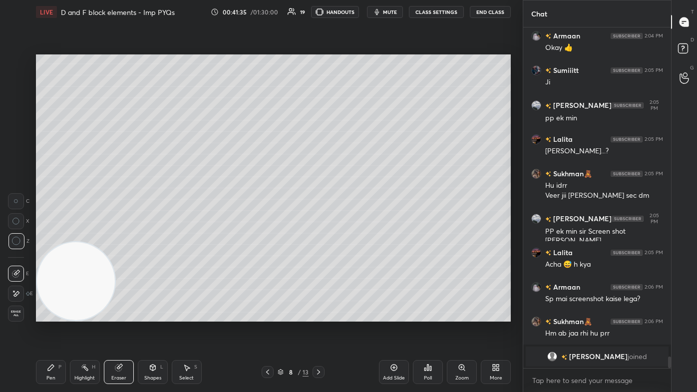
click at [49, 235] on div "Pen" at bounding box center [50, 378] width 9 height 5
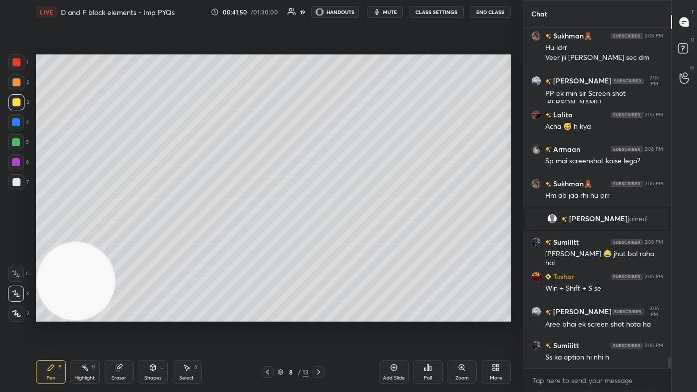
scroll to position [9570, 0]
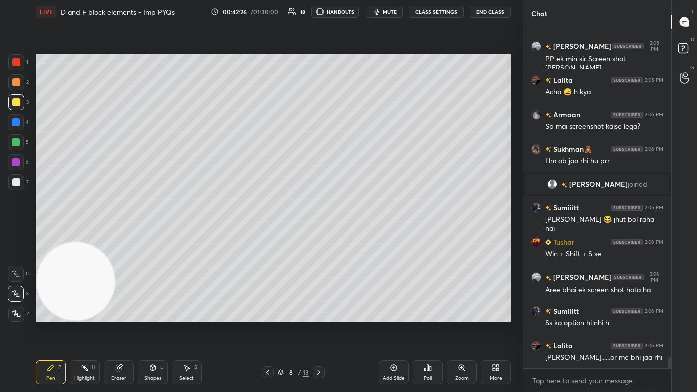
click at [12, 140] on div at bounding box center [16, 142] width 8 height 8
click at [14, 235] on icon at bounding box center [16, 313] width 9 height 7
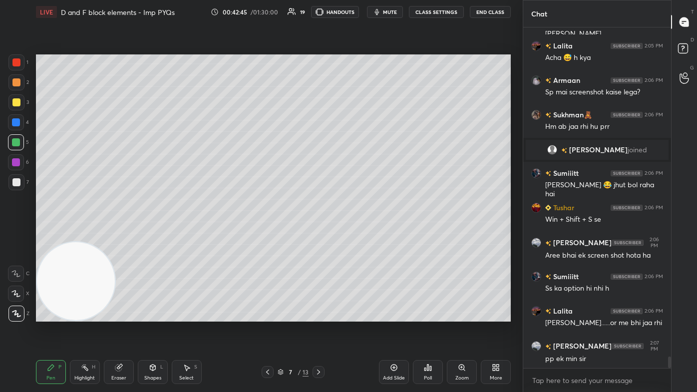
scroll to position [9647, 0]
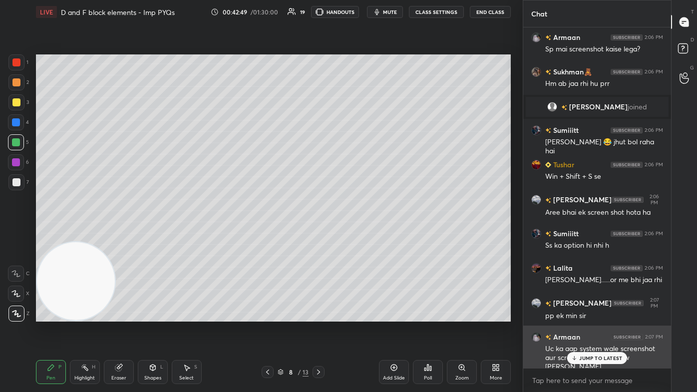
drag, startPoint x: 591, startPoint y: 357, endPoint x: 591, endPoint y: 365, distance: 7.5
click at [358, 235] on p "JUMP TO LATEST" at bounding box center [600, 358] width 43 height 6
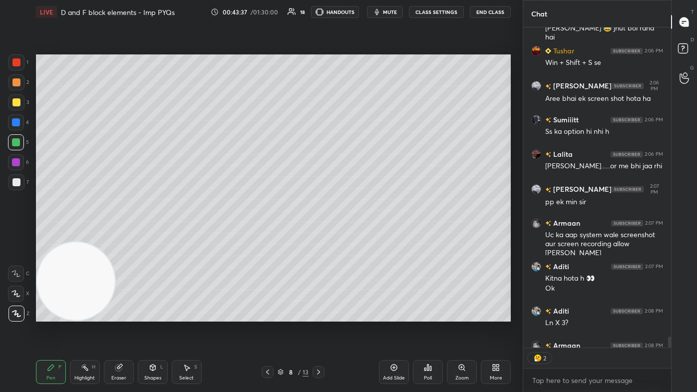
scroll to position [3, 2]
drag, startPoint x: 111, startPoint y: 374, endPoint x: 129, endPoint y: 357, distance: 24.7
click at [113, 235] on div "Eraser" at bounding box center [119, 372] width 30 height 24
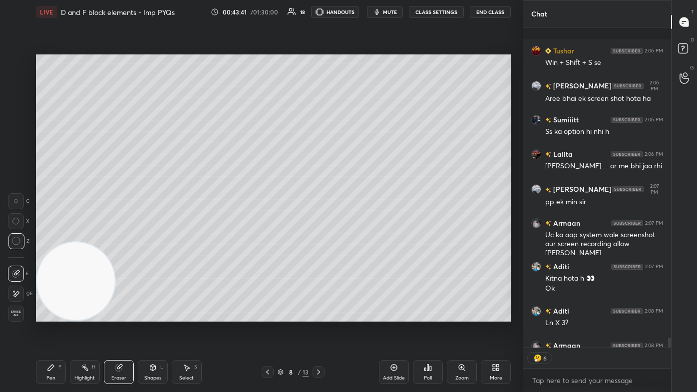
scroll to position [9816, 0]
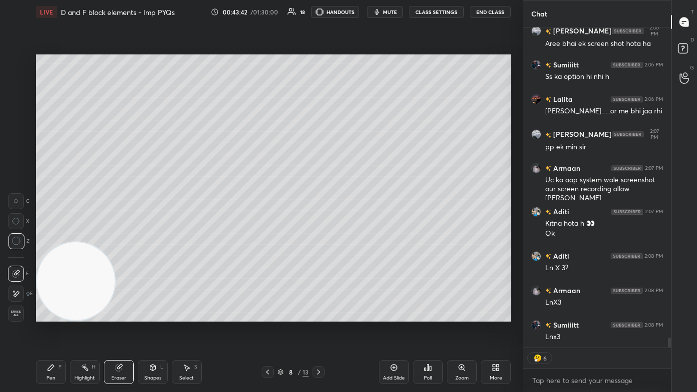
click at [51, 235] on icon at bounding box center [51, 368] width 8 height 8
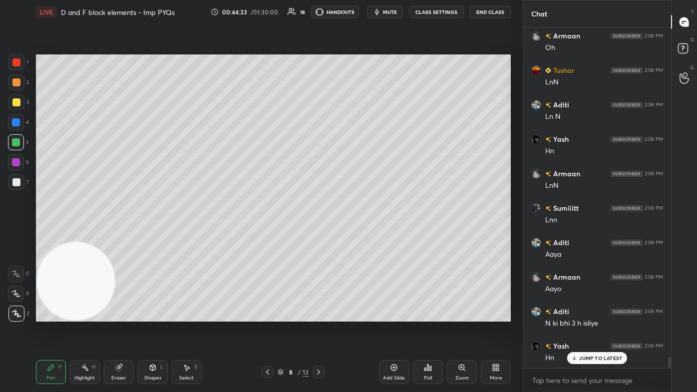
scroll to position [10175, 0]
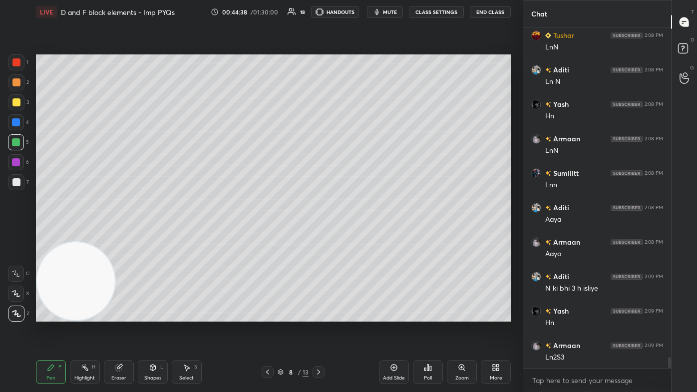
click at [12, 60] on div at bounding box center [16, 62] width 16 height 16
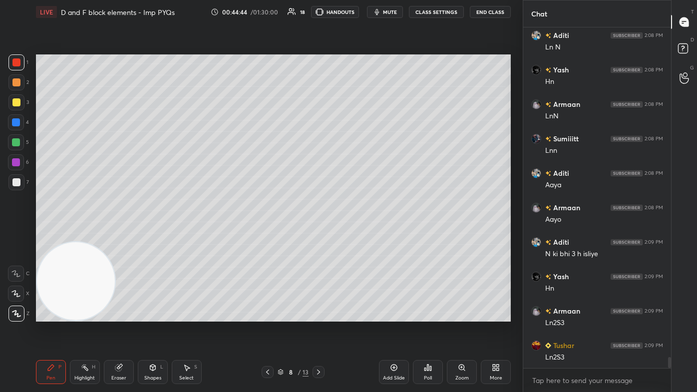
click at [127, 235] on div "Eraser" at bounding box center [119, 372] width 30 height 24
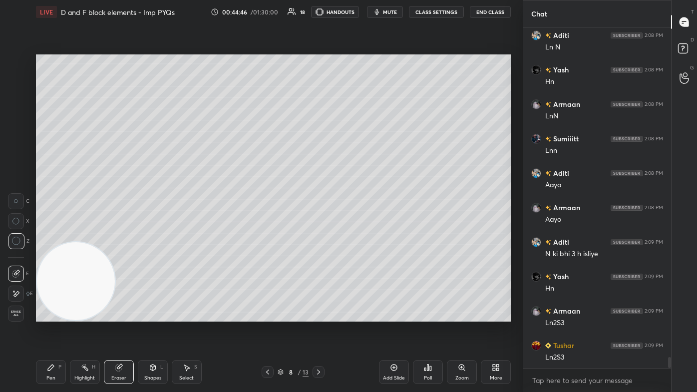
click at [57, 235] on div "Pen P" at bounding box center [51, 372] width 30 height 24
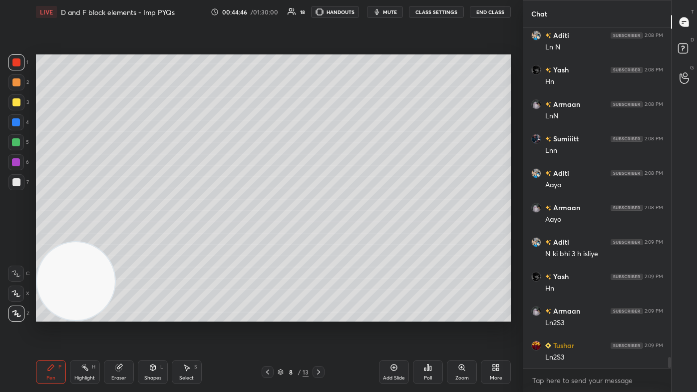
scroll to position [10243, 0]
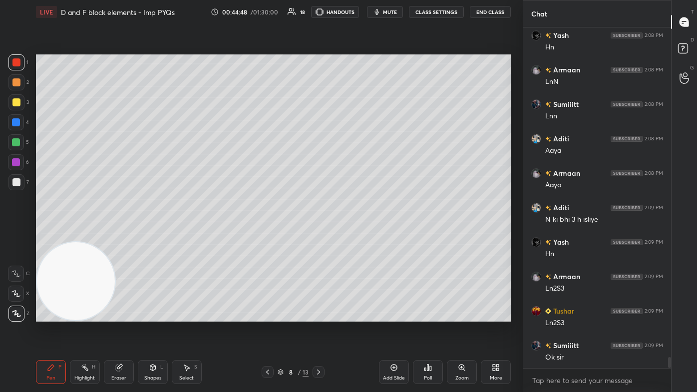
click at [18, 140] on div at bounding box center [16, 142] width 8 height 8
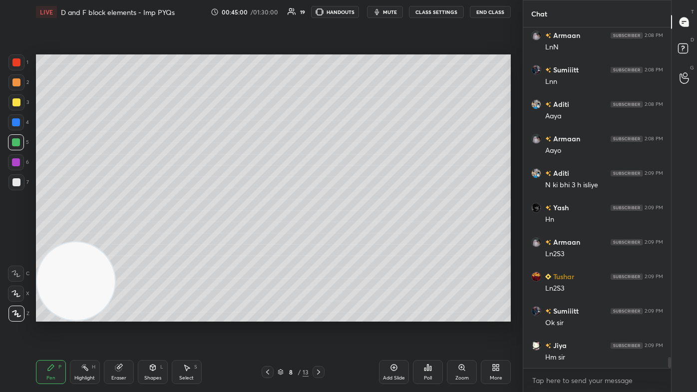
click at [120, 235] on div "Eraser" at bounding box center [118, 378] width 15 height 5
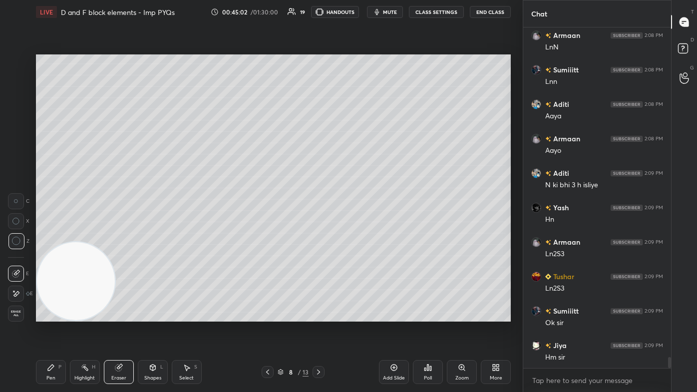
scroll to position [10312, 0]
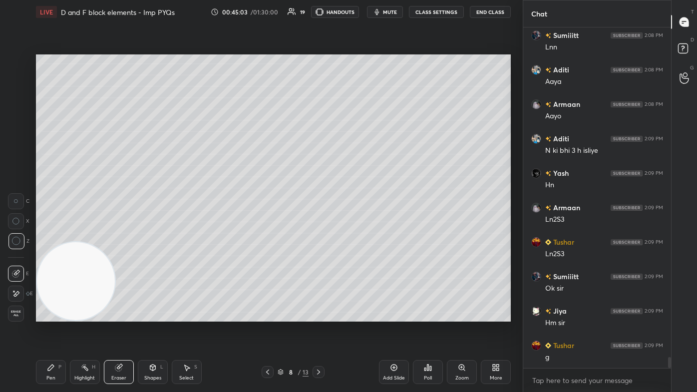
click at [52, 235] on div "Pen P" at bounding box center [51, 372] width 30 height 24
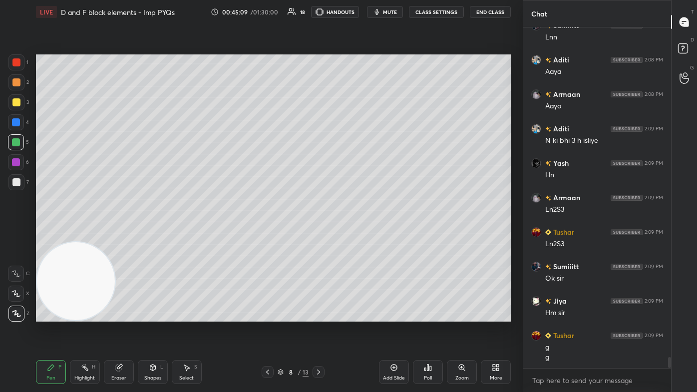
scroll to position [10357, 0]
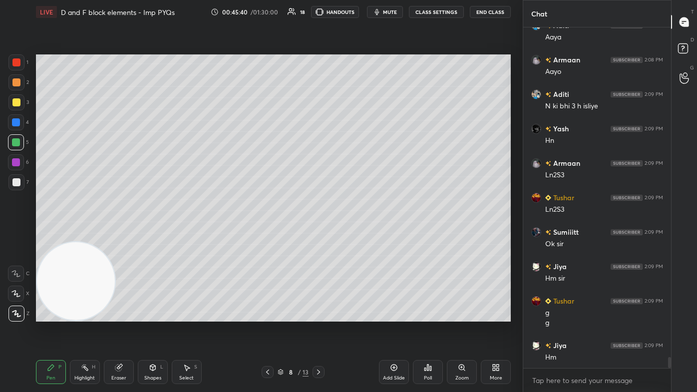
click at [123, 235] on div "Eraser" at bounding box center [118, 378] width 15 height 5
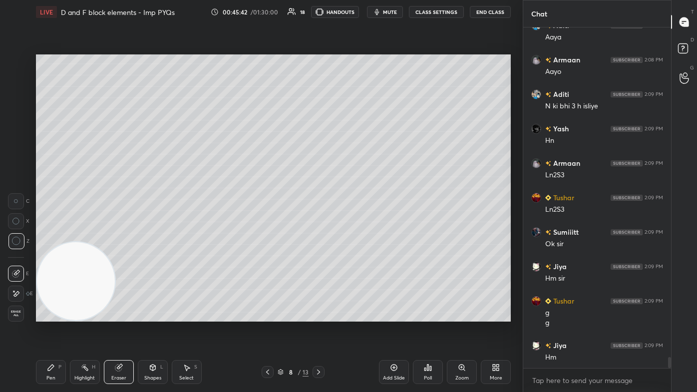
click at [48, 235] on div "Pen P" at bounding box center [51, 372] width 30 height 24
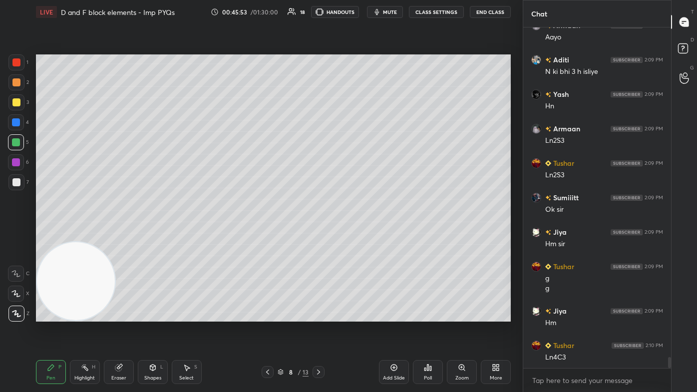
scroll to position [10426, 0]
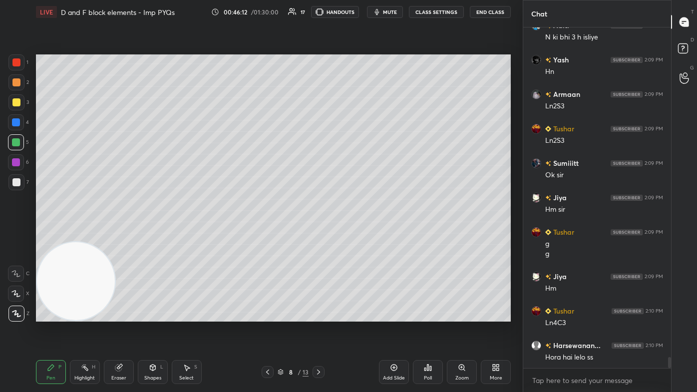
click at [116, 235] on div "Eraser" at bounding box center [119, 372] width 30 height 24
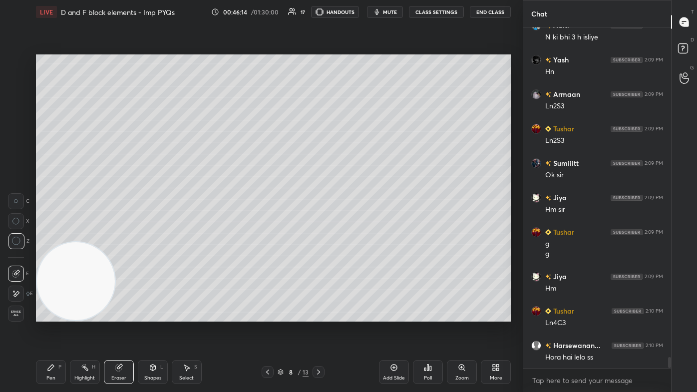
scroll to position [10460, 0]
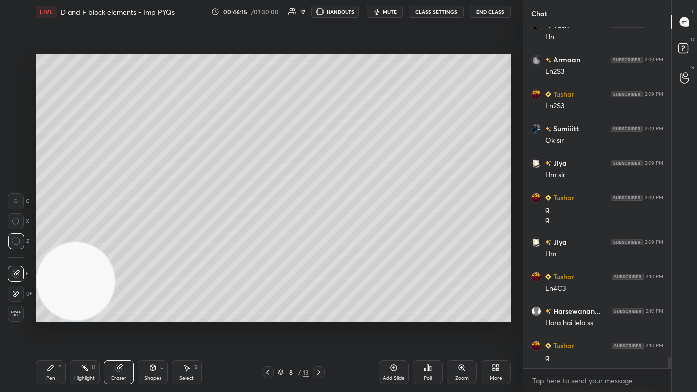
click at [51, 235] on div "Pen" at bounding box center [50, 378] width 9 height 5
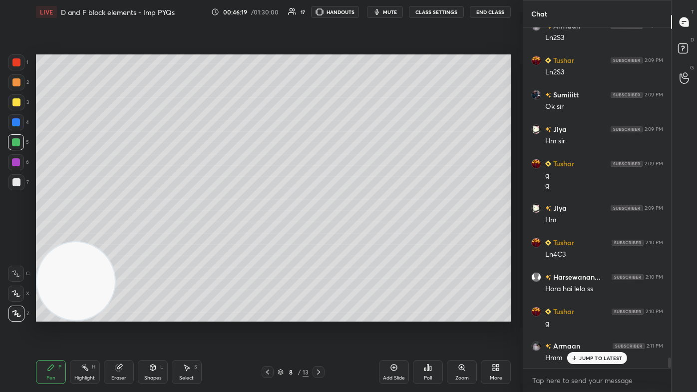
scroll to position [10529, 0]
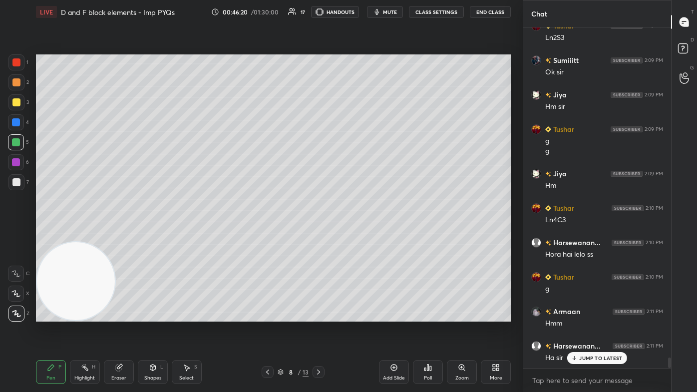
drag, startPoint x: 18, startPoint y: 185, endPoint x: 25, endPoint y: 197, distance: 14.1
click at [18, 185] on div at bounding box center [16, 182] width 8 height 8
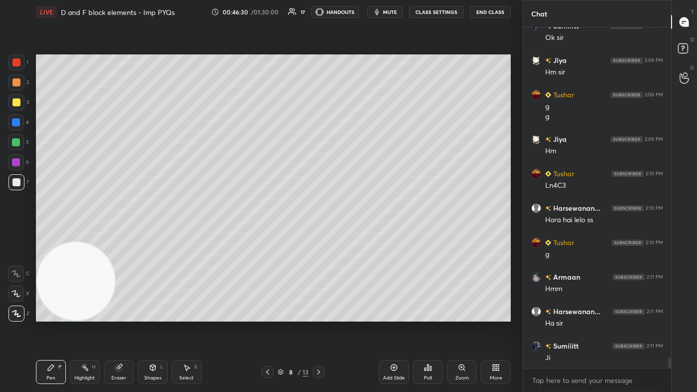
scroll to position [10598, 0]
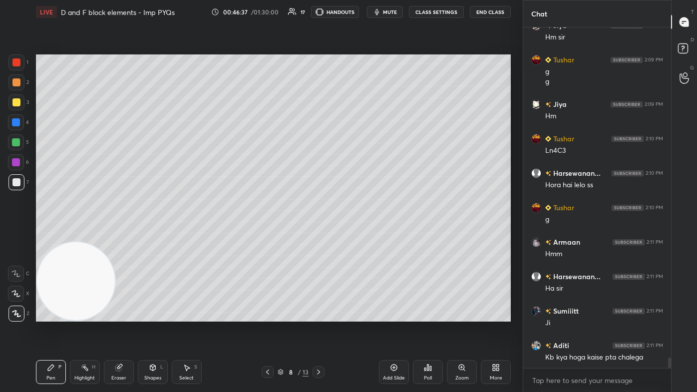
click at [120, 235] on div "Eraser" at bounding box center [118, 378] width 15 height 5
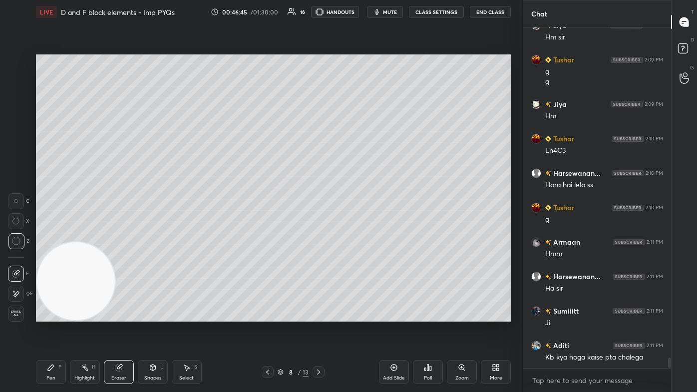
click at [50, 235] on div "Pen" at bounding box center [50, 378] width 9 height 5
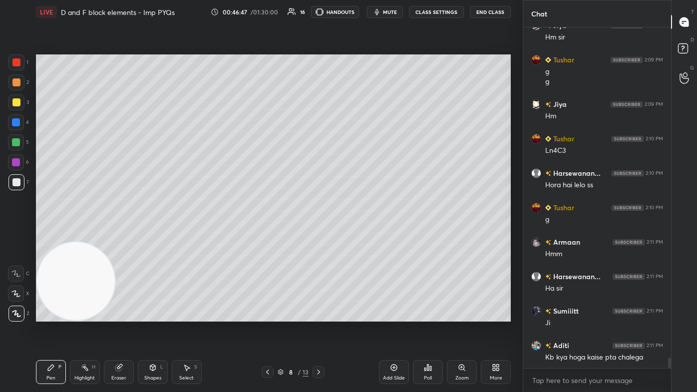
click at [12, 105] on div at bounding box center [16, 102] width 8 height 8
click at [17, 235] on icon at bounding box center [15, 293] width 9 height 7
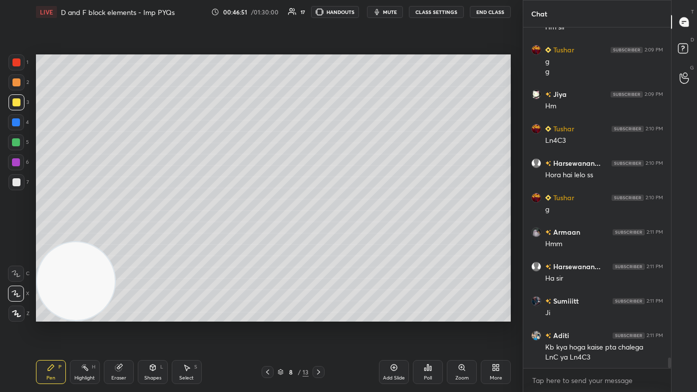
scroll to position [10642, 0]
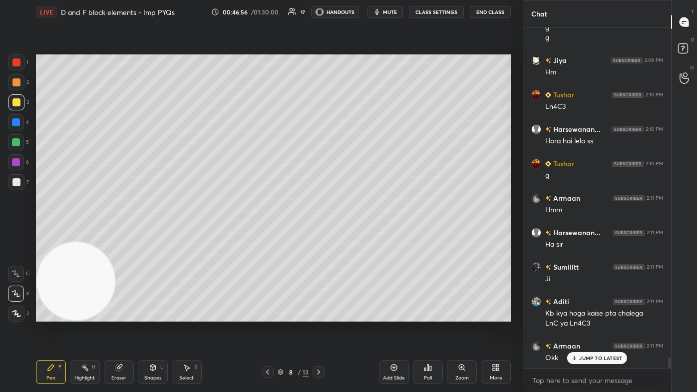
click at [15, 60] on div at bounding box center [16, 62] width 8 height 8
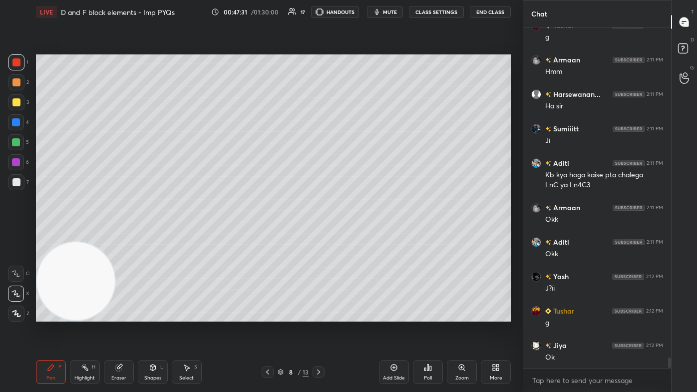
scroll to position [10815, 0]
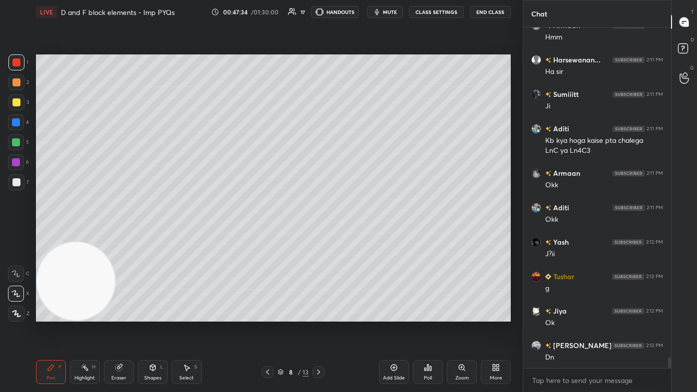
click at [358, 235] on div "Add Slide" at bounding box center [394, 372] width 30 height 24
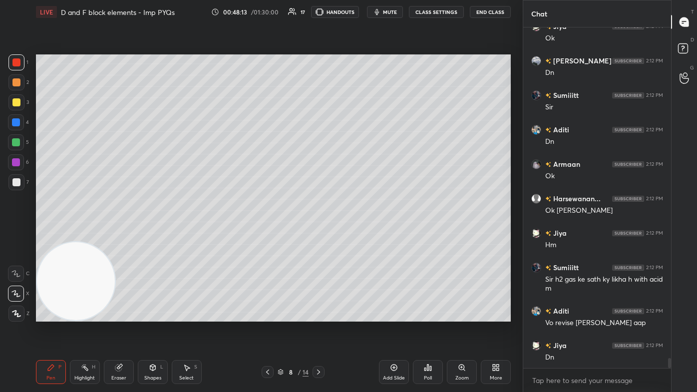
scroll to position [11133, 0]
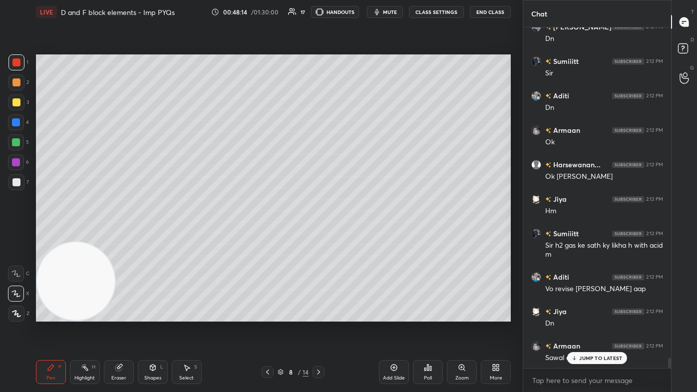
click at [119, 235] on div "Eraser" at bounding box center [118, 378] width 15 height 5
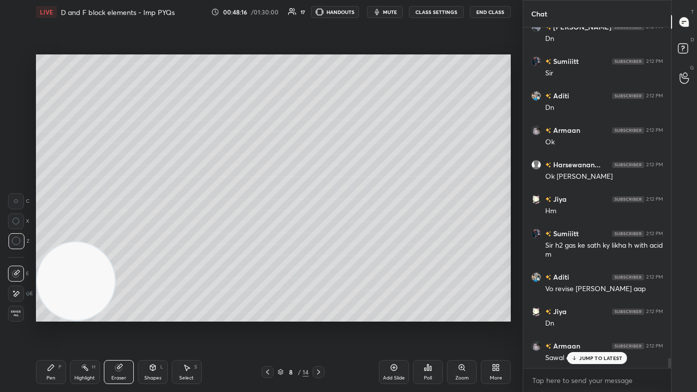
click at [49, 235] on icon at bounding box center [51, 368] width 6 height 6
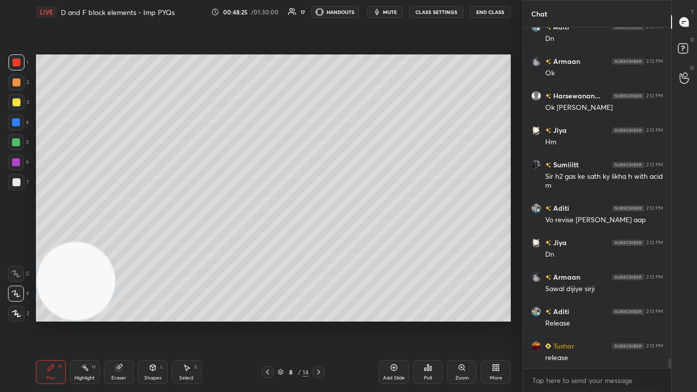
scroll to position [11237, 0]
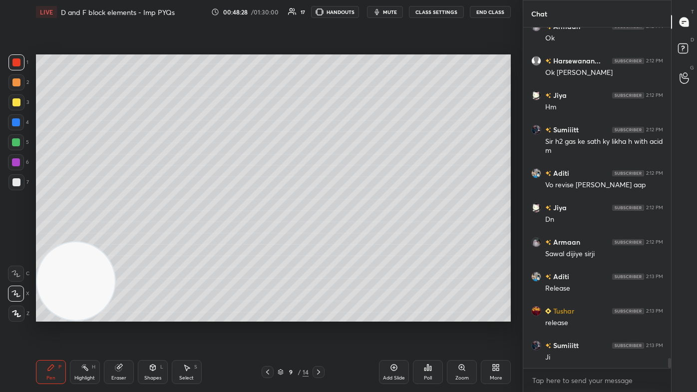
click at [17, 101] on div at bounding box center [16, 102] width 8 height 8
click at [13, 235] on icon at bounding box center [15, 293] width 9 height 7
drag, startPoint x: 115, startPoint y: 371, endPoint x: 126, endPoint y: 332, distance: 41.1
click at [115, 235] on icon at bounding box center [119, 368] width 8 height 8
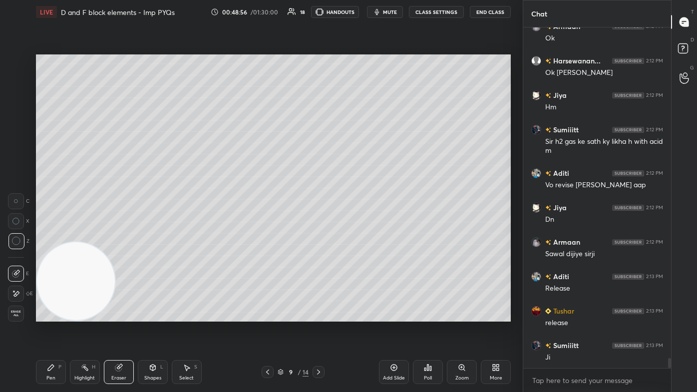
click at [53, 235] on div "Pen P" at bounding box center [51, 372] width 30 height 24
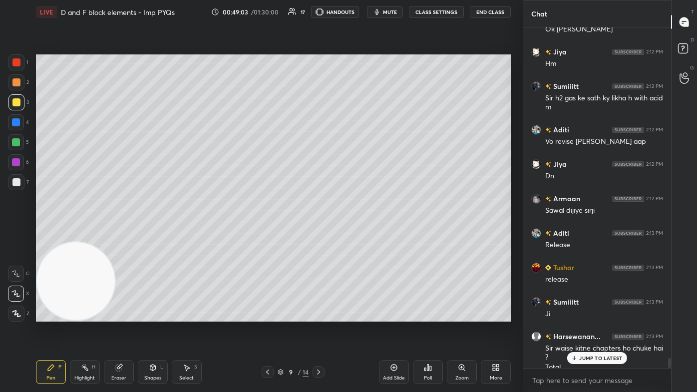
scroll to position [11290, 0]
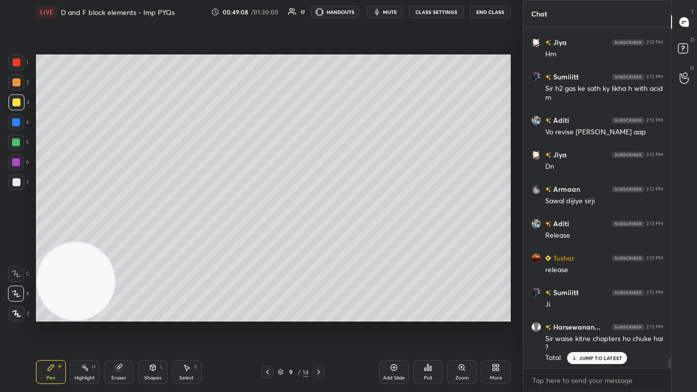
drag, startPoint x: 112, startPoint y: 365, endPoint x: 115, endPoint y: 358, distance: 7.1
click at [112, 235] on div "Eraser" at bounding box center [119, 372] width 30 height 24
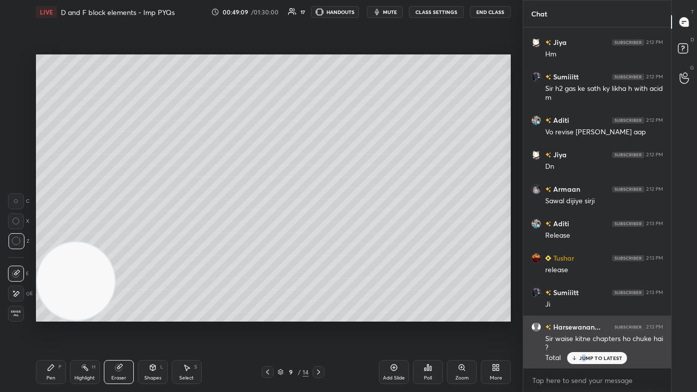
click at [358, 235] on div "JUMP TO LATEST" at bounding box center [597, 358] width 60 height 12
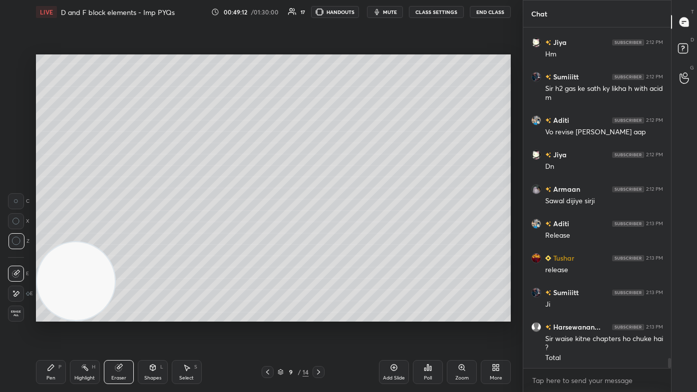
click at [53, 235] on icon at bounding box center [51, 368] width 8 height 8
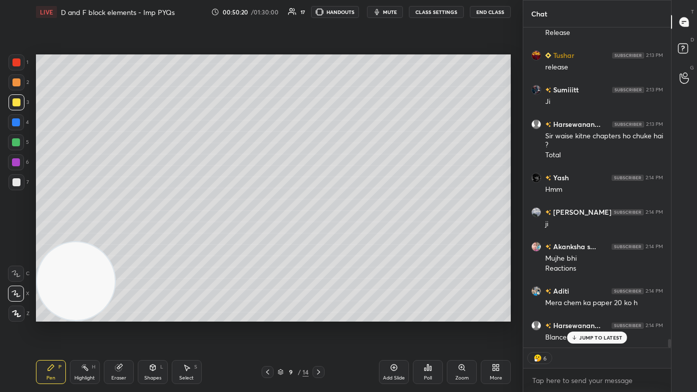
scroll to position [11527, 0]
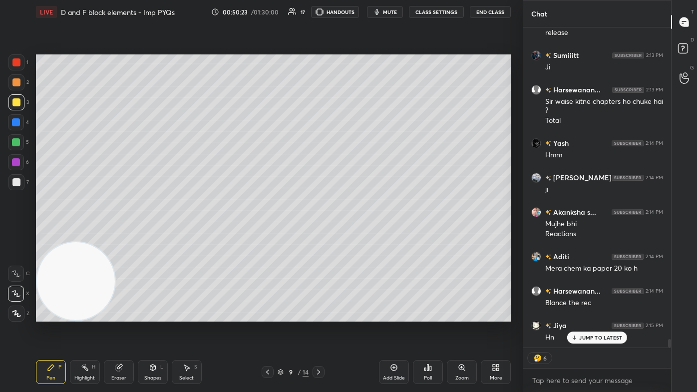
type textarea "x"
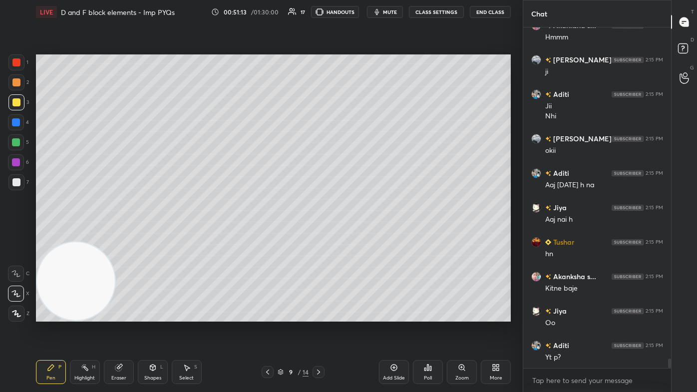
scroll to position [11931, 0]
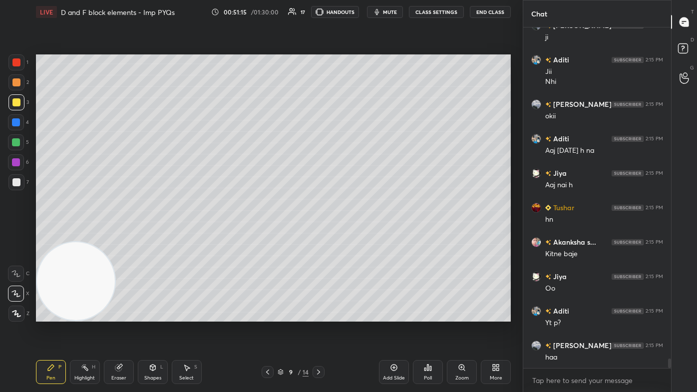
click at [358, 10] on button "CLASS SETTINGS" at bounding box center [436, 12] width 55 height 12
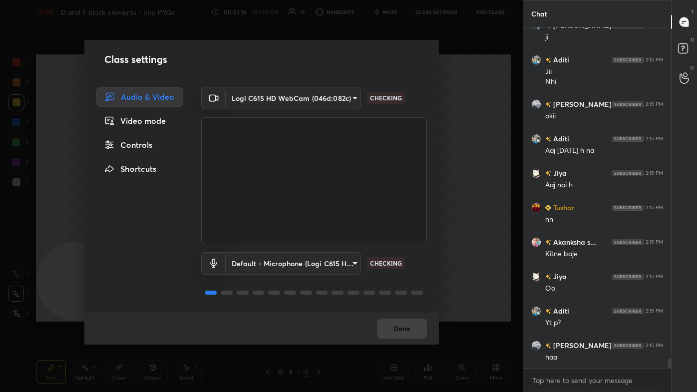
scroll to position [11965, 0]
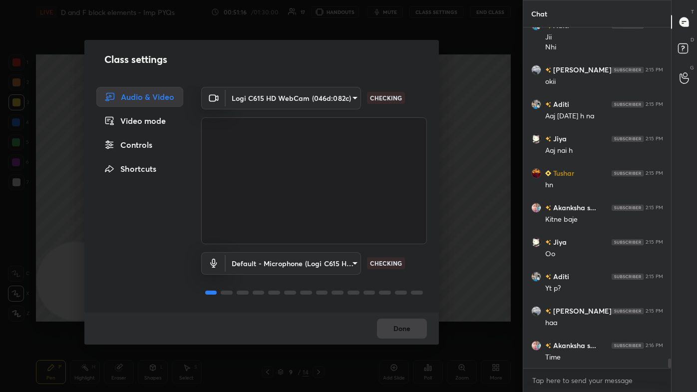
click at [358, 81] on div "Class settings Audio & Video Video mode Controls Shortcuts Logi C615 HD WebCam …" at bounding box center [261, 196] width 523 height 392
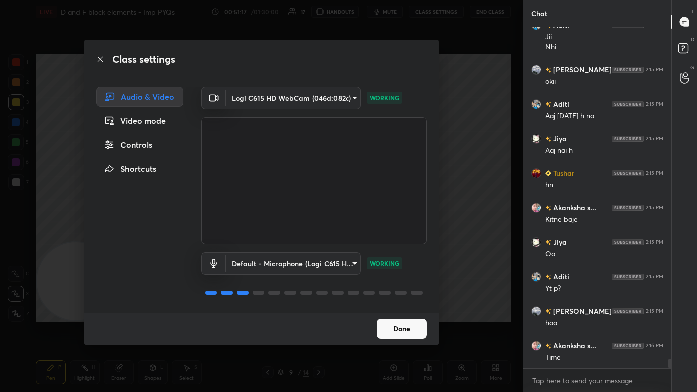
click at [142, 144] on div "Controls" at bounding box center [139, 145] width 87 height 20
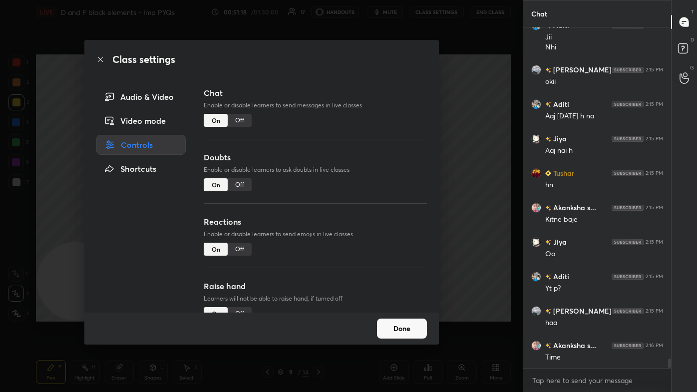
click at [236, 120] on div "Off" at bounding box center [240, 120] width 24 height 13
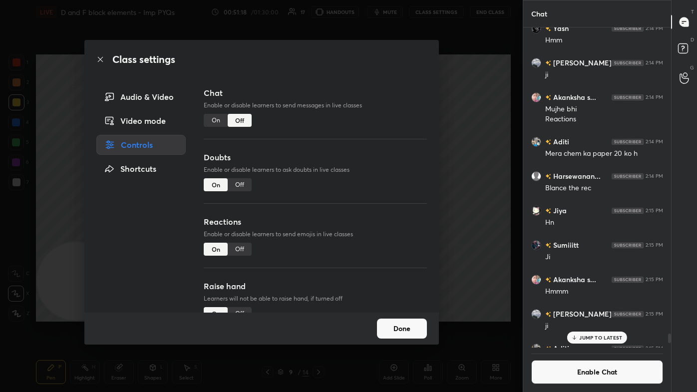
scroll to position [318, 145]
click at [241, 235] on div "Off" at bounding box center [240, 249] width 24 height 13
click at [358, 206] on div "Class settings Audio & Video Video mode Controls Shortcuts Chat Enable or disab…" at bounding box center [261, 196] width 523 height 392
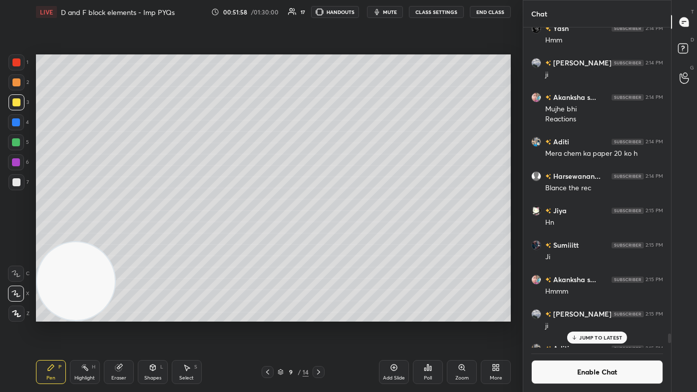
drag, startPoint x: 604, startPoint y: 336, endPoint x: 608, endPoint y: 347, distance: 12.0
click at [358, 235] on p "JUMP TO LATEST" at bounding box center [600, 338] width 43 height 6
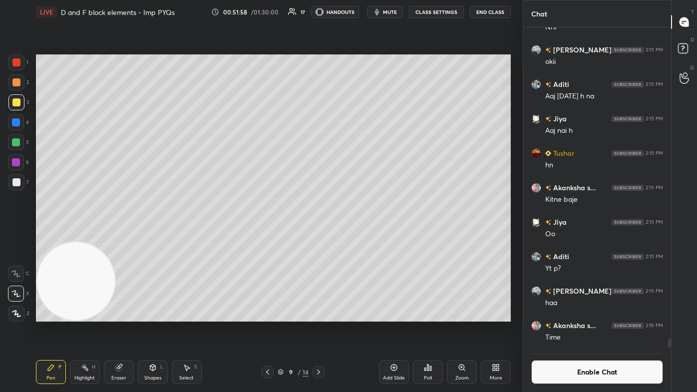
click at [358, 235] on button "Enable Chat" at bounding box center [597, 372] width 132 height 24
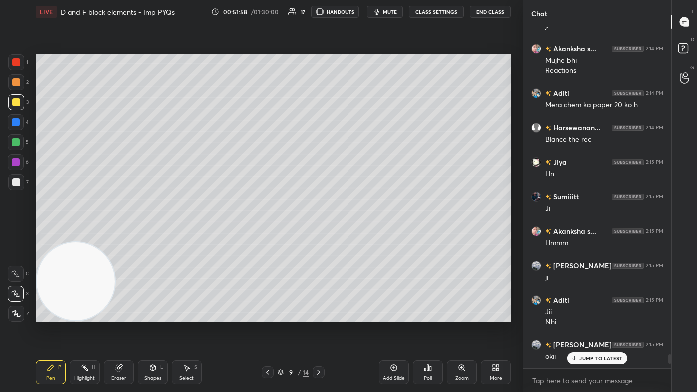
scroll to position [338, 145]
drag, startPoint x: 592, startPoint y: 360, endPoint x: 602, endPoint y: 361, distance: 10.0
click at [358, 235] on p "JUMP TO LATEST" at bounding box center [600, 358] width 43 height 6
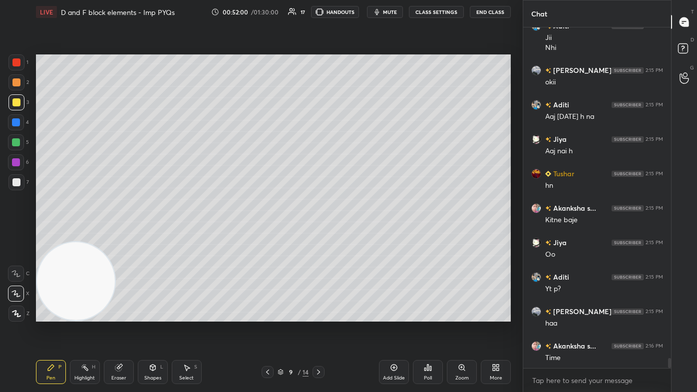
drag, startPoint x: 17, startPoint y: 67, endPoint x: 21, endPoint y: 82, distance: 15.4
click at [18, 66] on div at bounding box center [16, 62] width 16 height 16
click at [12, 235] on div at bounding box center [16, 314] width 16 height 16
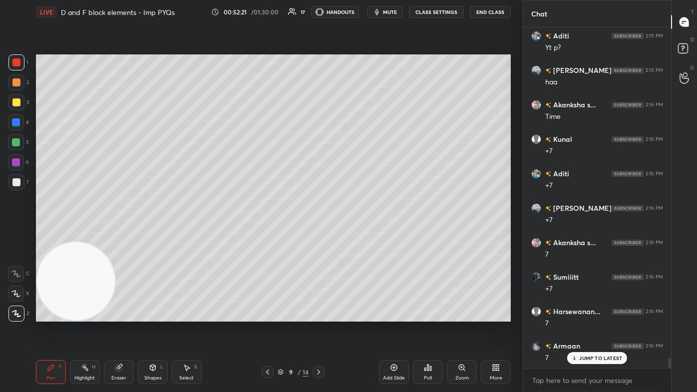
scroll to position [11558, 0]
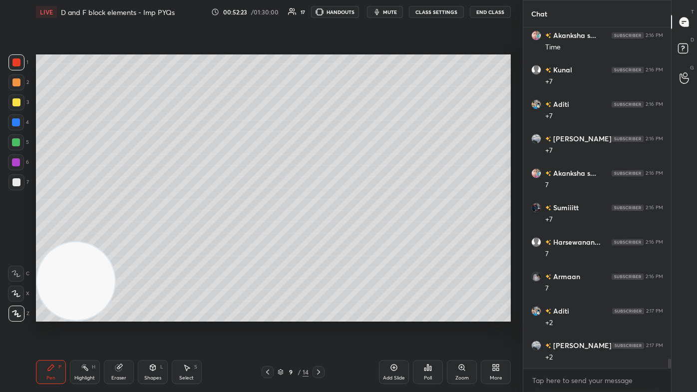
click at [20, 150] on div "5" at bounding box center [18, 142] width 21 height 16
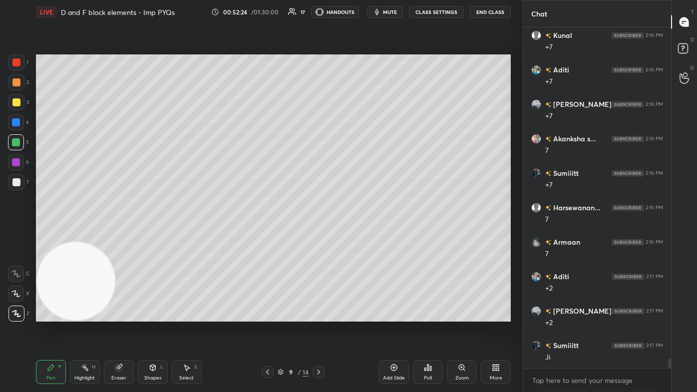
click at [17, 64] on div at bounding box center [16, 62] width 8 height 8
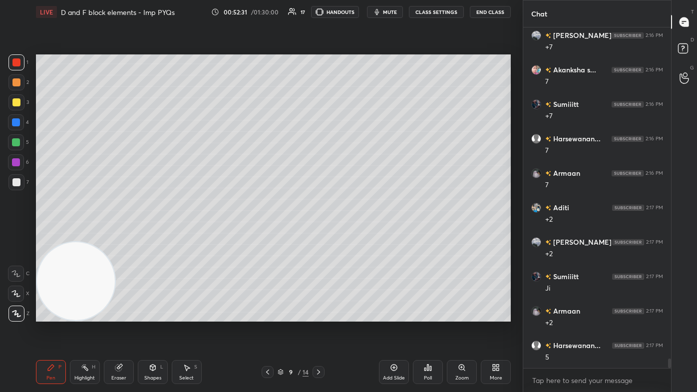
scroll to position [11730, 0]
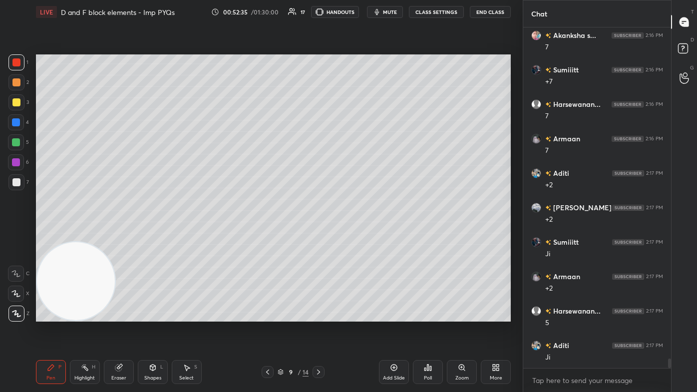
click at [358, 11] on span "mute" at bounding box center [390, 11] width 14 height 7
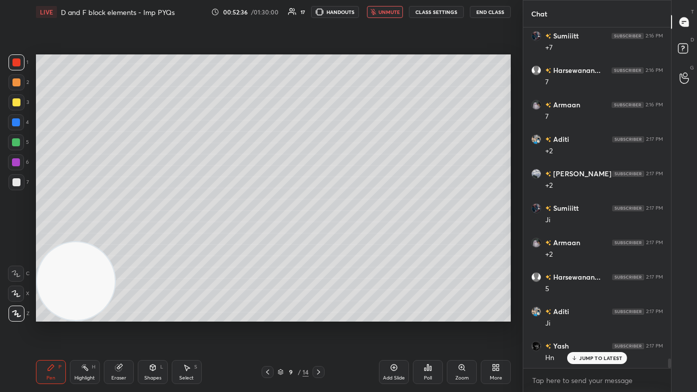
click at [358, 11] on span "unmute" at bounding box center [388, 11] width 21 height 7
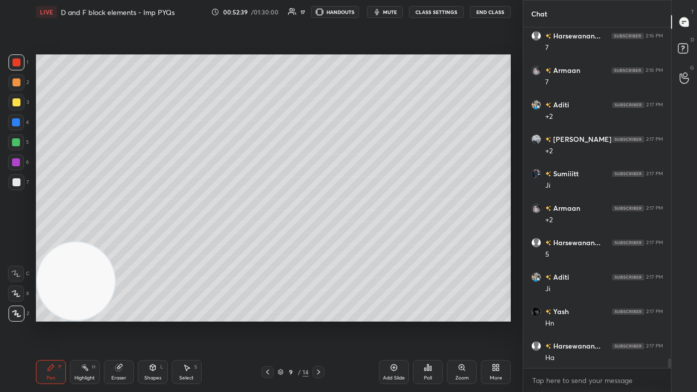
click at [358, 10] on span "mute" at bounding box center [390, 11] width 14 height 7
click at [358, 11] on span "unmute" at bounding box center [388, 11] width 21 height 7
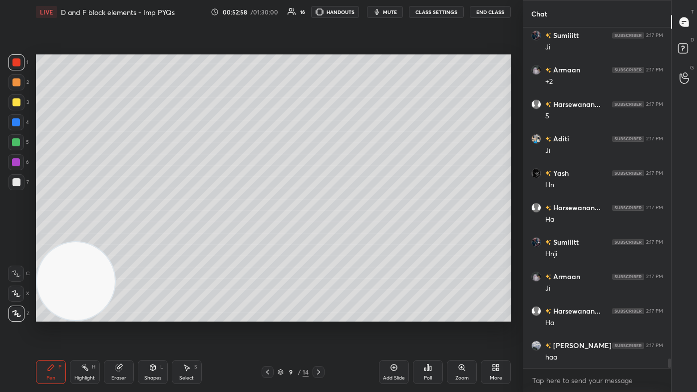
scroll to position [11972, 0]
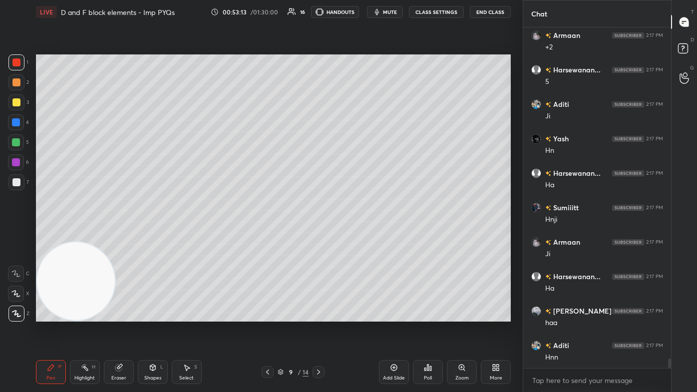
click at [10, 145] on div at bounding box center [16, 142] width 16 height 16
click at [12, 182] on div at bounding box center [16, 182] width 8 height 8
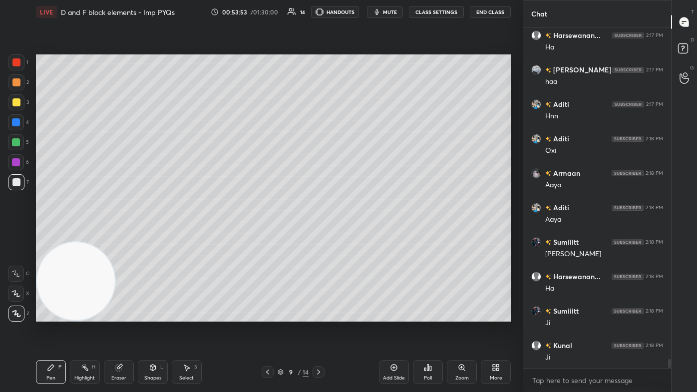
scroll to position [12247, 0]
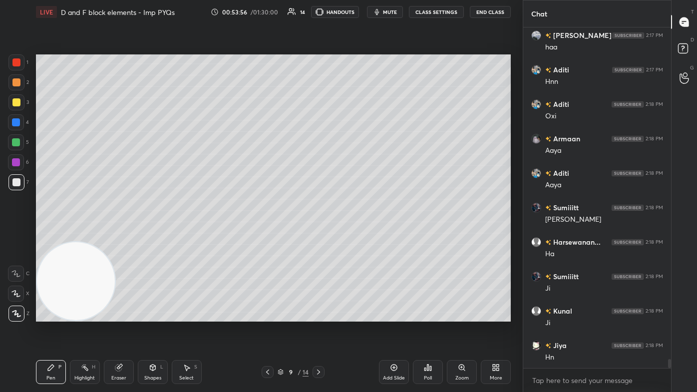
click at [17, 101] on div at bounding box center [16, 102] width 8 height 8
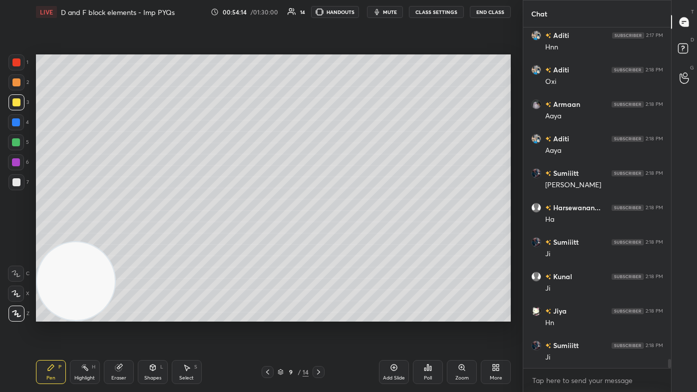
click at [15, 187] on div at bounding box center [16, 182] width 16 height 16
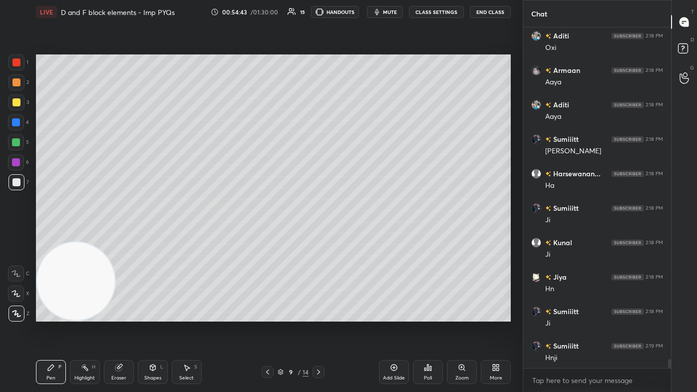
scroll to position [12350, 0]
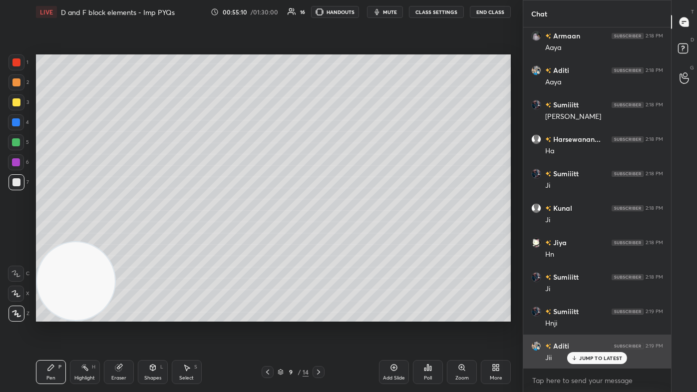
click at [358, 235] on p "JUMP TO LATEST" at bounding box center [600, 358] width 43 height 6
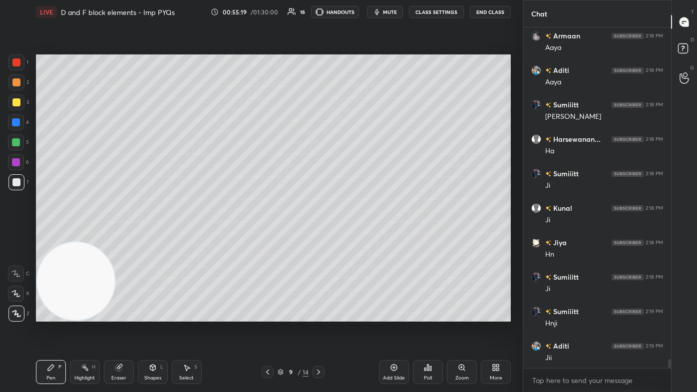
click at [358, 235] on div "Add Slide" at bounding box center [394, 378] width 22 height 5
click at [16, 101] on div at bounding box center [16, 102] width 8 height 8
click at [11, 235] on div at bounding box center [16, 294] width 16 height 16
click at [193, 235] on div "Select S" at bounding box center [187, 372] width 30 height 24
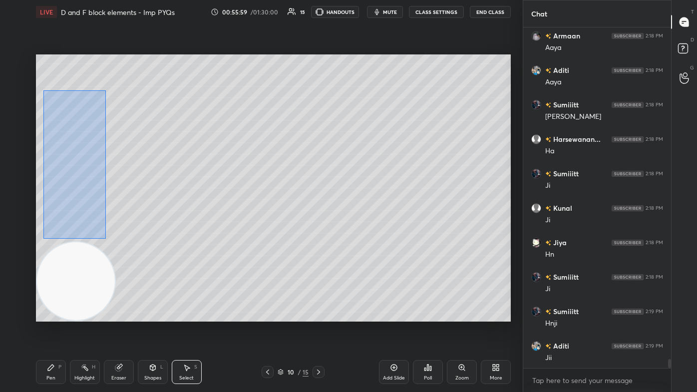
drag, startPoint x: 43, startPoint y: 90, endPoint x: 87, endPoint y: 215, distance: 132.2
click at [105, 235] on div "0 ° Undo Copy Duplicate Duplicate to new slide Delete" at bounding box center [273, 187] width 475 height 267
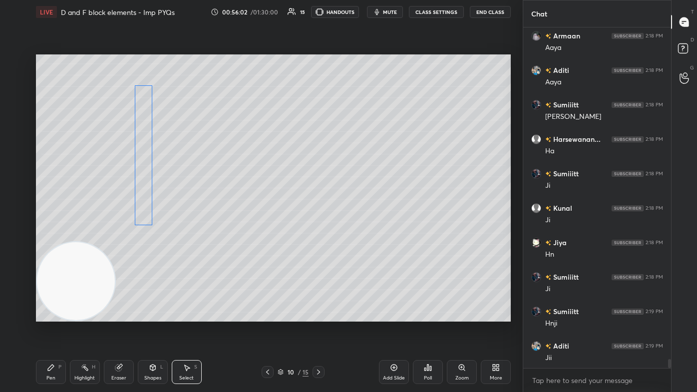
drag, startPoint x: 70, startPoint y: 201, endPoint x: 154, endPoint y: 213, distance: 84.7
click at [148, 190] on div "0 ° Undo Copy Duplicate Duplicate to new slide Delete" at bounding box center [273, 187] width 475 height 267
drag, startPoint x: 152, startPoint y: 226, endPoint x: 156, endPoint y: 246, distance: 20.5
click at [157, 235] on div at bounding box center [159, 246] width 4 height 4
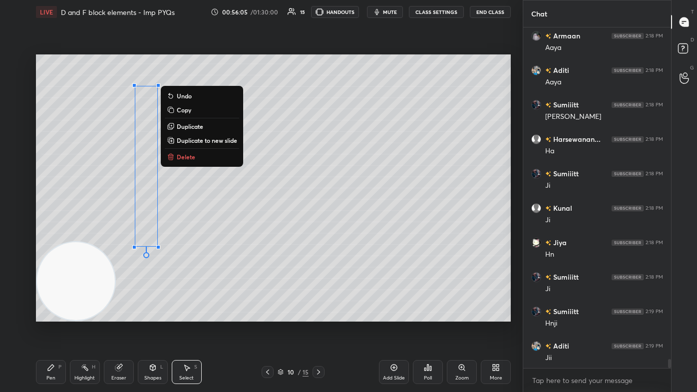
drag, startPoint x: 179, startPoint y: 294, endPoint x: 174, endPoint y: 272, distance: 23.1
click at [179, 235] on div "0 ° Undo Copy Duplicate Duplicate to new slide Delete" at bounding box center [273, 187] width 475 height 267
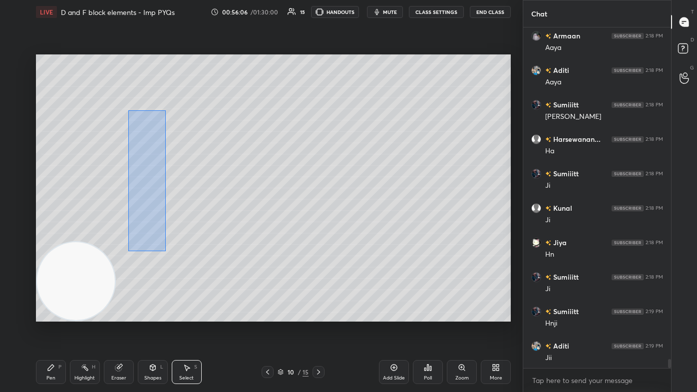
drag, startPoint x: 130, startPoint y: 147, endPoint x: 162, endPoint y: 236, distance: 93.8
click at [171, 235] on div "0 ° Undo Copy Duplicate Duplicate to new slide Delete" at bounding box center [273, 187] width 475 height 267
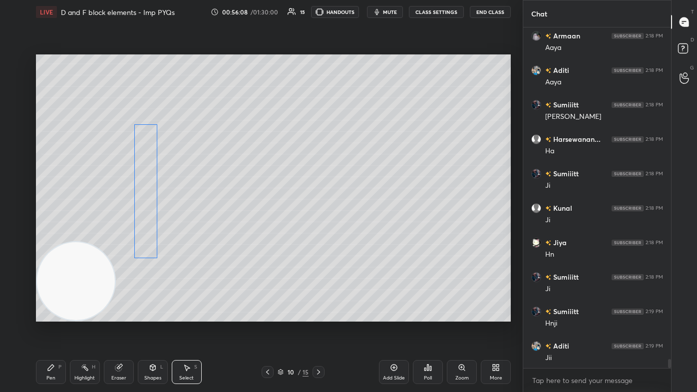
click at [140, 215] on div "0 ° Undo Copy Duplicate Duplicate to new slide Delete" at bounding box center [273, 187] width 475 height 267
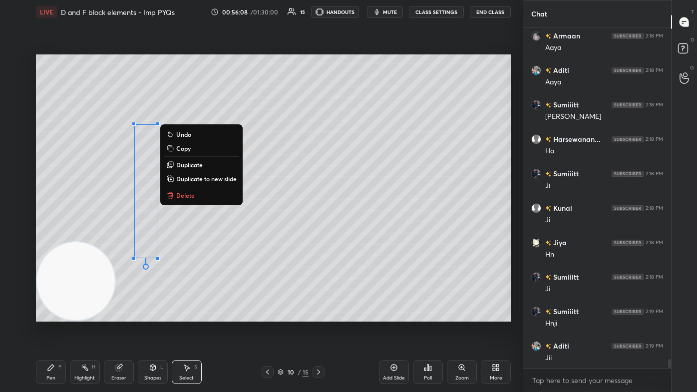
click at [256, 235] on div "0 ° Undo Copy Duplicate Duplicate to new slide Delete" at bounding box center [273, 187] width 475 height 267
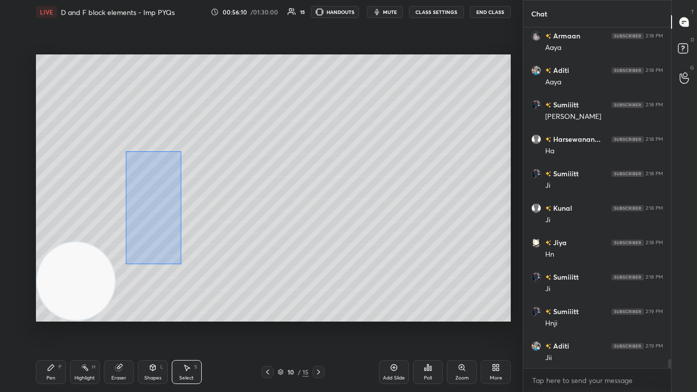
drag, startPoint x: 125, startPoint y: 152, endPoint x: 180, endPoint y: 262, distance: 122.8
click at [181, 235] on div "0 ° Undo Copy Duplicate Duplicate to new slide Delete" at bounding box center [273, 187] width 475 height 267
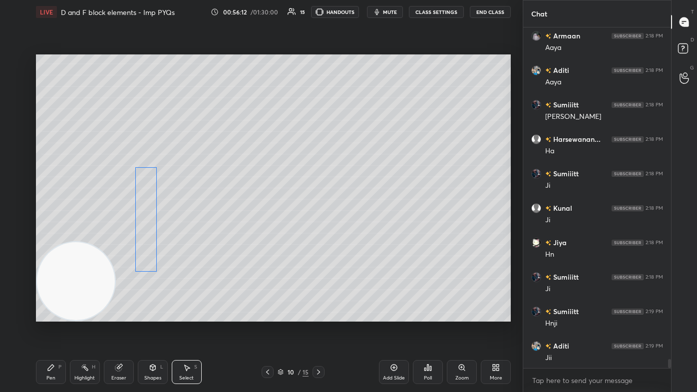
drag, startPoint x: 142, startPoint y: 230, endPoint x: 141, endPoint y: 221, distance: 9.0
click at [140, 222] on div "0 ° Undo Copy Duplicate Duplicate to new slide Delete" at bounding box center [273, 187] width 475 height 267
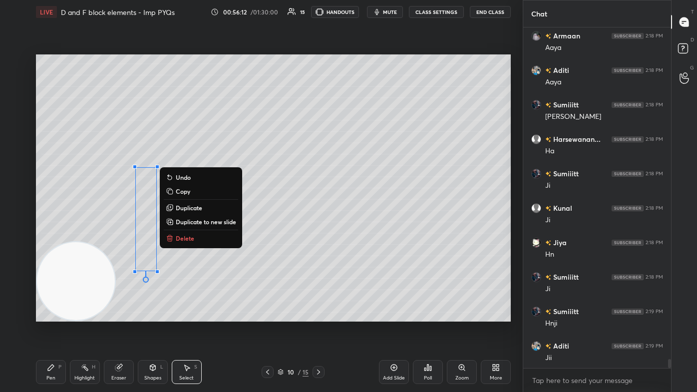
click at [266, 235] on div "0 ° Undo Copy Duplicate Duplicate to new slide Delete" at bounding box center [273, 187] width 475 height 267
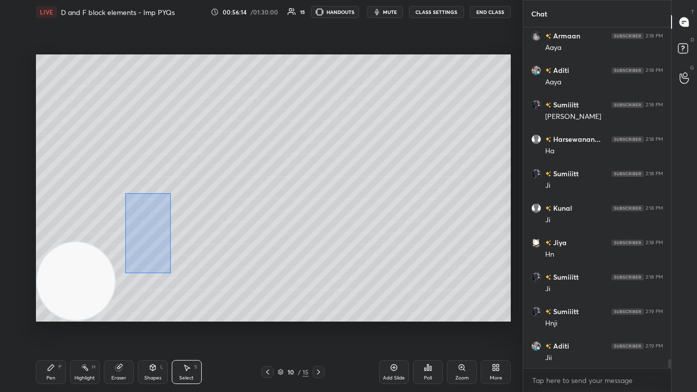
drag, startPoint x: 125, startPoint y: 193, endPoint x: 185, endPoint y: 281, distance: 106.2
click at [186, 235] on div "0 ° Undo Copy Duplicate Duplicate to new slide Delete" at bounding box center [273, 187] width 475 height 267
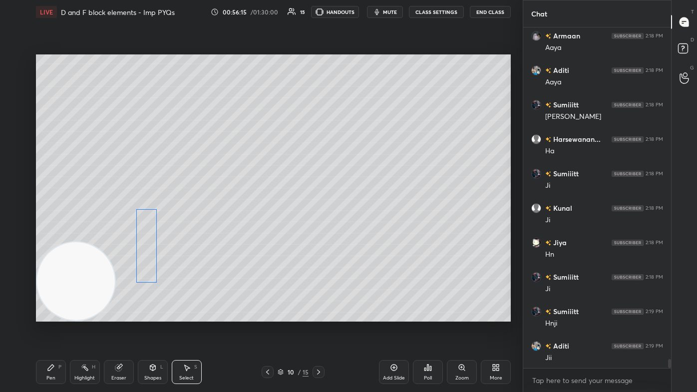
click at [140, 235] on div "0 ° Undo Copy Duplicate Duplicate to new slide Delete" at bounding box center [273, 187] width 475 height 267
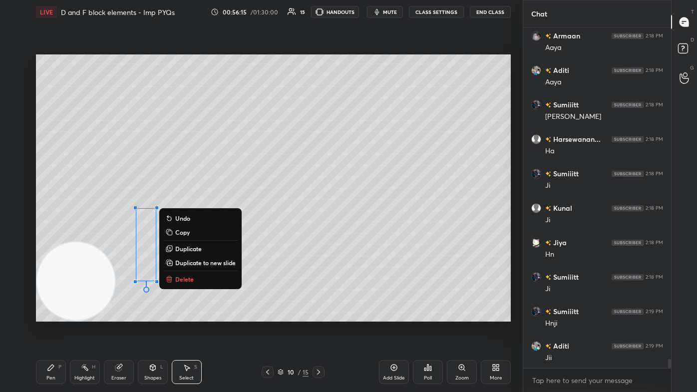
click at [332, 235] on div "0 ° Undo Copy Duplicate Duplicate to new slide Delete" at bounding box center [273, 187] width 475 height 267
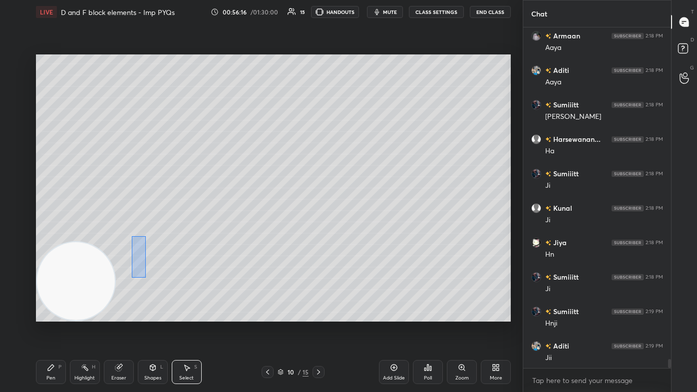
drag, startPoint x: 132, startPoint y: 236, endPoint x: 182, endPoint y: 302, distance: 83.4
click at [182, 235] on div "0 ° Undo Copy Duplicate Duplicate to new slide Delete" at bounding box center [273, 187] width 475 height 267
click at [143, 235] on div "0 ° Undo Copy Duplicate Duplicate to new slide Delete" at bounding box center [273, 187] width 475 height 267
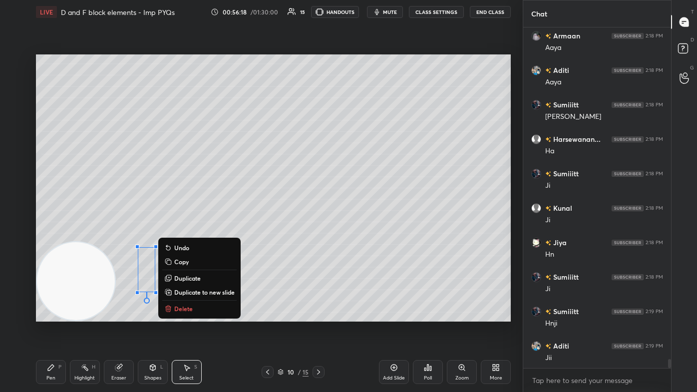
click at [346, 235] on div "0 ° Undo Copy Duplicate Duplicate to new slide Delete" at bounding box center [273, 187] width 475 height 267
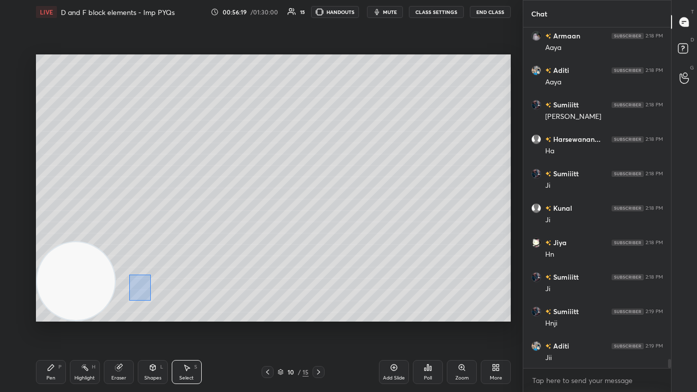
drag, startPoint x: 151, startPoint y: 301, endPoint x: 184, endPoint y: 302, distance: 33.0
click at [185, 235] on div "0 ° Undo Copy Duplicate Duplicate to new slide Delete" at bounding box center [273, 187] width 475 height 267
click at [147, 235] on div "0 ° Undo Copy Duplicate Duplicate to new slide Delete" at bounding box center [273, 187] width 475 height 267
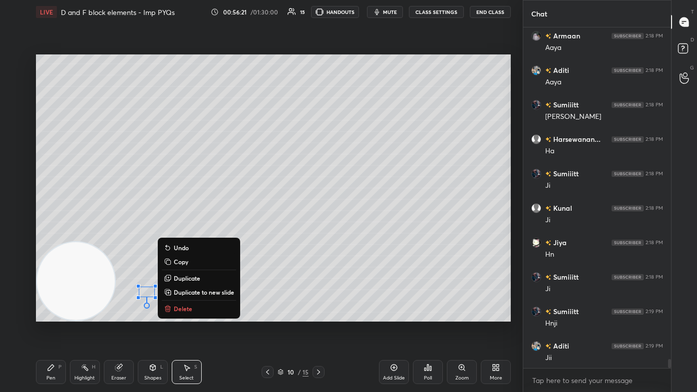
click at [44, 172] on div "0 ° Undo Copy Duplicate Duplicate to new slide Delete" at bounding box center [273, 187] width 475 height 267
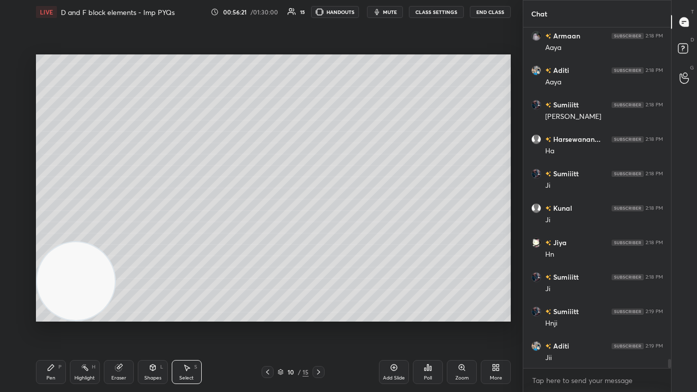
scroll to position [12385, 0]
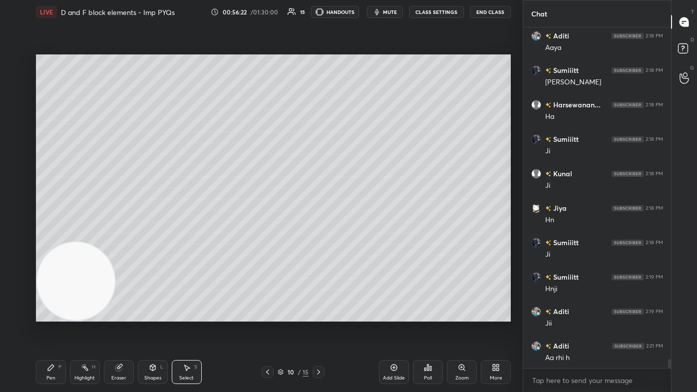
click at [53, 235] on div "Pen P" at bounding box center [51, 372] width 30 height 24
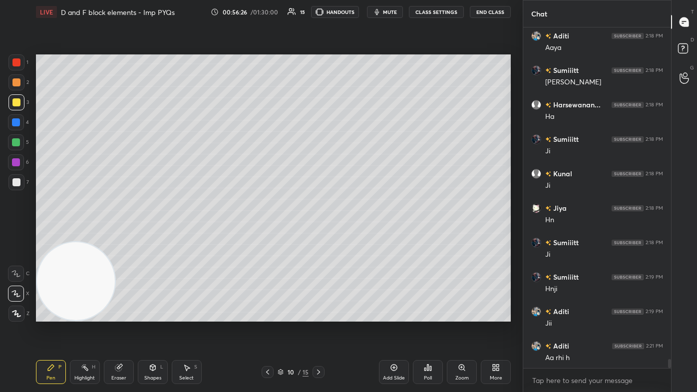
click at [20, 191] on div "7" at bounding box center [18, 184] width 20 height 20
click at [17, 235] on icon at bounding box center [15, 293] width 9 height 7
click at [125, 235] on div "Eraser" at bounding box center [118, 378] width 15 height 5
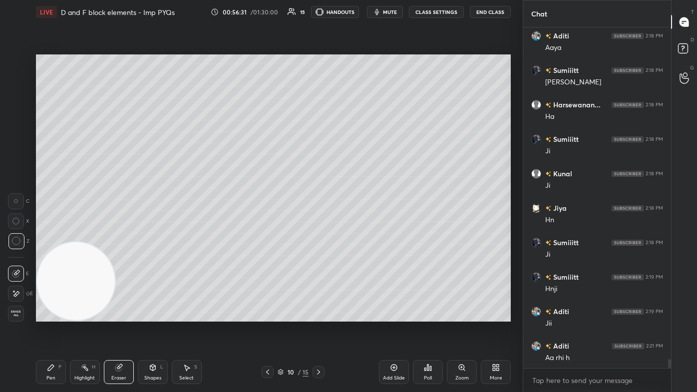
click at [53, 235] on div "Pen P" at bounding box center [51, 372] width 30 height 24
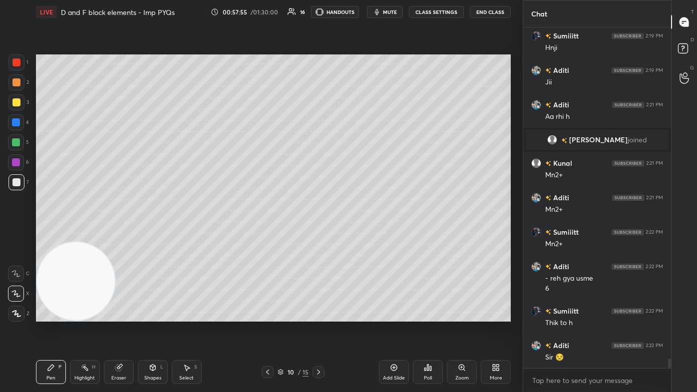
scroll to position [12233, 0]
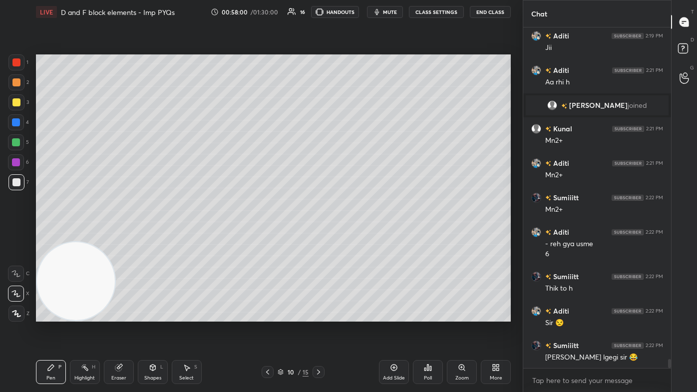
click at [12, 58] on div at bounding box center [16, 62] width 16 height 16
click at [14, 98] on div at bounding box center [16, 102] width 8 height 8
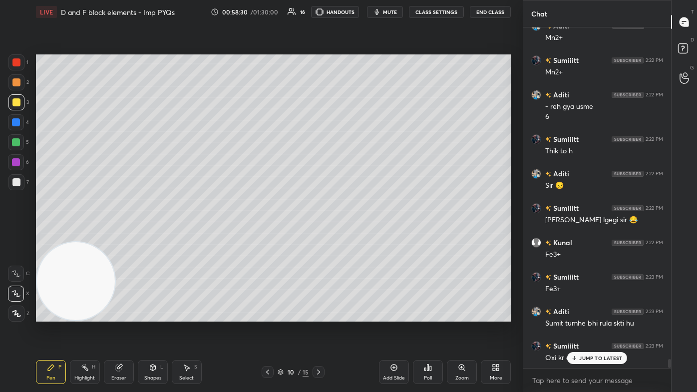
scroll to position [12405, 0]
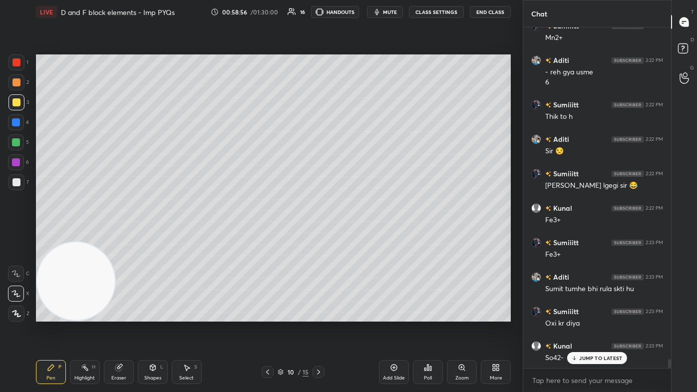
click at [358, 12] on span "mute" at bounding box center [390, 11] width 14 height 7
click at [358, 8] on button "unmute" at bounding box center [385, 12] width 36 height 12
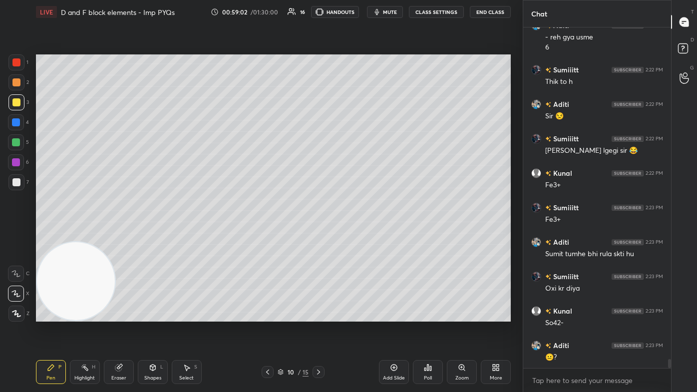
scroll to position [12474, 0]
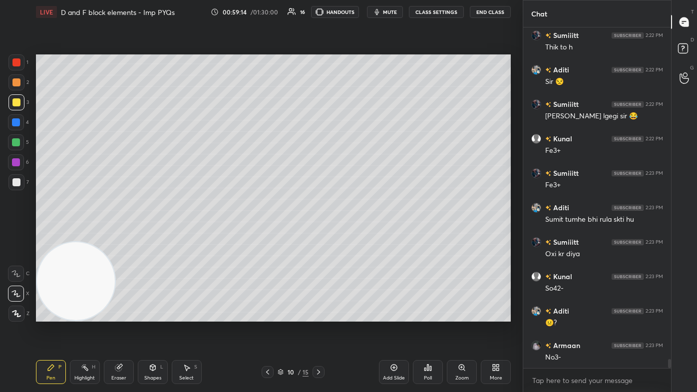
click at [11, 121] on div at bounding box center [16, 122] width 16 height 16
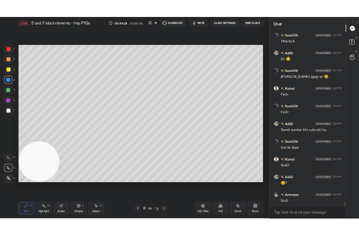
scroll to position [12508, 0]
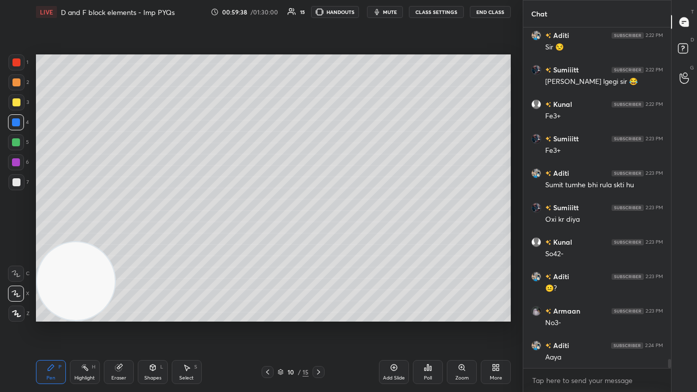
click at [358, 10] on span "mute" at bounding box center [390, 11] width 14 height 7
click at [358, 12] on span "unmute" at bounding box center [388, 11] width 21 height 7
click at [16, 102] on div at bounding box center [16, 102] width 8 height 8
click at [120, 235] on icon at bounding box center [118, 368] width 6 height 6
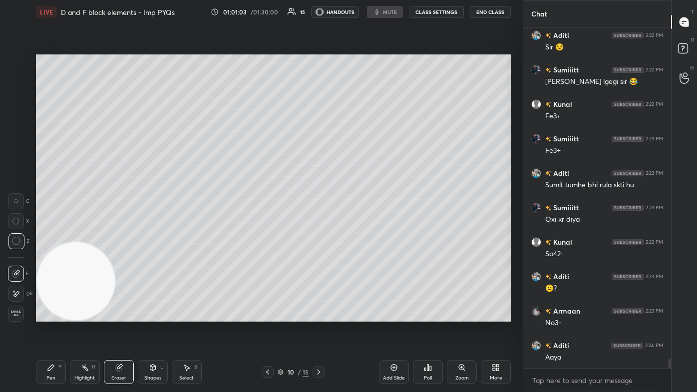
click at [358, 12] on button "CLASS SETTINGS" at bounding box center [436, 12] width 55 height 12
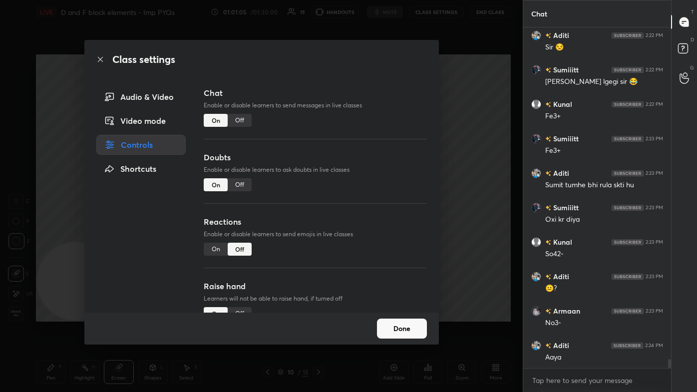
click at [151, 121] on div "Video mode" at bounding box center [141, 121] width 90 height 20
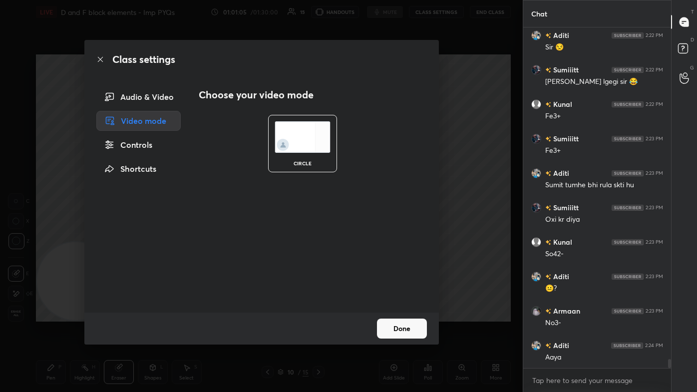
click at [163, 94] on div "Audio & Video" at bounding box center [138, 97] width 85 height 20
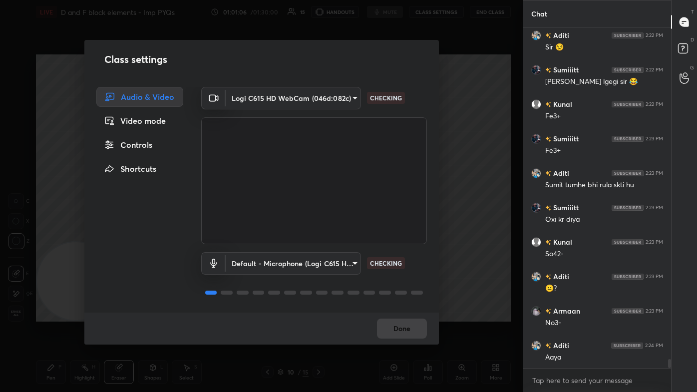
click at [257, 98] on body "1 2 3 4 5 6 7 C X Z C X Z E E Erase all H H LIVE D and F block elements - Imp P…" at bounding box center [348, 196] width 697 height 392
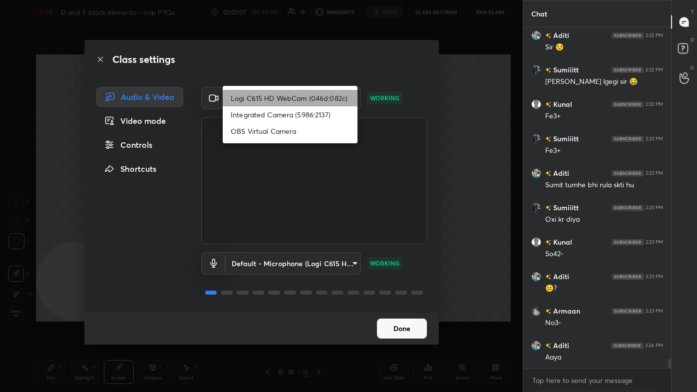
drag, startPoint x: 254, startPoint y: 97, endPoint x: 261, endPoint y: 94, distance: 7.4
click at [254, 97] on li "Logi C615 HD WebCam (046d:082c)" at bounding box center [290, 98] width 135 height 16
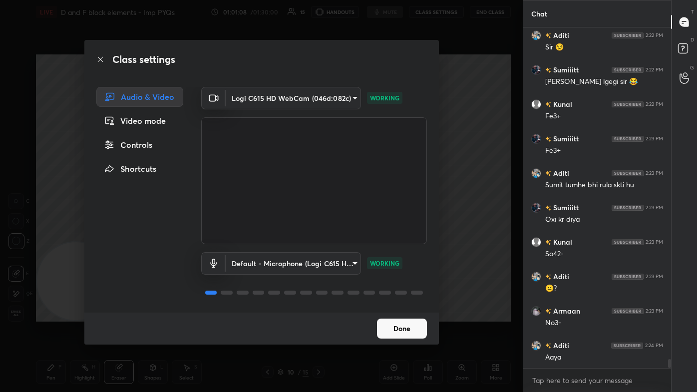
click at [358, 235] on button "Done" at bounding box center [402, 329] width 50 height 20
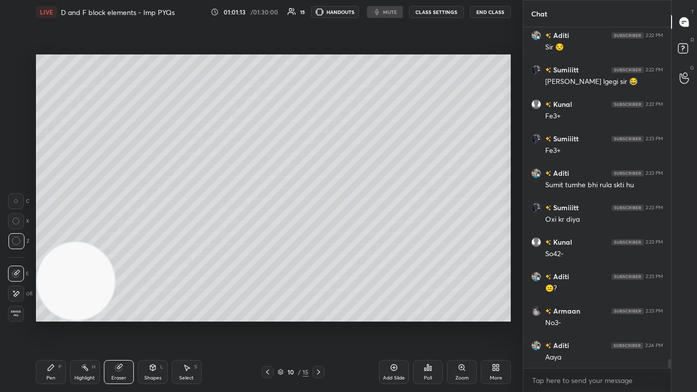
click at [358, 12] on button "CLASS SETTINGS" at bounding box center [436, 12] width 55 height 12
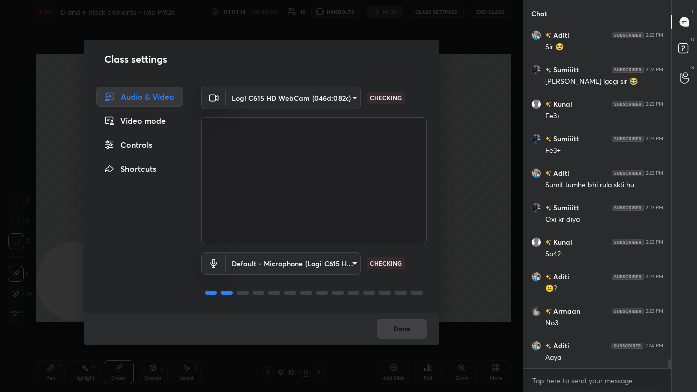
click at [241, 98] on body "1 2 3 4 5 6 7 C X Z C X Z E E Erase all H H LIVE D and F block elements - Imp P…" at bounding box center [348, 196] width 697 height 392
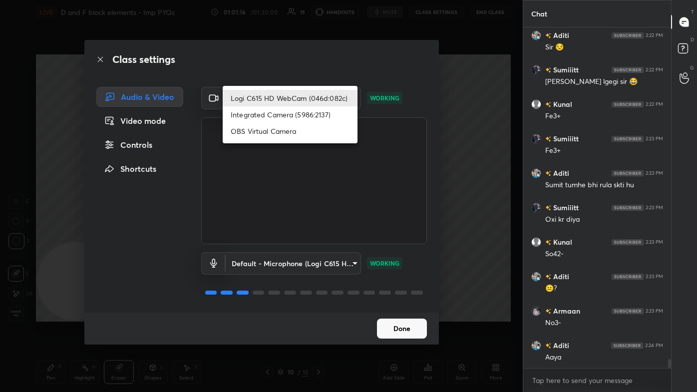
click at [358, 235] on div at bounding box center [348, 196] width 697 height 392
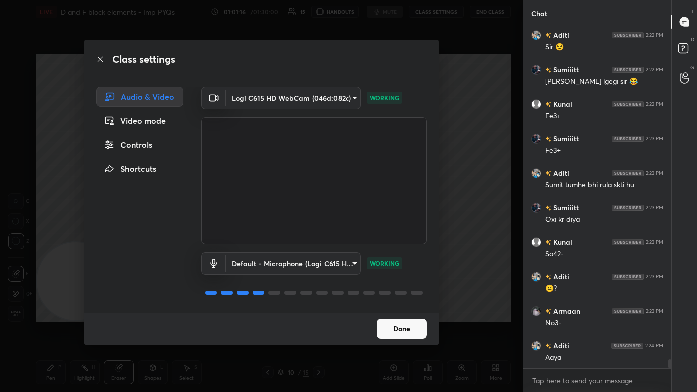
click at [358, 235] on button "Done" at bounding box center [402, 329] width 50 height 20
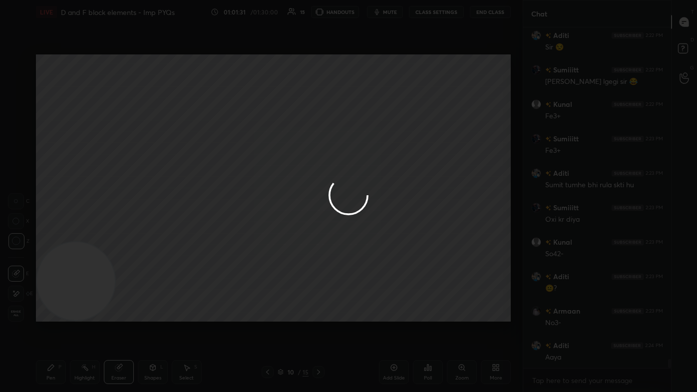
click at [46, 235] on div at bounding box center [348, 196] width 697 height 392
click at [358, 235] on div at bounding box center [348, 196] width 697 height 392
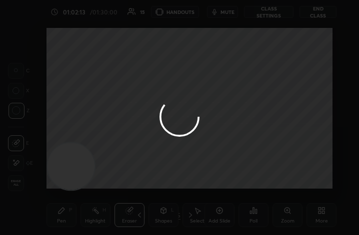
scroll to position [171, 319]
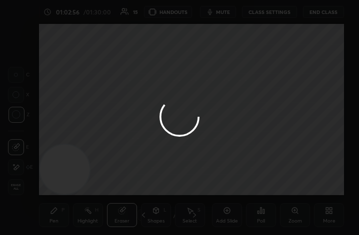
click at [186, 140] on div at bounding box center [179, 117] width 359 height 235
click at [236, 138] on div at bounding box center [179, 117] width 359 height 235
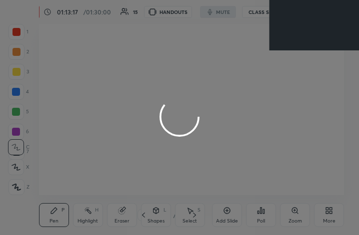
scroll to position [171, 319]
click at [293, 25] on div at bounding box center [179, 117] width 359 height 235
click at [270, 80] on div at bounding box center [179, 117] width 359 height 235
click at [323, 214] on div at bounding box center [179, 117] width 359 height 235
click at [324, 215] on div at bounding box center [179, 117] width 359 height 235
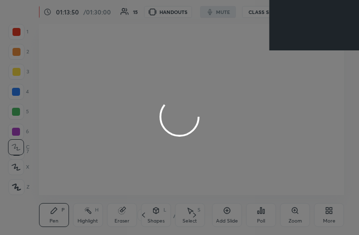
drag, startPoint x: 327, startPoint y: 217, endPoint x: 331, endPoint y: 207, distance: 11.0
click at [326, 217] on div at bounding box center [179, 117] width 359 height 235
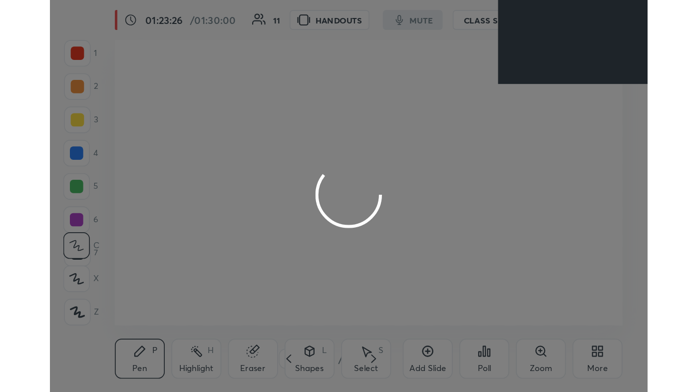
scroll to position [171, 319]
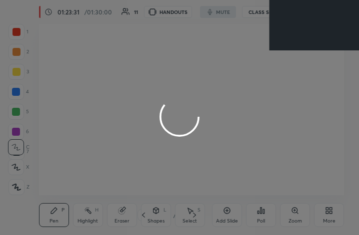
click at [234, 113] on div at bounding box center [179, 117] width 359 height 235
click at [164, 52] on div at bounding box center [179, 117] width 359 height 235
click at [270, 54] on div at bounding box center [179, 117] width 359 height 235
click at [236, 92] on div at bounding box center [179, 117] width 359 height 235
click at [238, 93] on div at bounding box center [179, 117] width 359 height 235
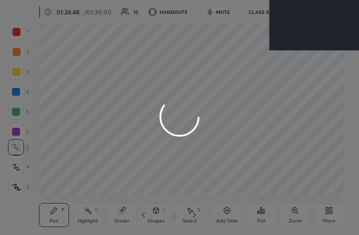
click at [242, 95] on div at bounding box center [179, 117] width 359 height 235
click at [245, 96] on div at bounding box center [179, 117] width 359 height 235
click at [333, 218] on div at bounding box center [179, 117] width 359 height 235
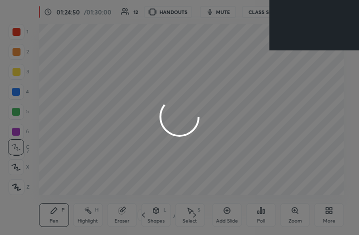
click at [333, 218] on div at bounding box center [179, 117] width 359 height 235
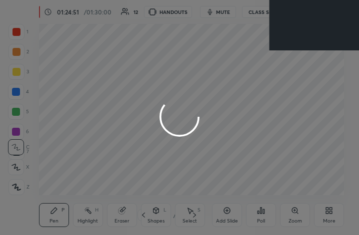
click at [333, 218] on div at bounding box center [179, 117] width 359 height 235
drag, startPoint x: 333, startPoint y: 218, endPoint x: 2, endPoint y: -127, distance: 478.2
click at [2, 0] on html "1 2 3 4 5 6 7 C X Z C X Z E E Erase all H H LIVE D and F block elements - Imp P…" at bounding box center [179, 0] width 359 height 0
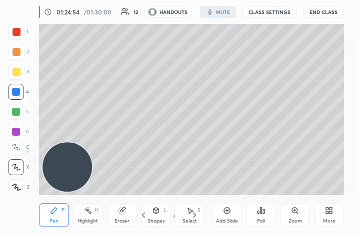
click at [328, 223] on div "More" at bounding box center [329, 221] width 12 height 5
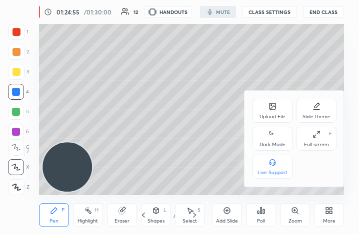
click at [315, 140] on div "Full screen F" at bounding box center [316, 139] width 40 height 24
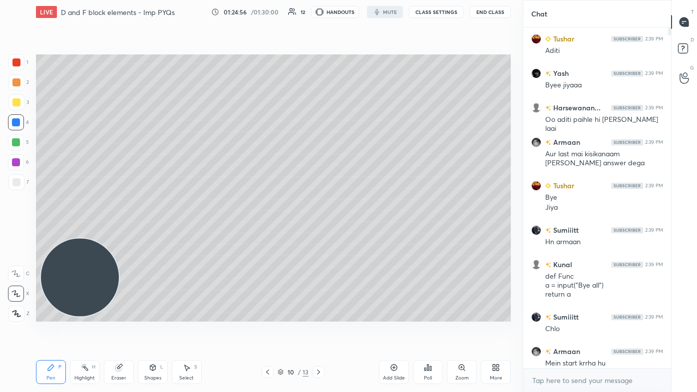
scroll to position [0, 0]
click at [358, 235] on div "More" at bounding box center [496, 372] width 30 height 24
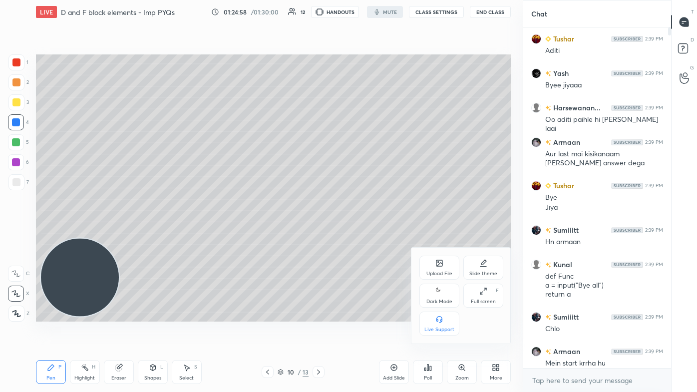
click at [358, 235] on icon at bounding box center [439, 291] width 8 height 12
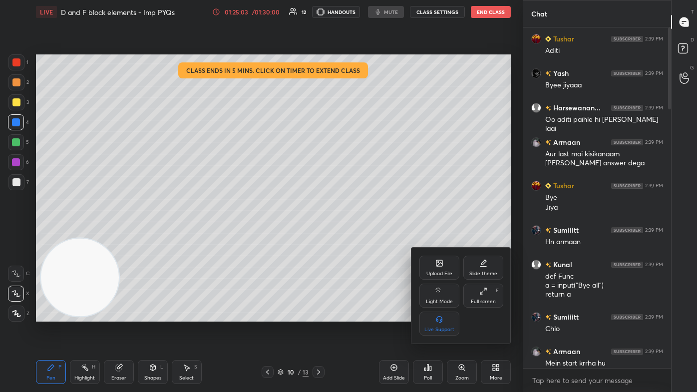
drag, startPoint x: 672, startPoint y: 54, endPoint x: 670, endPoint y: 148, distance: 93.9
click at [358, 148] on div at bounding box center [348, 196] width 697 height 392
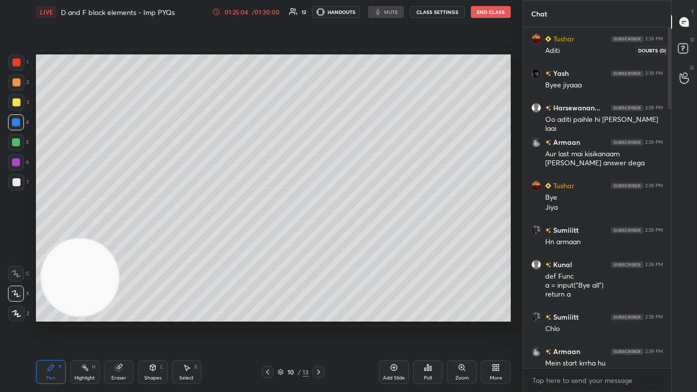
click at [358, 49] on rect at bounding box center [682, 48] width 9 height 9
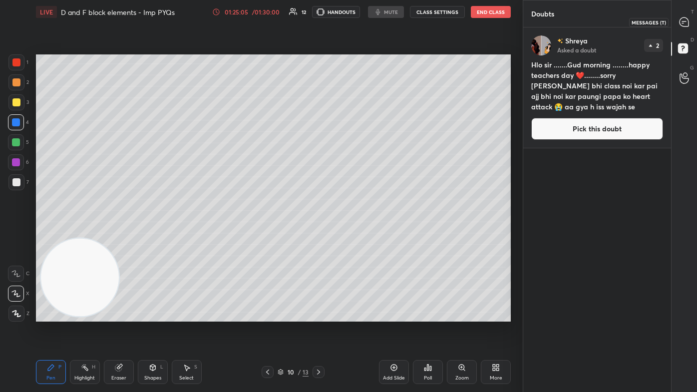
click at [358, 22] on icon at bounding box center [684, 21] width 9 height 9
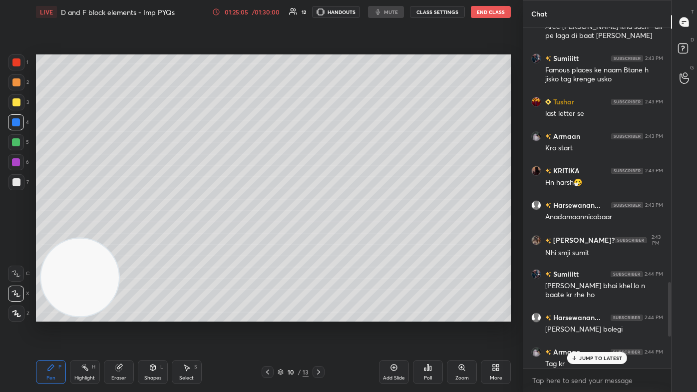
scroll to position [338, 145]
click at [358, 235] on p "JUMP TO LATEST" at bounding box center [600, 358] width 43 height 6
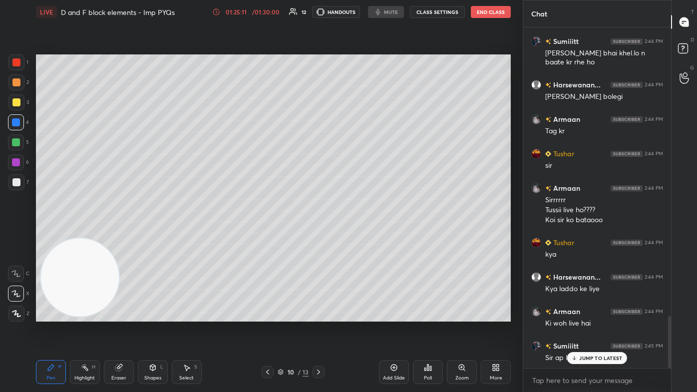
scroll to position [1929, 0]
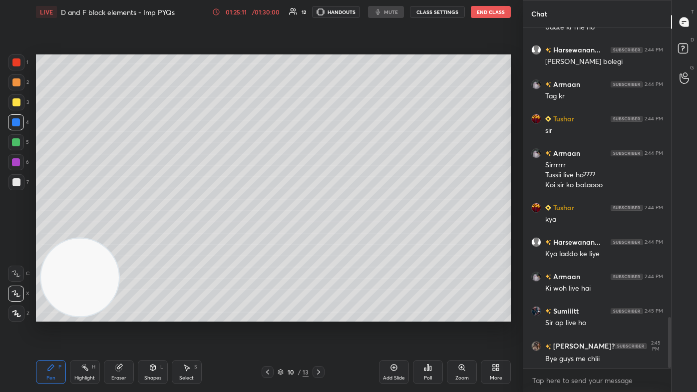
click at [358, 235] on div "Bye guys me chlii" at bounding box center [604, 359] width 118 height 10
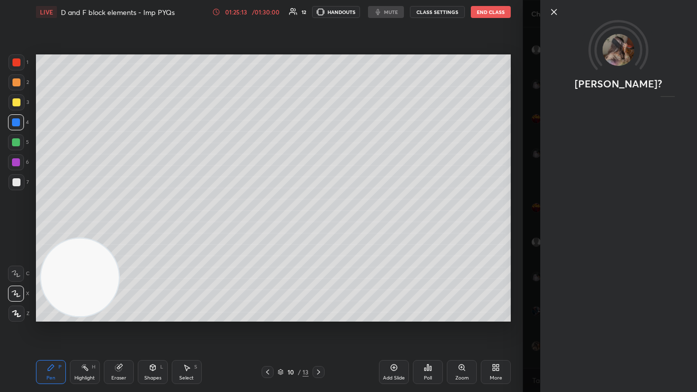
click at [358, 235] on div "Sukhman?" at bounding box center [610, 196] width 174 height 392
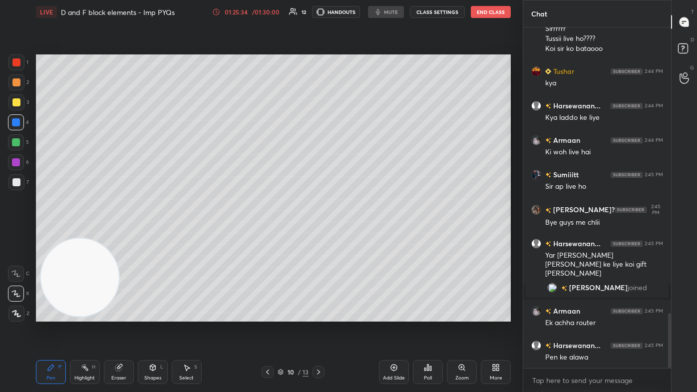
scroll to position [1798, 0]
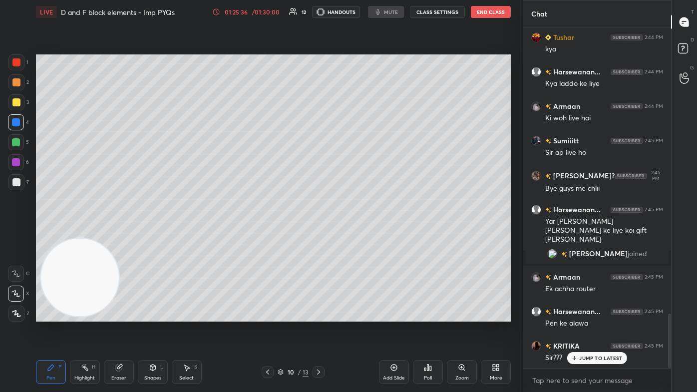
click at [116, 235] on div "Eraser" at bounding box center [119, 372] width 30 height 24
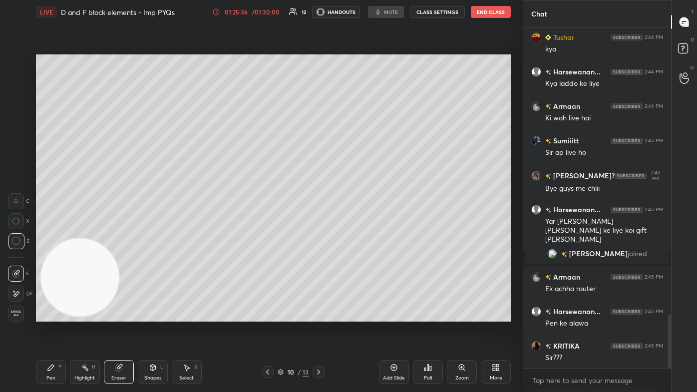
scroll to position [1832, 0]
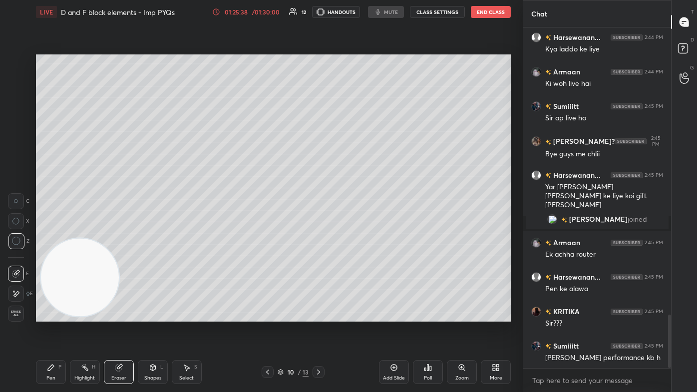
drag, startPoint x: 46, startPoint y: 365, endPoint x: 55, endPoint y: 341, distance: 25.6
click at [46, 235] on div "Pen P" at bounding box center [51, 372] width 30 height 24
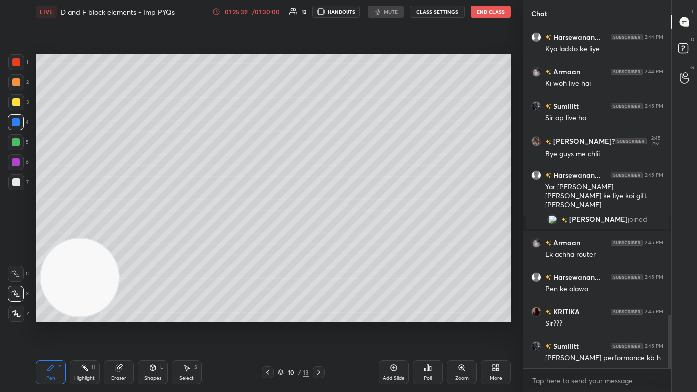
click at [15, 99] on div at bounding box center [16, 102] width 16 height 16
click at [358, 10] on button "End Class" at bounding box center [491, 12] width 40 height 12
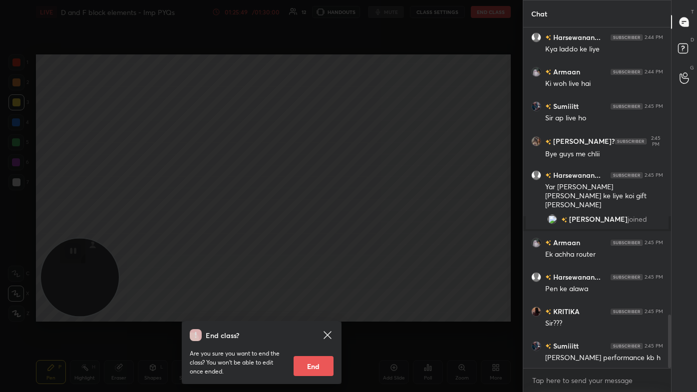
scroll to position [1876, 0]
